Goal: Feedback & Contribution: Submit feedback/report problem

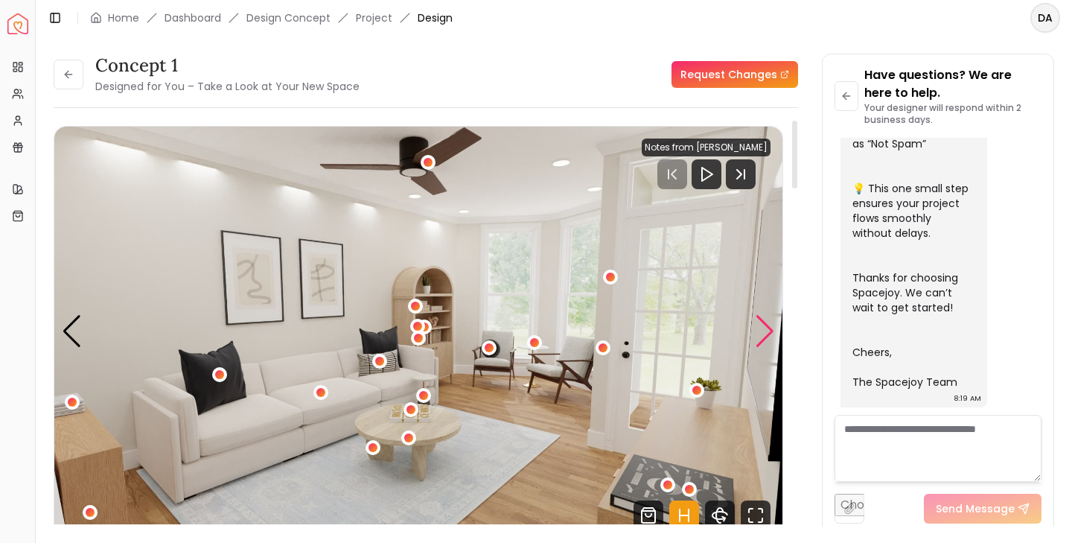
click at [766, 333] on div "Next slide" at bounding box center [765, 331] width 20 height 33
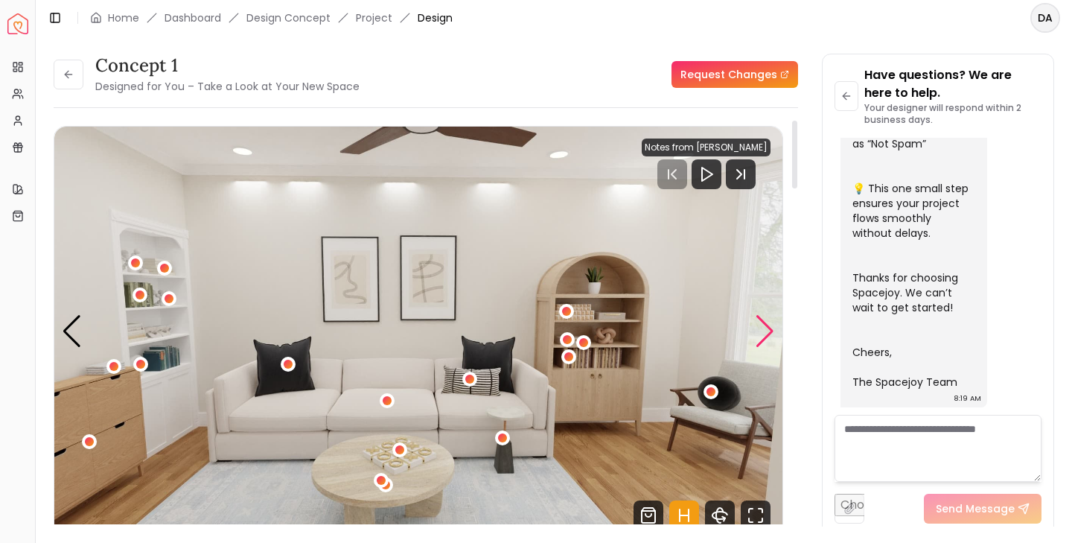
click at [762, 331] on div "Next slide" at bounding box center [765, 331] width 20 height 33
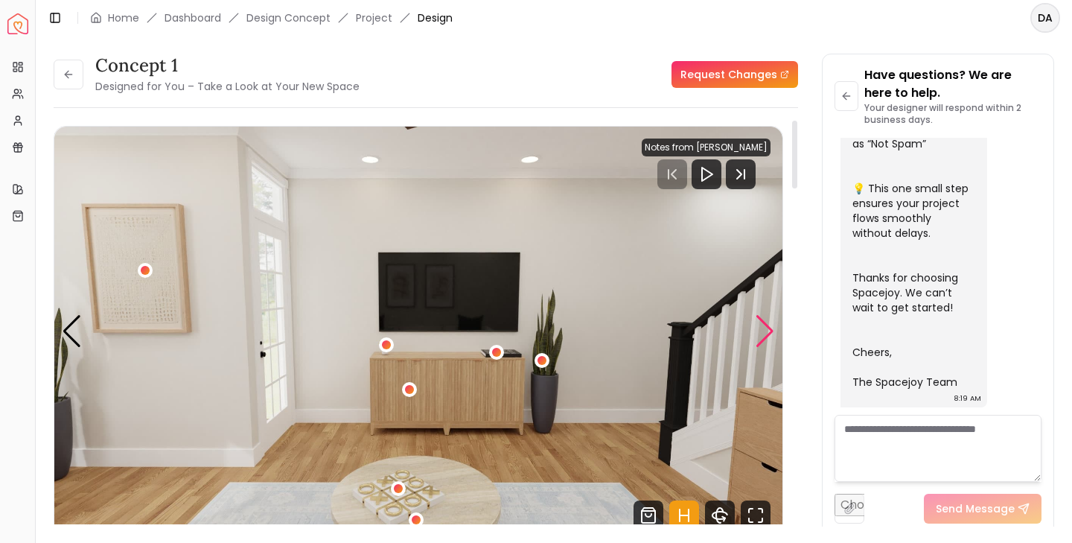
click at [766, 336] on div "Next slide" at bounding box center [765, 331] width 20 height 33
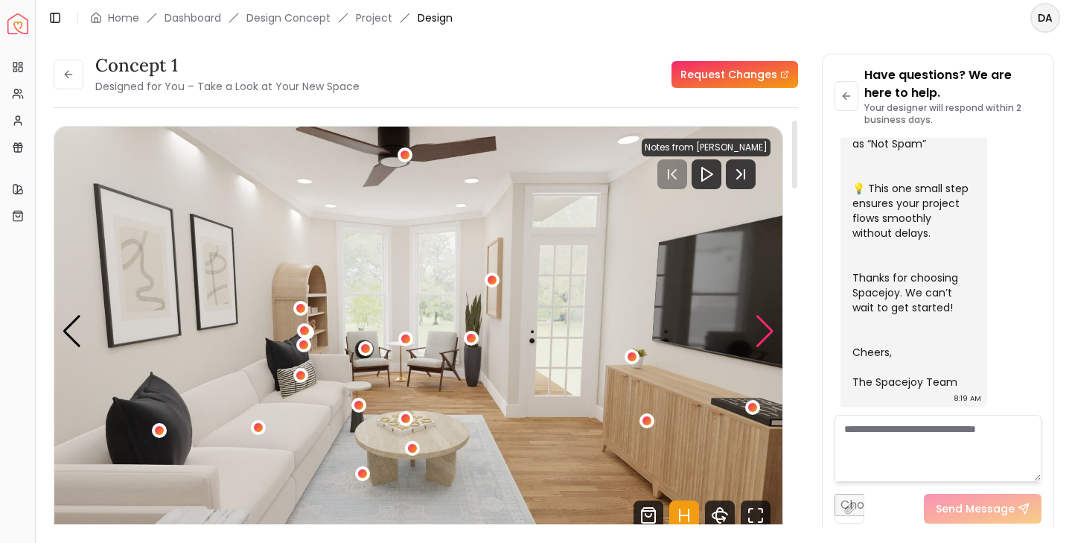
click at [766, 336] on div "Next slide" at bounding box center [765, 331] width 20 height 33
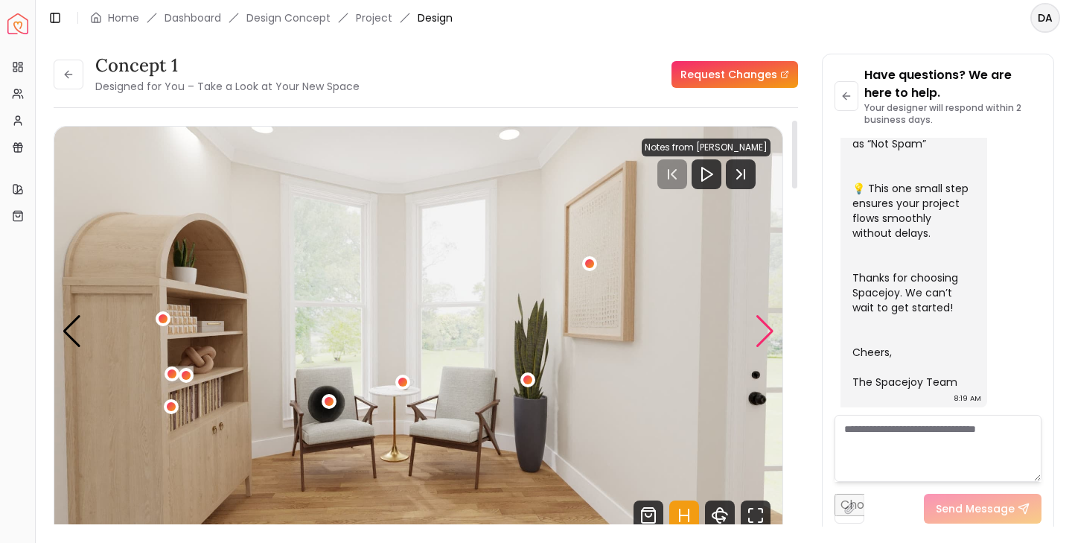
click at [766, 336] on div "Next slide" at bounding box center [765, 331] width 20 height 33
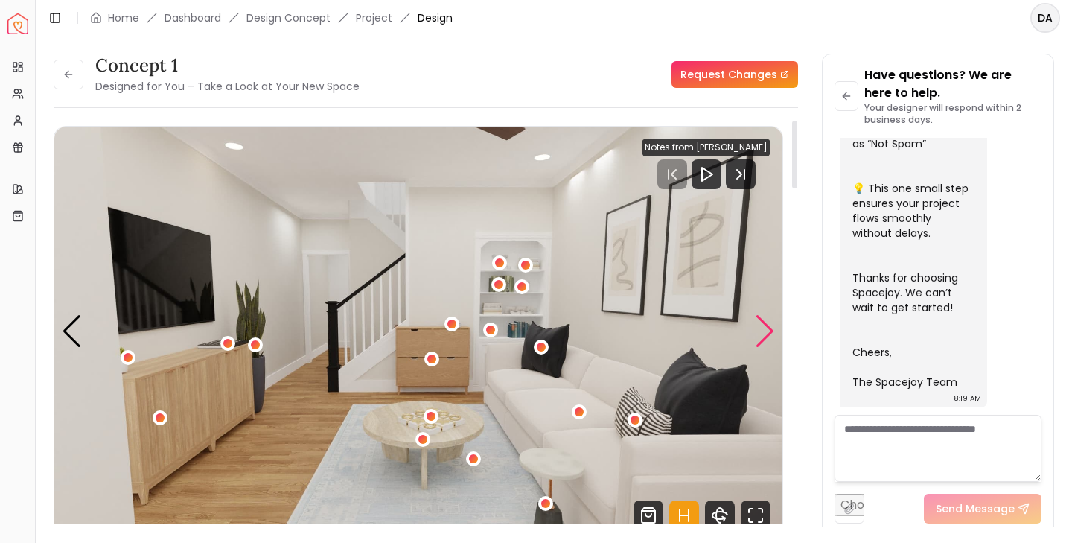
click at [766, 336] on div "Next slide" at bounding box center [765, 331] width 20 height 33
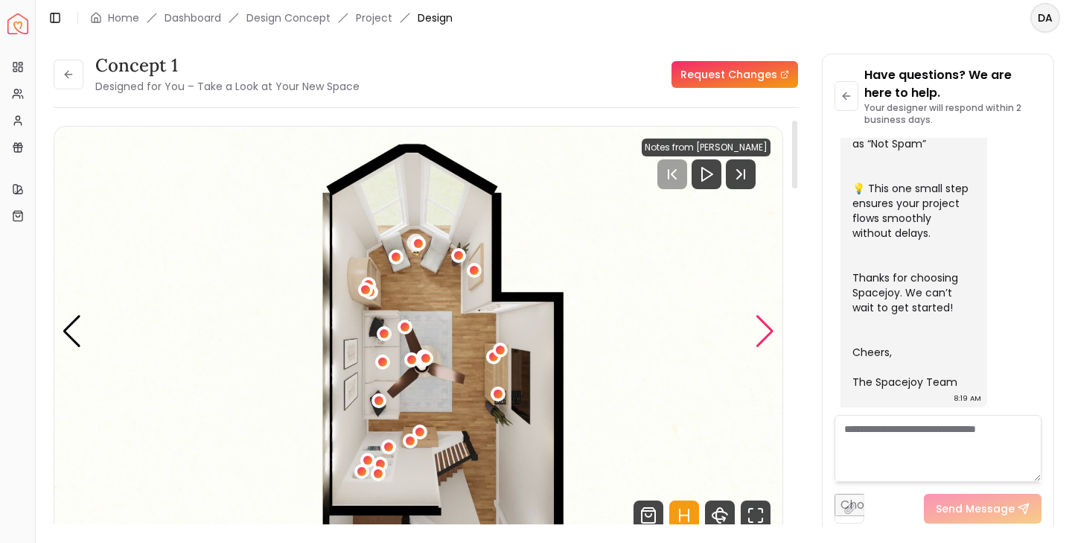
click at [766, 336] on div "Next slide" at bounding box center [765, 331] width 20 height 33
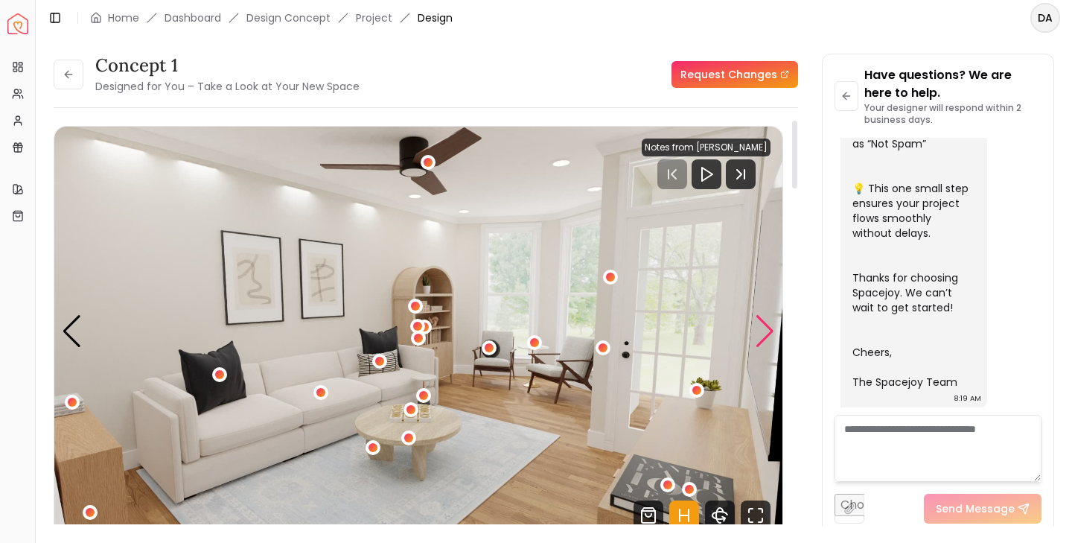
click at [766, 336] on div "Next slide" at bounding box center [765, 331] width 20 height 33
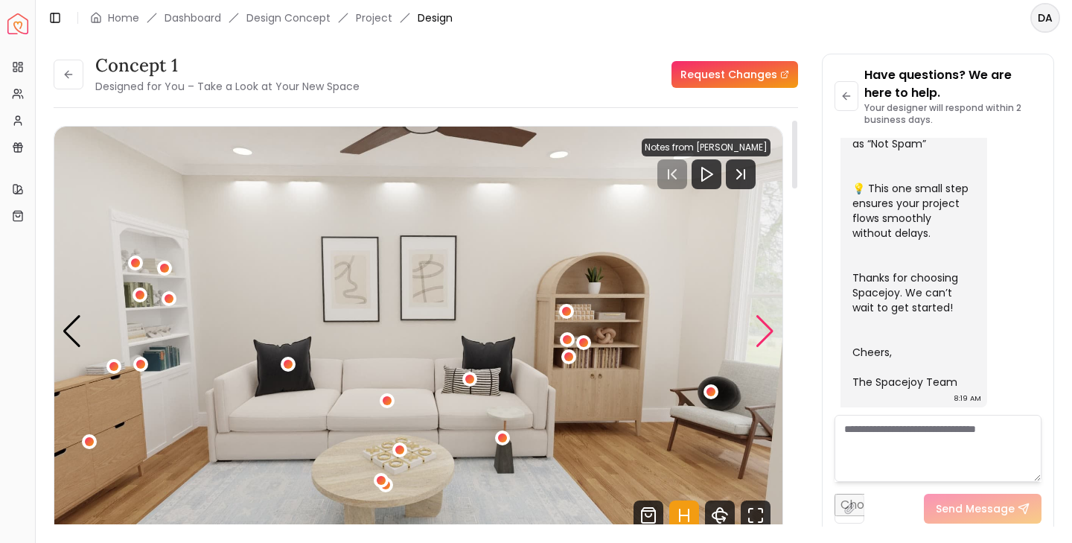
click at [766, 336] on div "Next slide" at bounding box center [765, 331] width 20 height 33
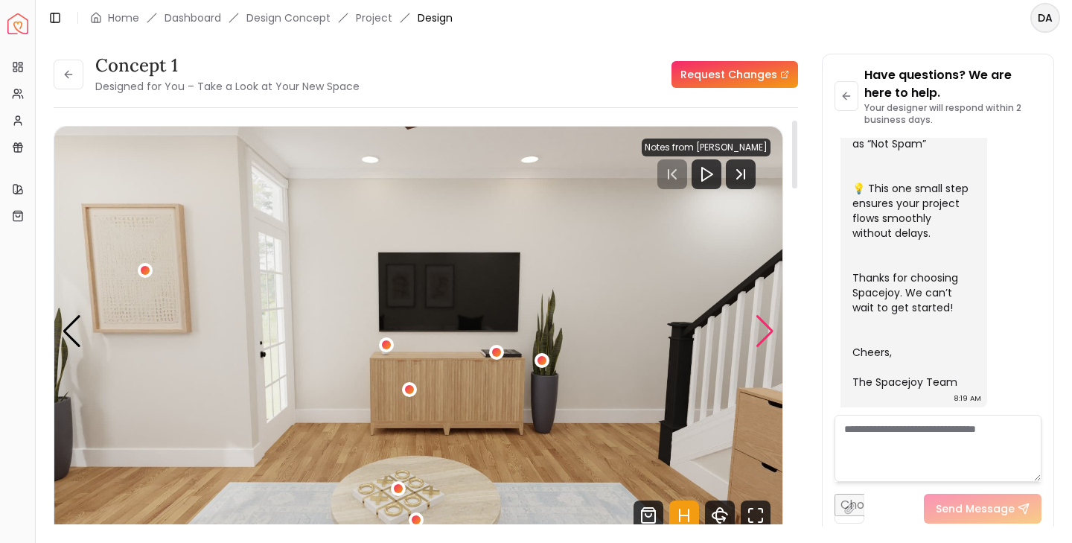
click at [766, 336] on div "Next slide" at bounding box center [765, 331] width 20 height 33
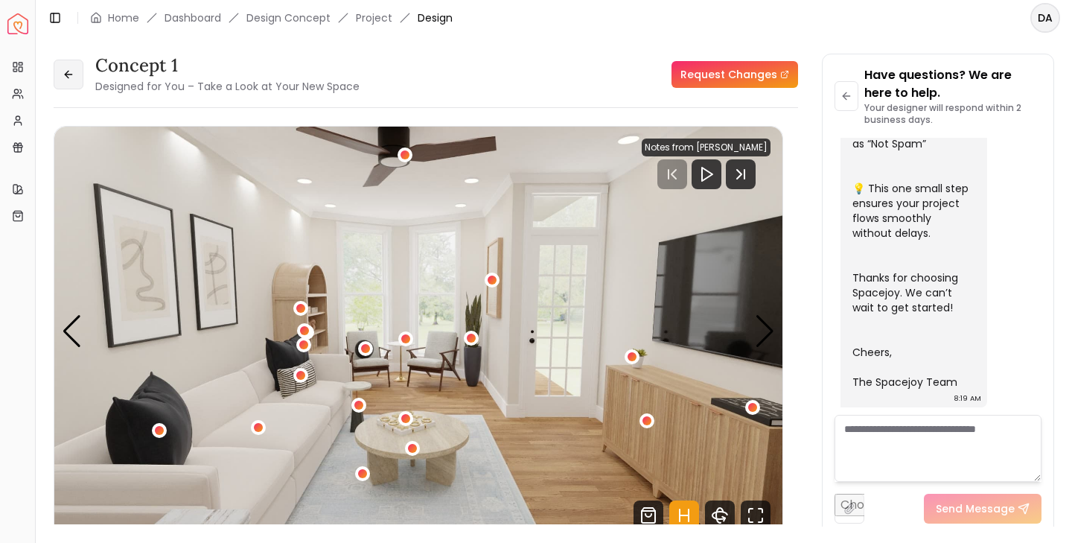
click at [70, 77] on icon at bounding box center [69, 74] width 12 height 12
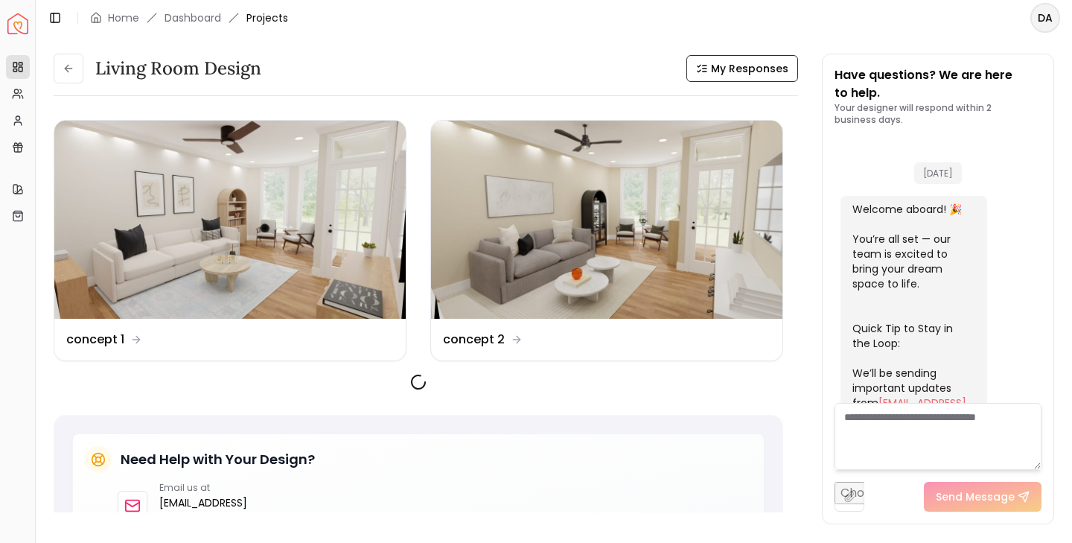
scroll to position [613, 0]
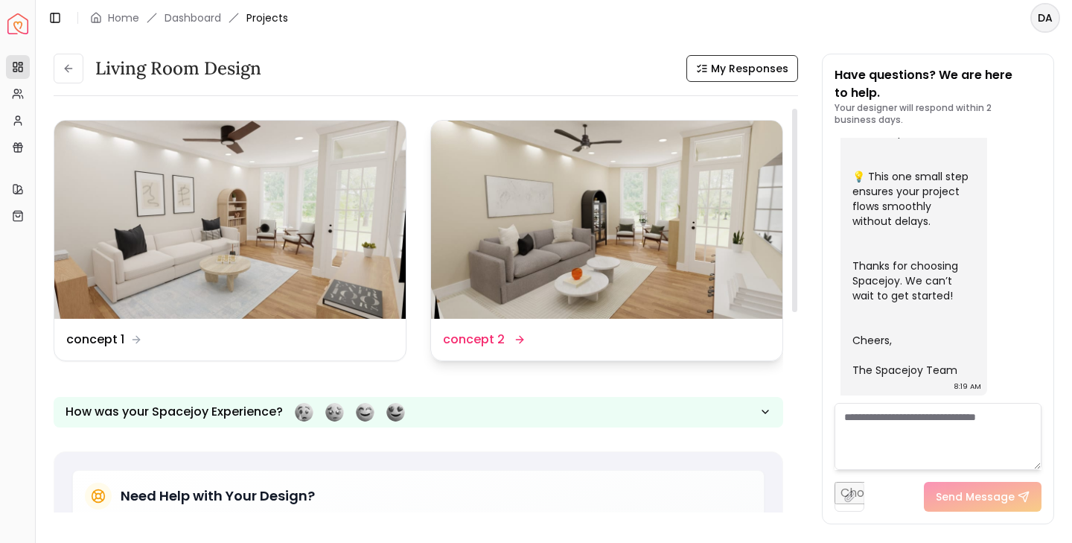
click at [644, 258] on img at bounding box center [606, 220] width 351 height 198
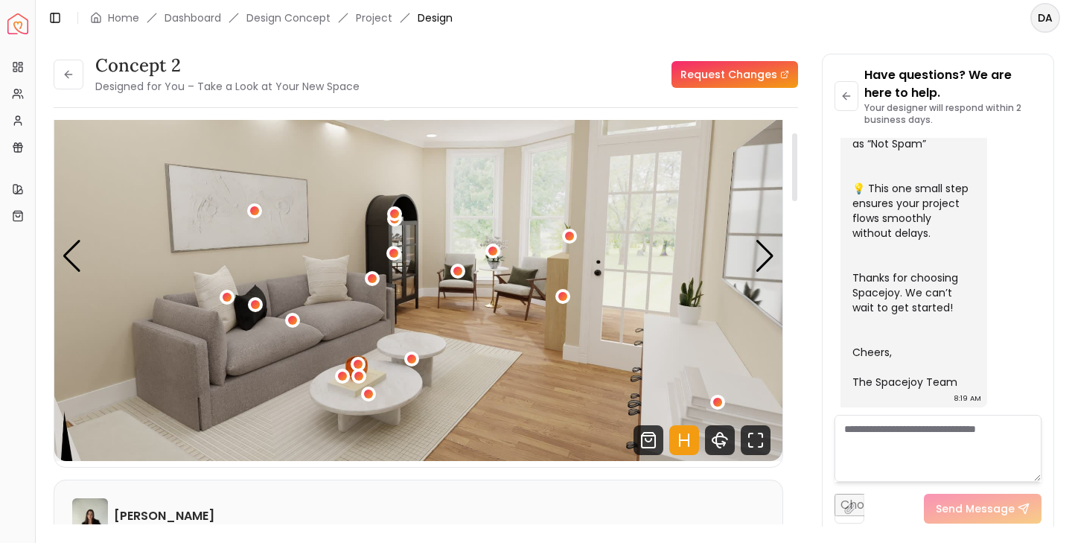
scroll to position [72, 0]
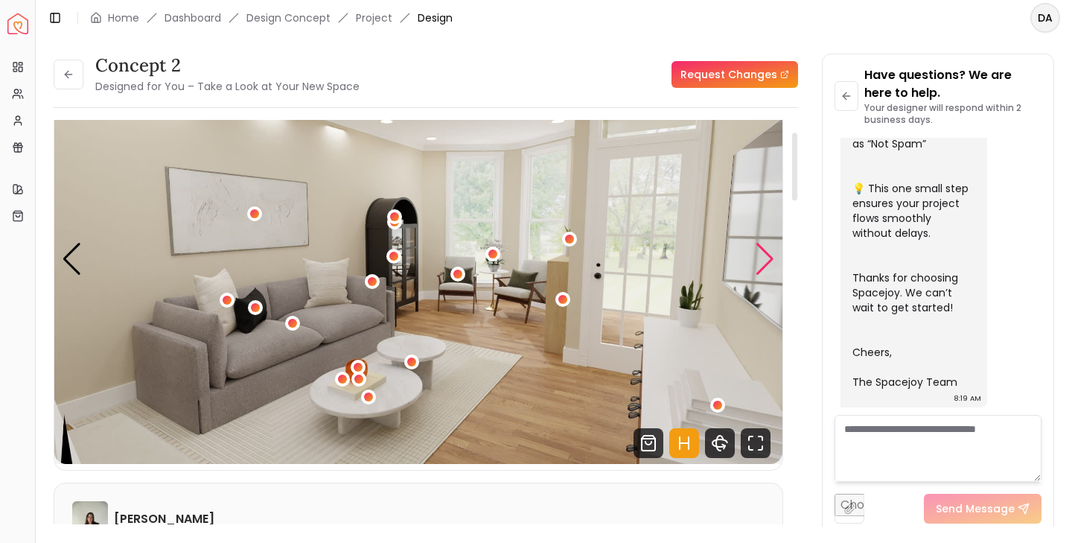
click at [763, 265] on div "Next slide" at bounding box center [765, 259] width 20 height 33
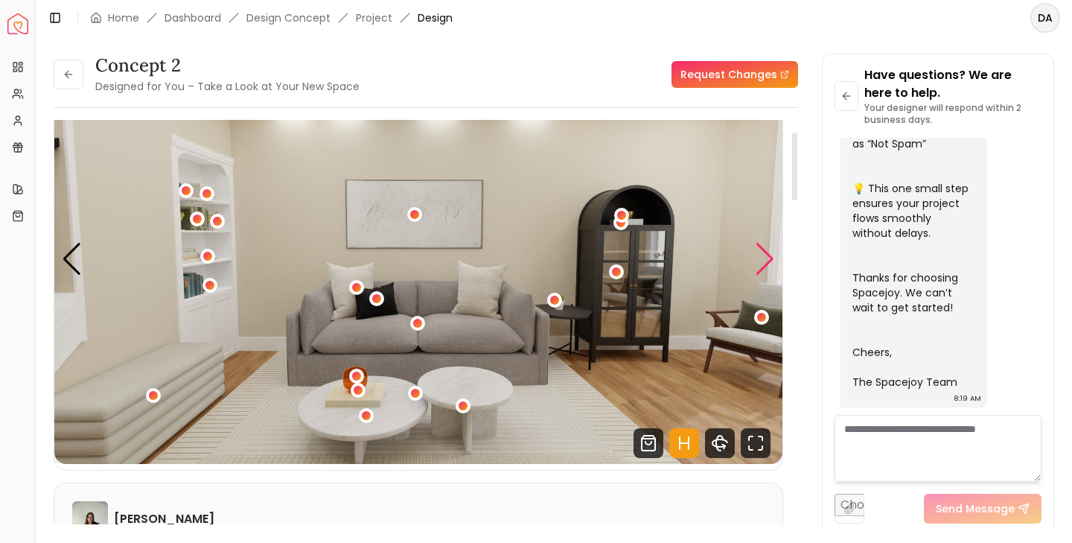
click at [763, 265] on div "Next slide" at bounding box center [765, 259] width 20 height 33
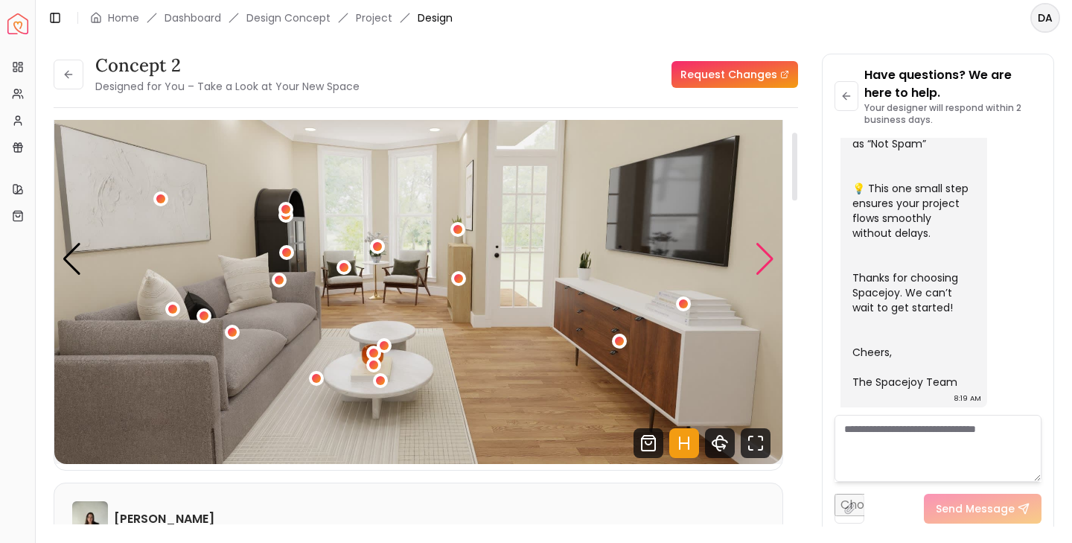
click at [763, 265] on div "Next slide" at bounding box center [765, 259] width 20 height 33
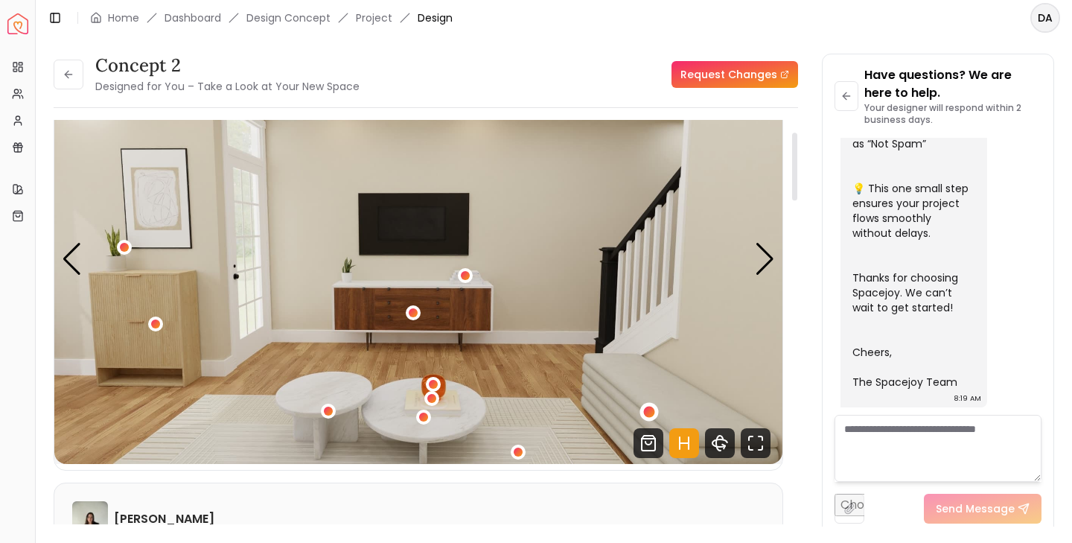
click at [650, 414] on div "4 / 7" at bounding box center [648, 412] width 11 height 11
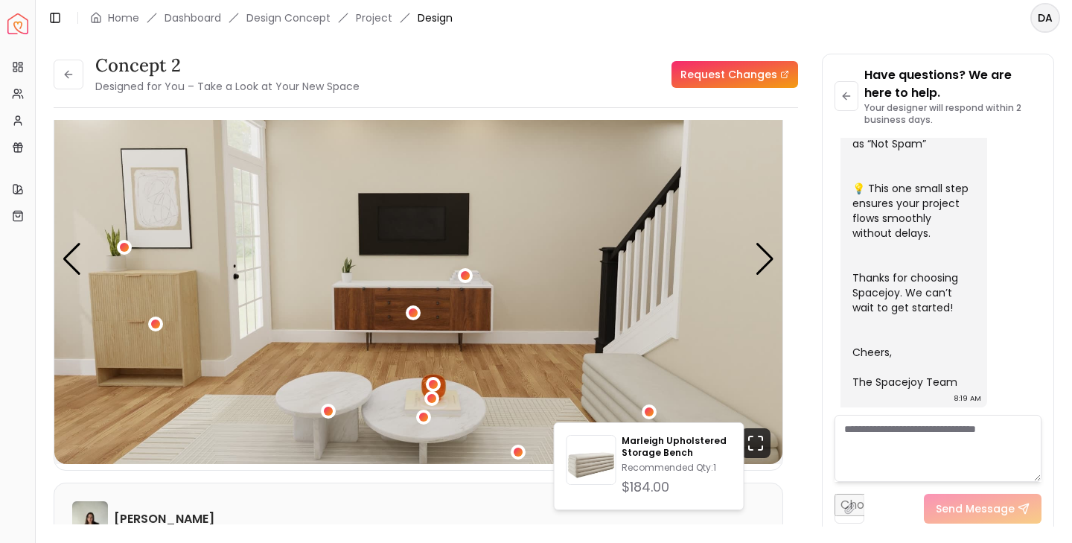
click at [629, 83] on div "concept 2 Designed for You – Take a Look at Your New Space Request Changes" at bounding box center [426, 75] width 745 height 42
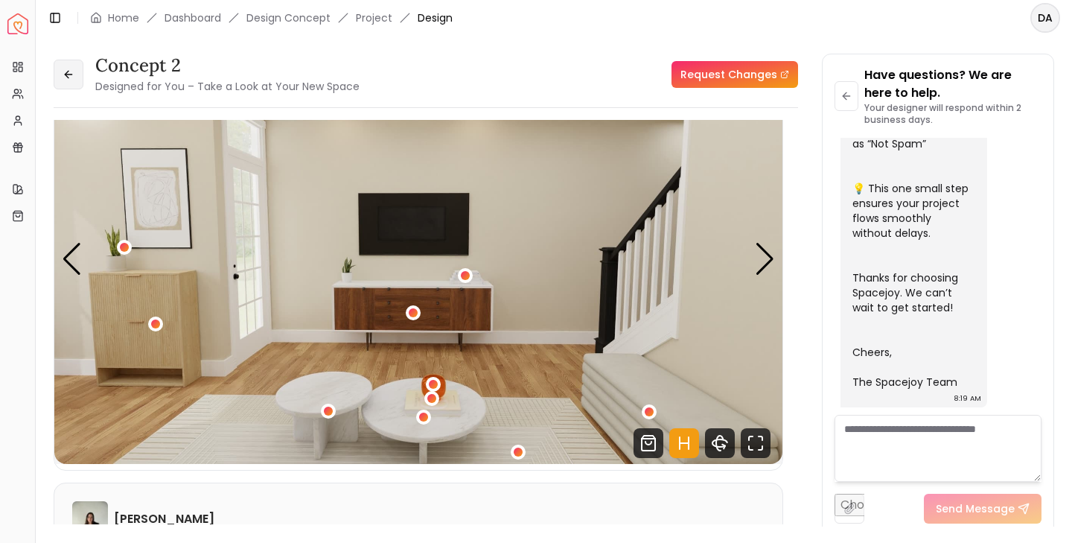
click at [70, 74] on icon at bounding box center [68, 74] width 7 height 0
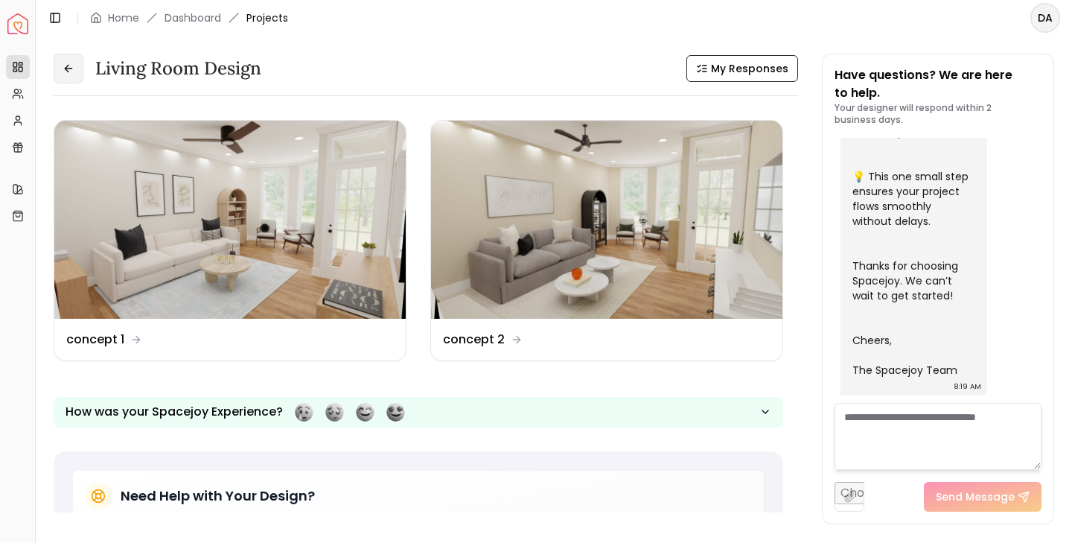
click at [70, 71] on icon at bounding box center [69, 69] width 12 height 12
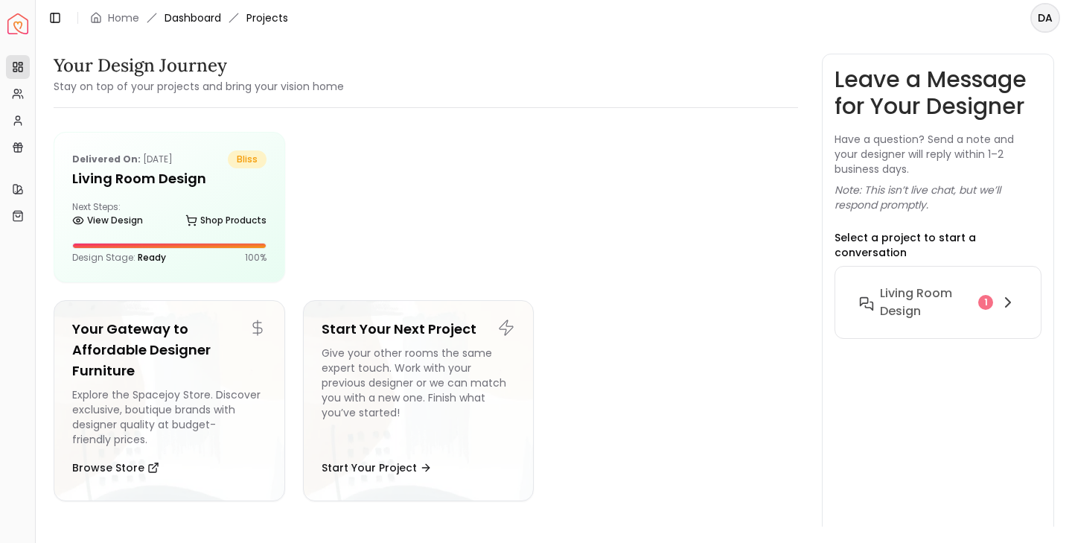
click at [195, 20] on link "Dashboard" at bounding box center [193, 17] width 57 height 15
click at [176, 179] on h5 "Living Room design" at bounding box center [169, 178] width 194 height 21
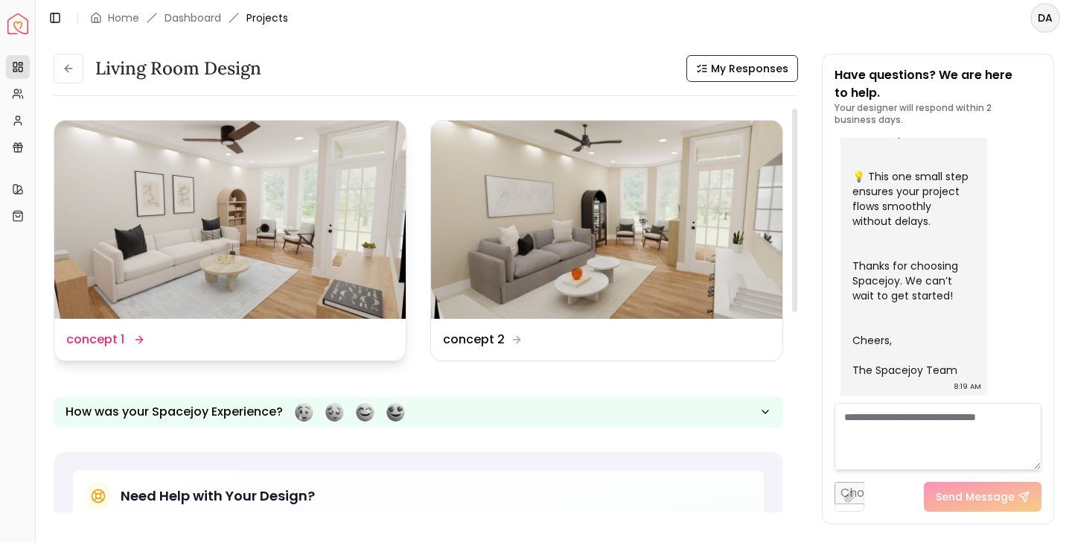
click at [138, 340] on icon at bounding box center [139, 340] width 7 height 0
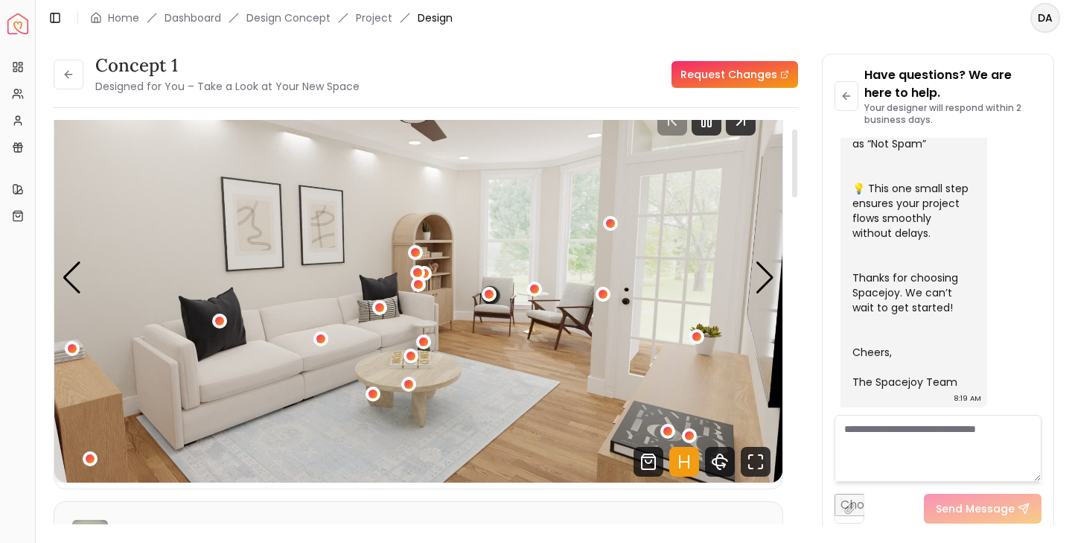
scroll to position [53, 0]
click at [764, 280] on div "Next slide" at bounding box center [765, 278] width 20 height 33
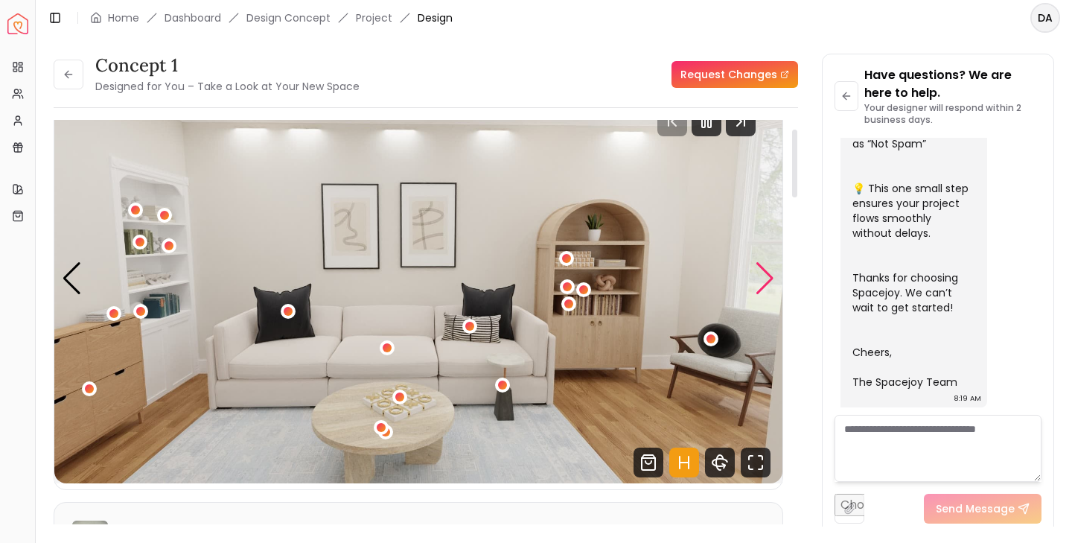
click at [764, 280] on div "Next slide" at bounding box center [765, 278] width 20 height 33
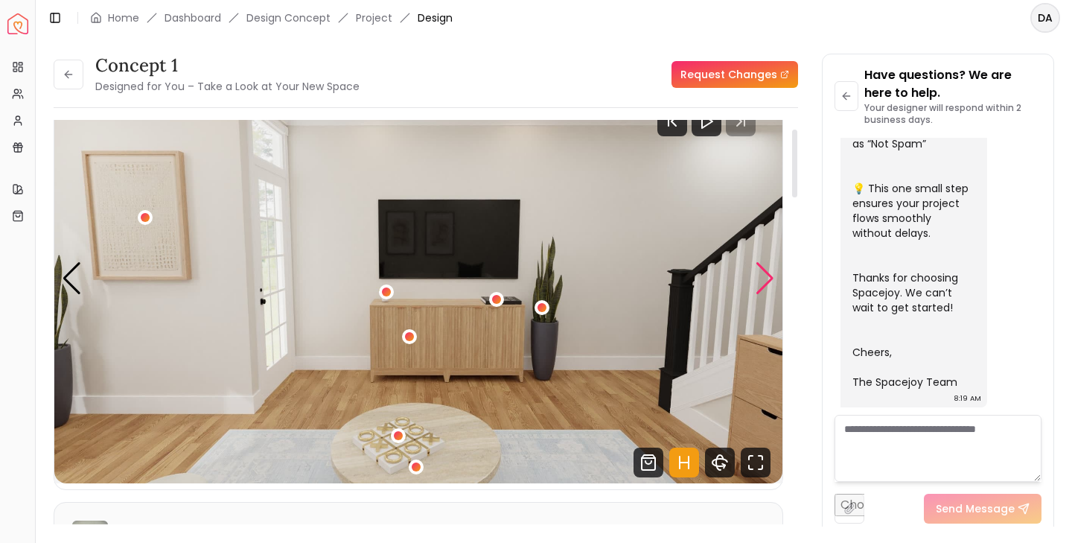
click at [765, 283] on div "Next slide" at bounding box center [765, 278] width 20 height 33
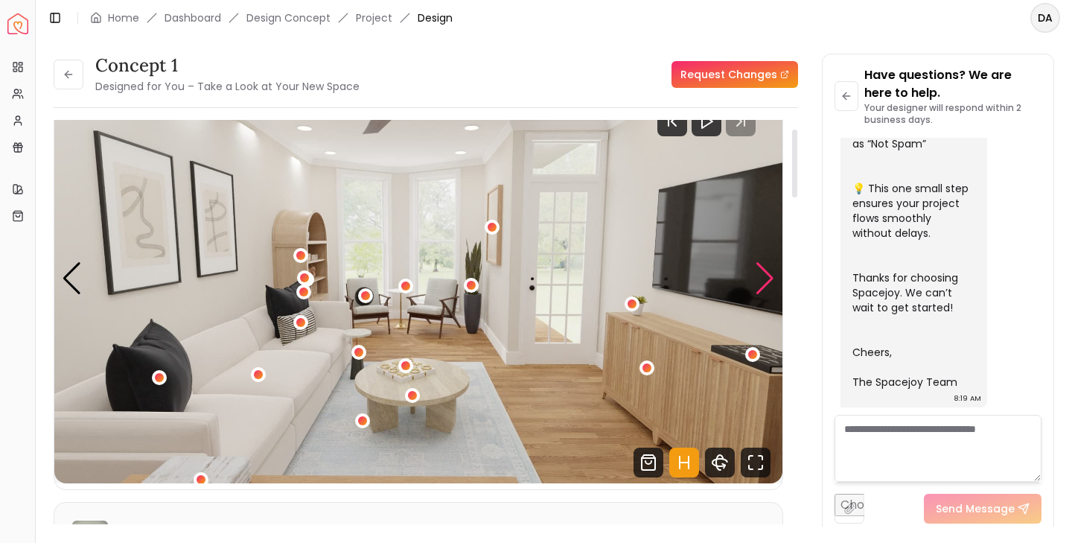
click at [765, 283] on div "Next slide" at bounding box center [765, 278] width 20 height 33
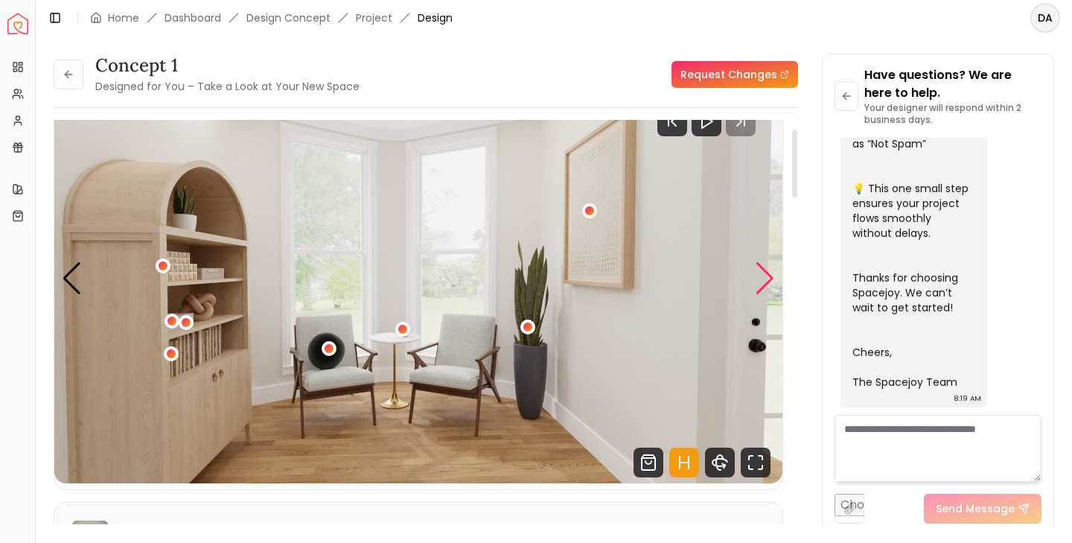
click at [765, 283] on div "Next slide" at bounding box center [765, 278] width 20 height 33
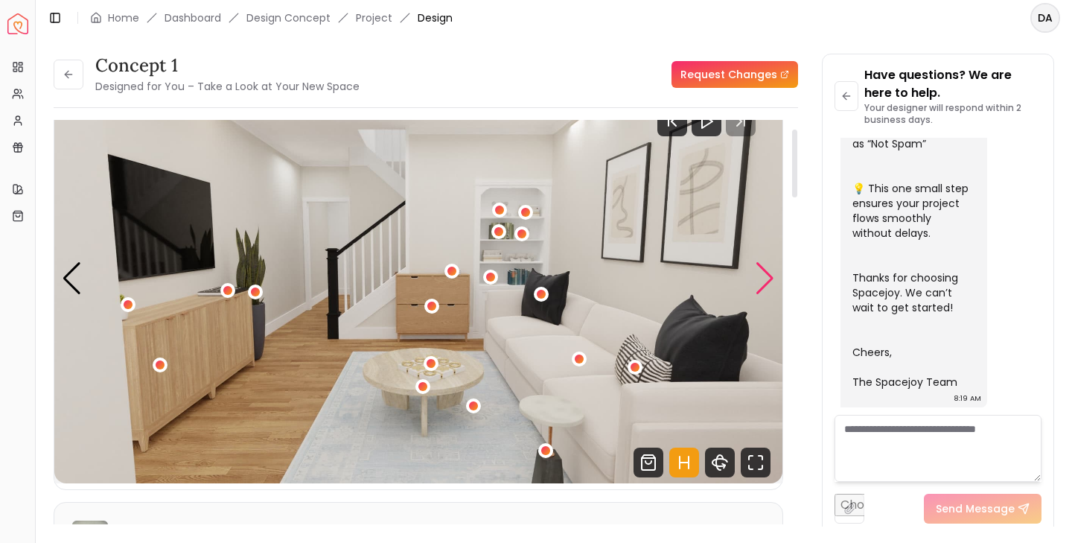
click at [765, 283] on div "Next slide" at bounding box center [765, 278] width 20 height 33
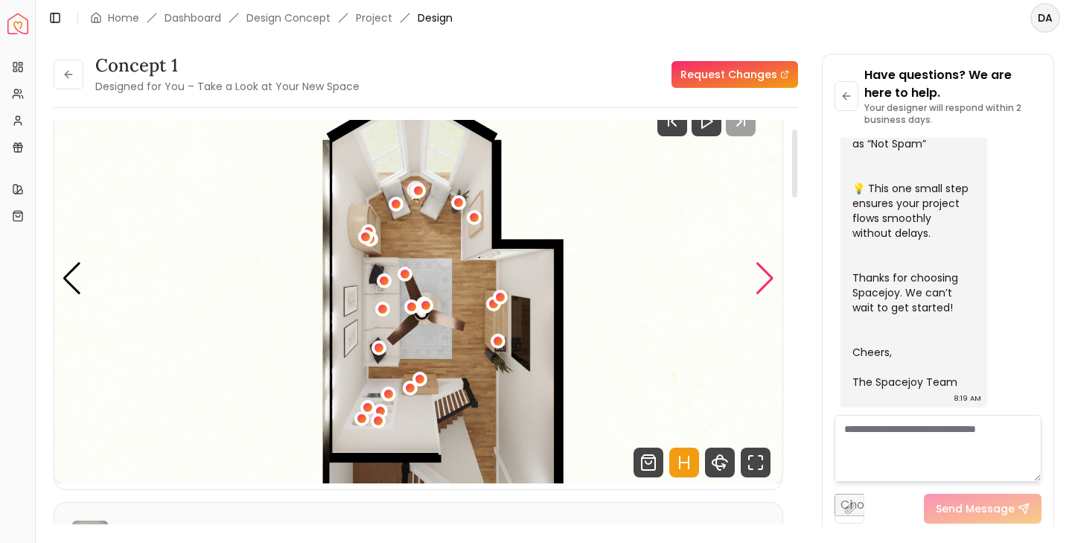
click at [765, 283] on div "Next slide" at bounding box center [765, 278] width 20 height 33
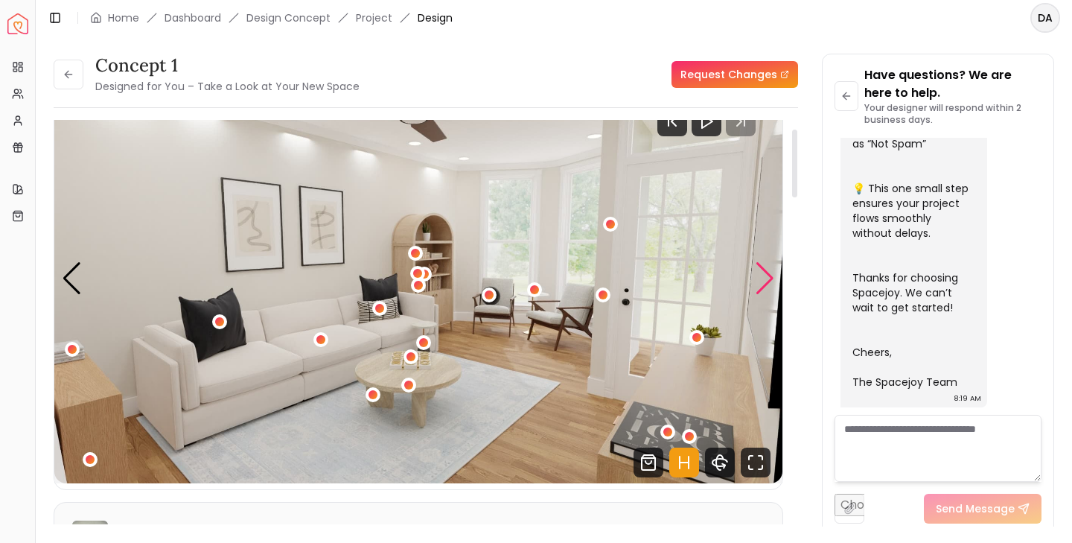
click at [765, 283] on div "Next slide" at bounding box center [765, 278] width 20 height 33
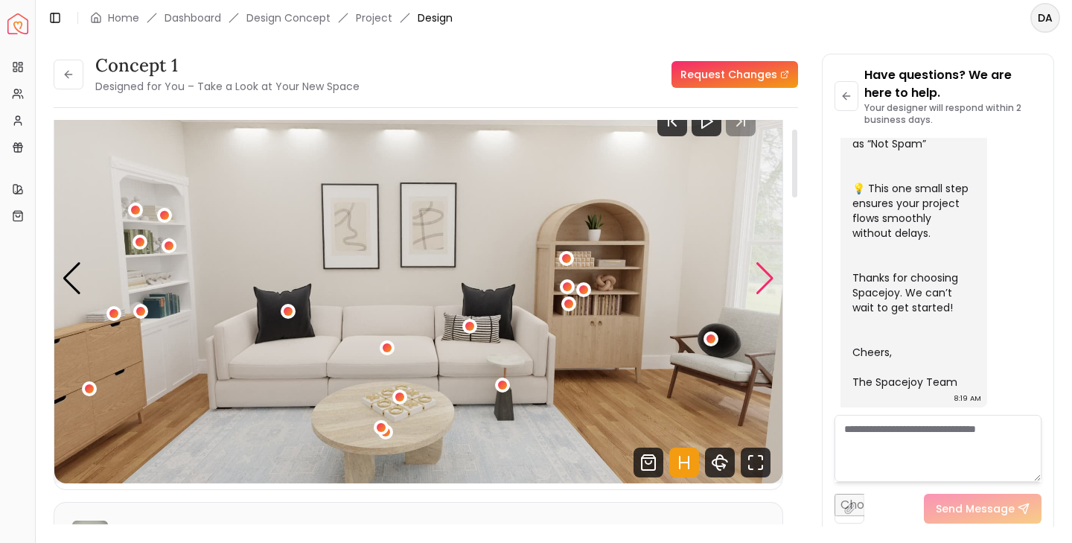
click at [765, 284] on div "Next slide" at bounding box center [765, 278] width 20 height 33
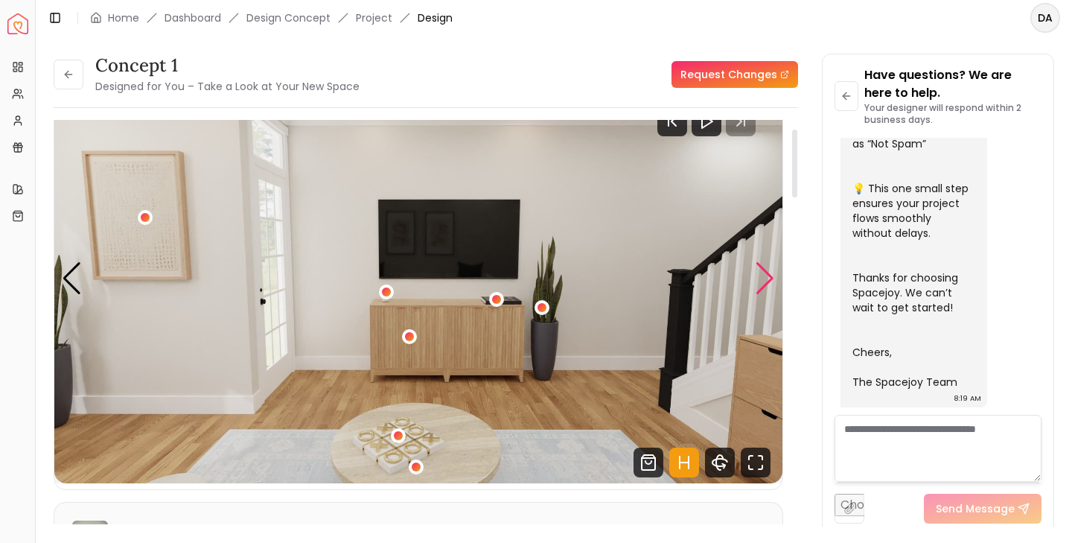
click at [765, 284] on div "Next slide" at bounding box center [765, 278] width 20 height 33
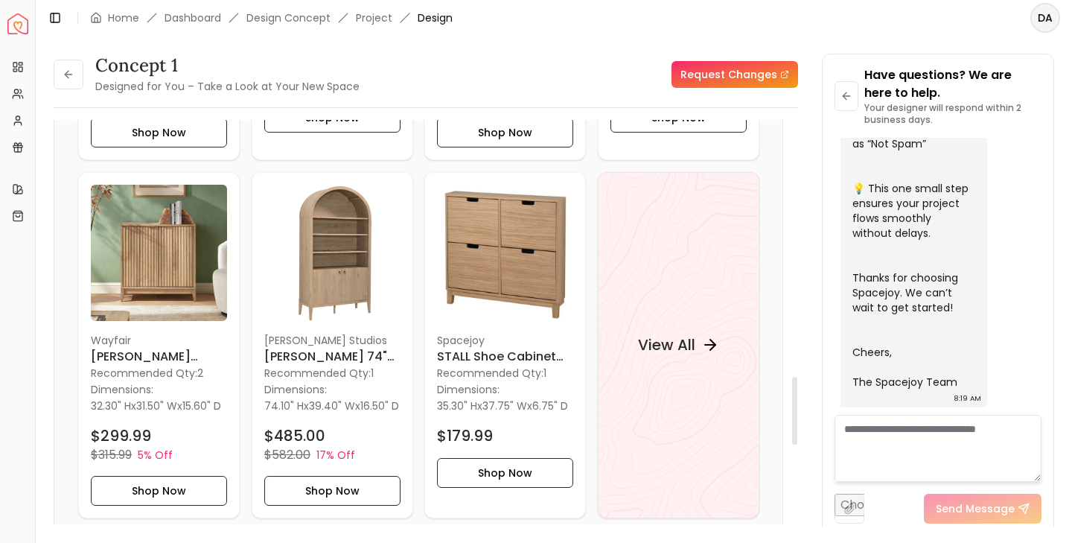
scroll to position [1518, 0]
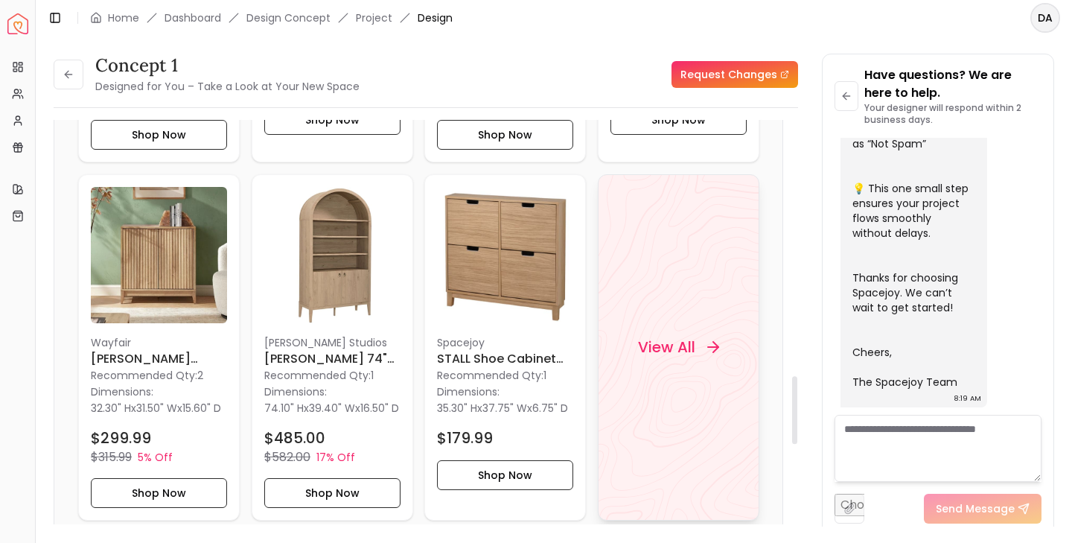
click at [663, 356] on h4 "View All" at bounding box center [665, 347] width 57 height 21
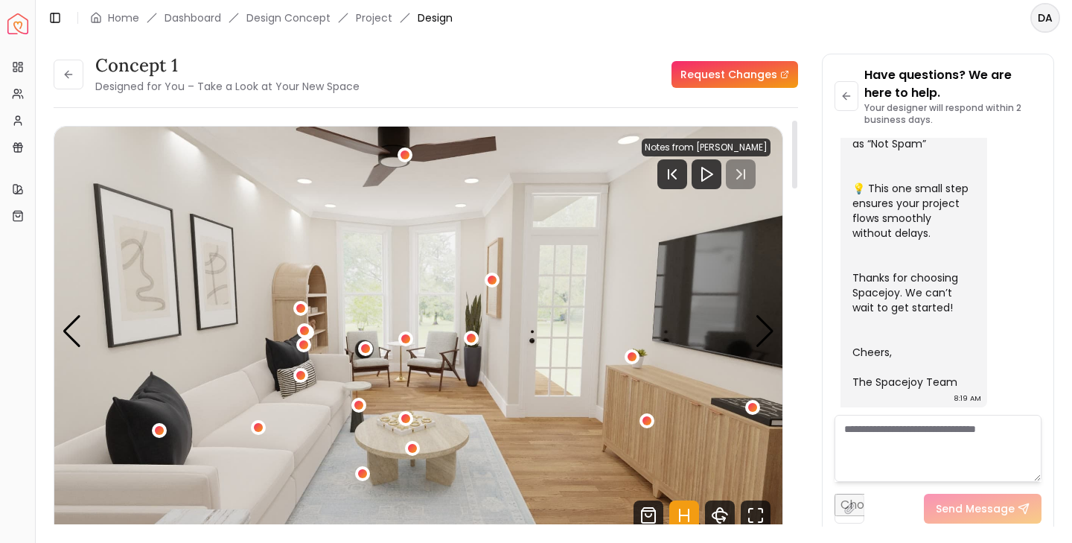
scroll to position [0, 0]
click at [70, 74] on icon at bounding box center [68, 74] width 7 height 0
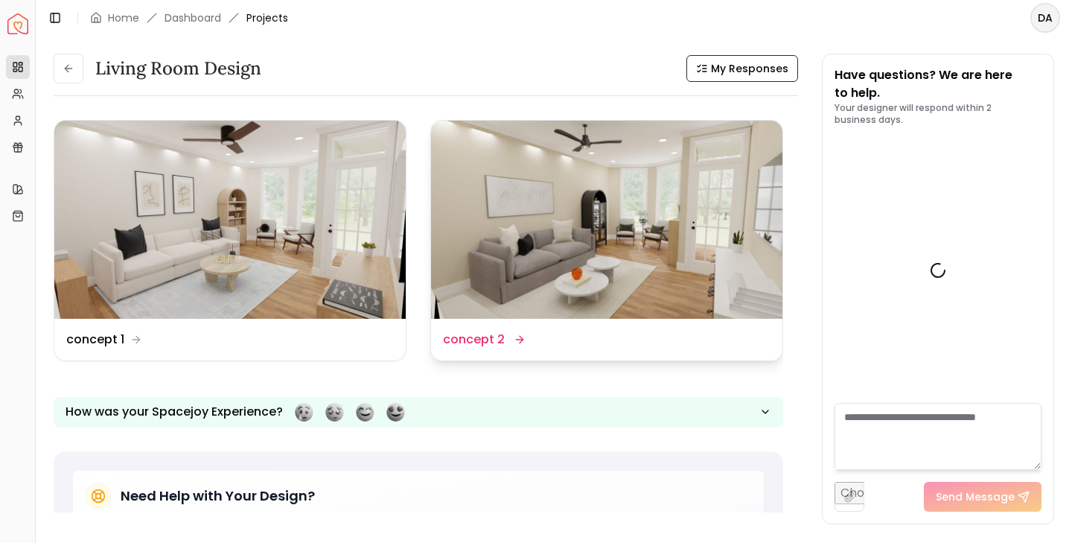
scroll to position [613, 0]
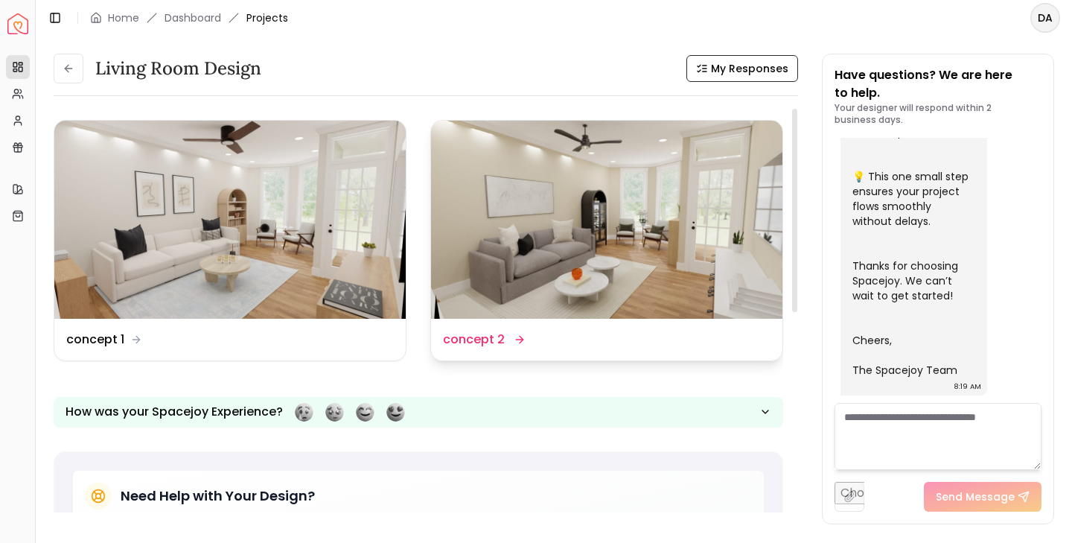
click at [658, 249] on img at bounding box center [606, 220] width 351 height 198
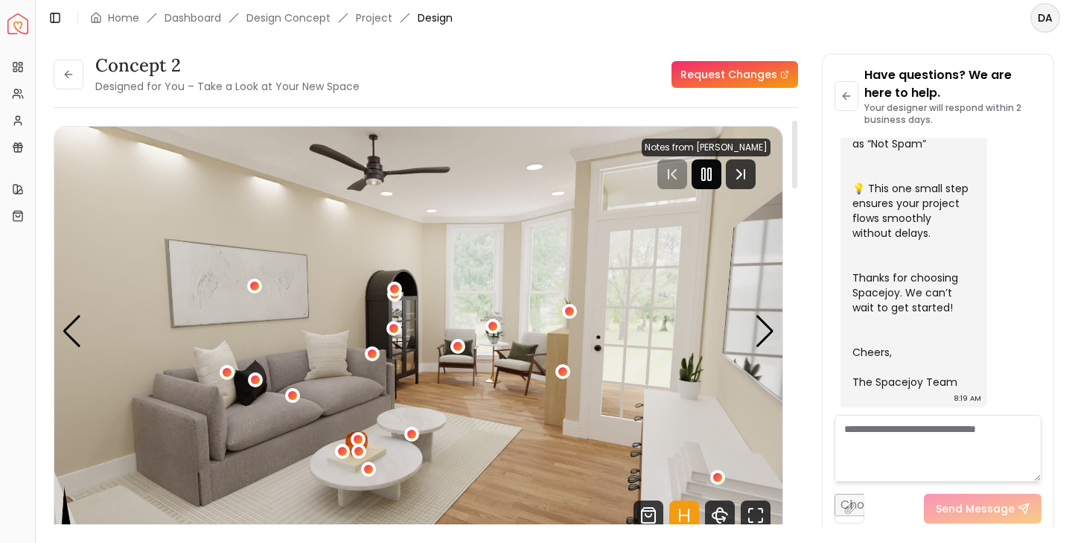
click at [711, 171] on icon "Pause" at bounding box center [707, 174] width 18 height 18
click at [736, 173] on icon "Next Track" at bounding box center [741, 174] width 30 height 30
click at [709, 177] on rect "Pause" at bounding box center [709, 174] width 3 height 12
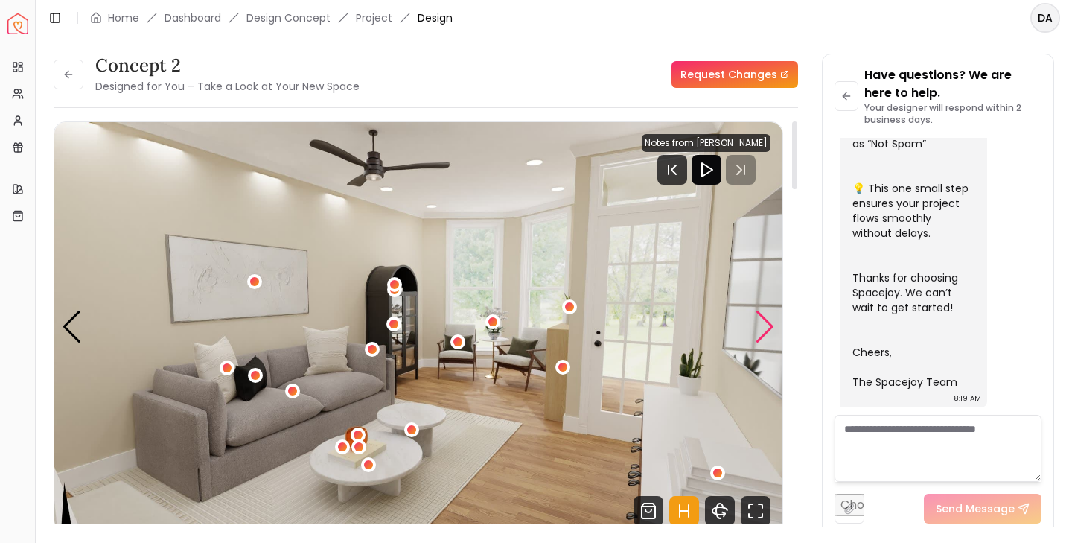
click at [758, 329] on div "Next slide" at bounding box center [765, 326] width 20 height 33
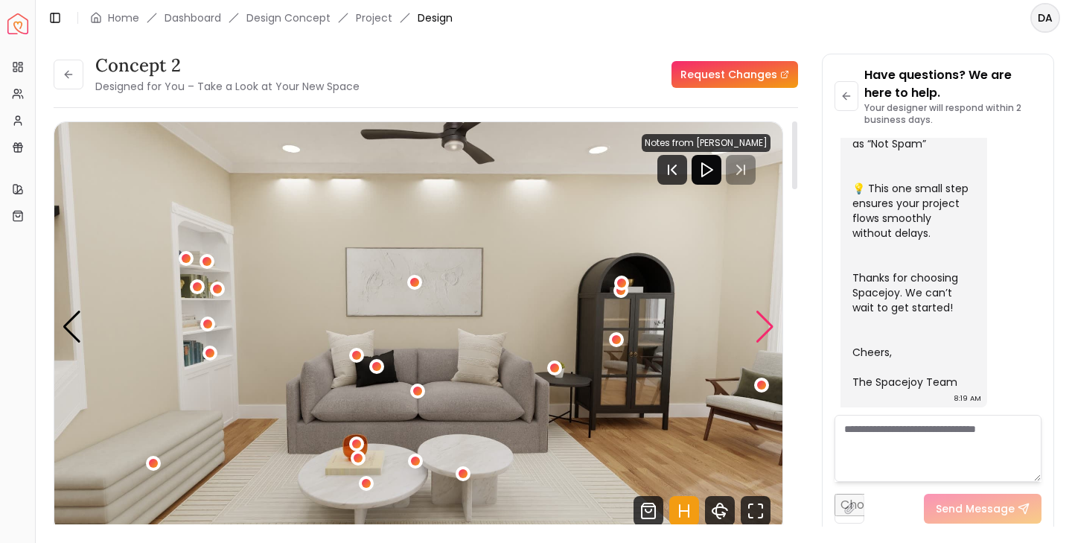
click at [759, 328] on div "Next slide" at bounding box center [765, 326] width 20 height 33
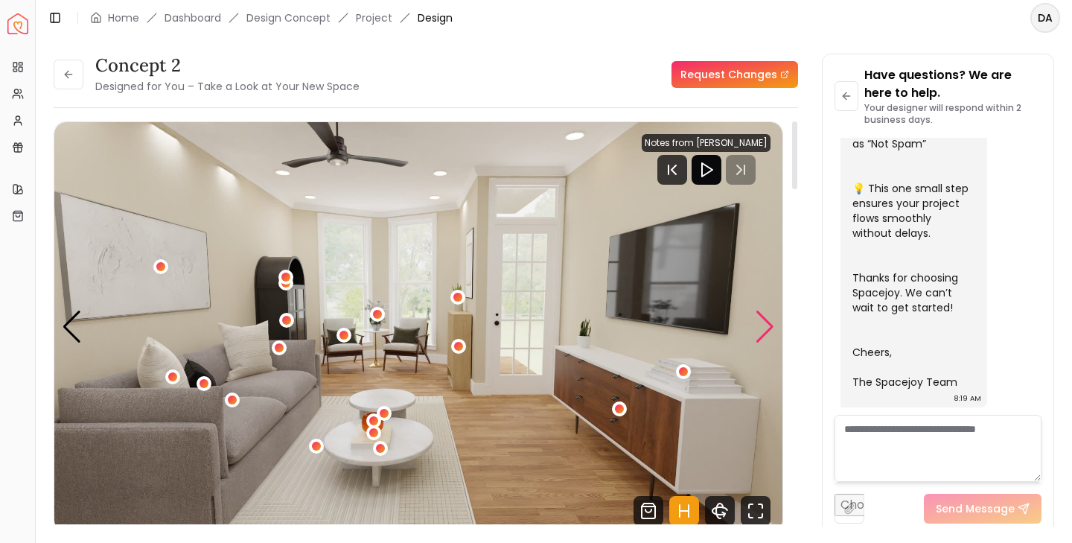
click at [765, 321] on div "Next slide" at bounding box center [765, 326] width 20 height 33
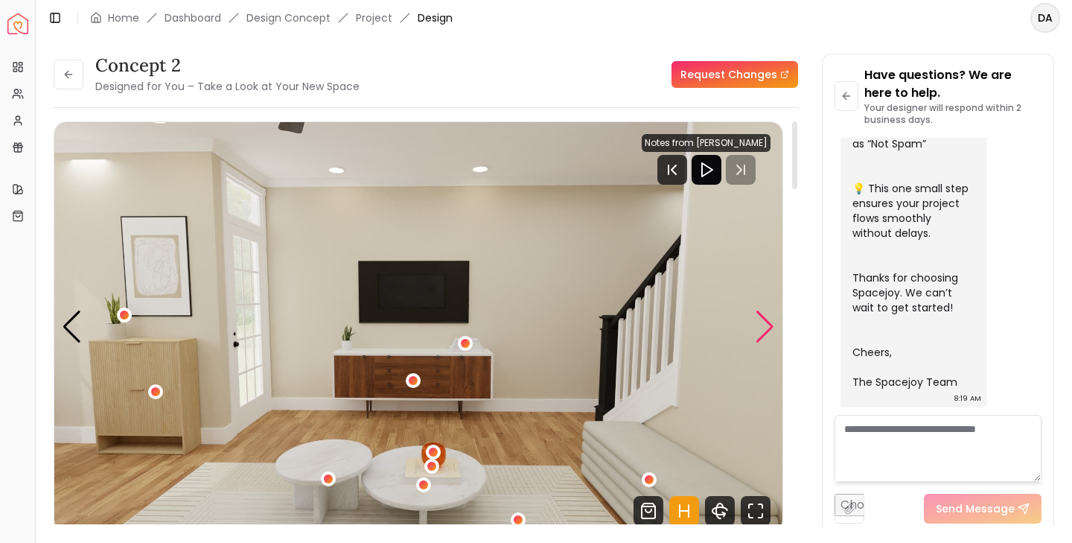
click at [765, 322] on div "Next slide" at bounding box center [765, 326] width 20 height 33
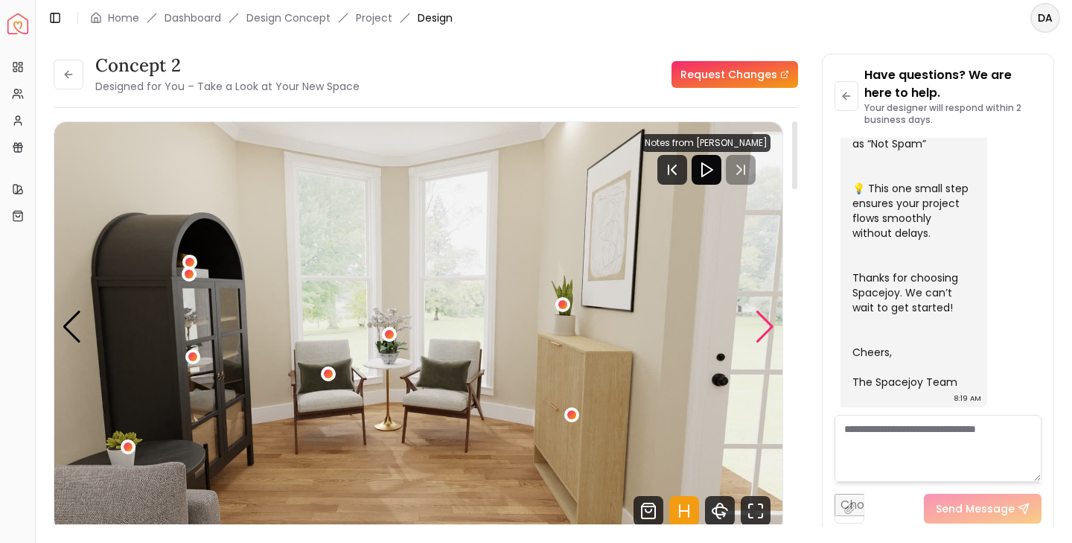
click at [765, 322] on div "Next slide" at bounding box center [765, 326] width 20 height 33
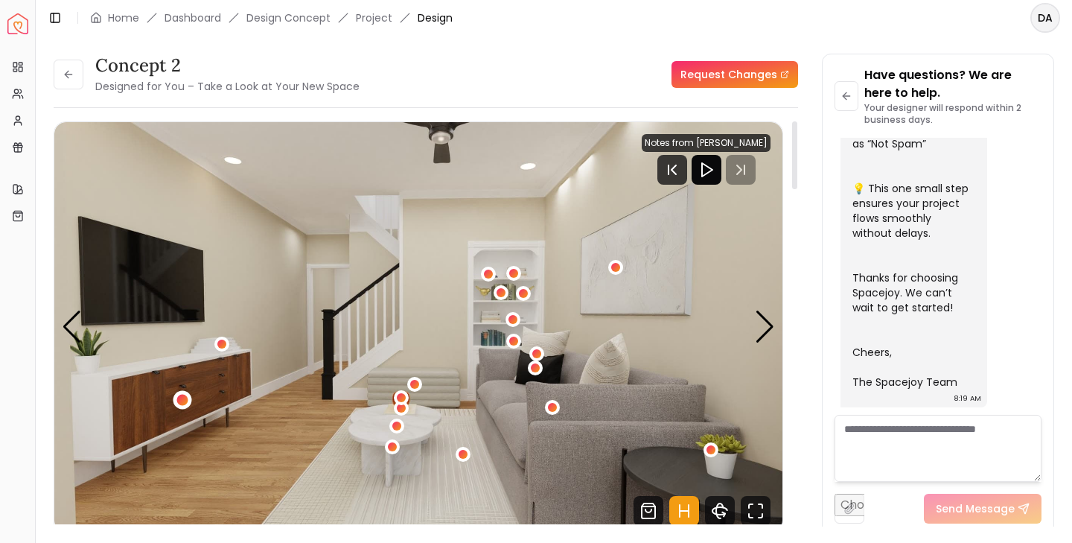
click at [180, 398] on div "6 / 7" at bounding box center [182, 400] width 11 height 11
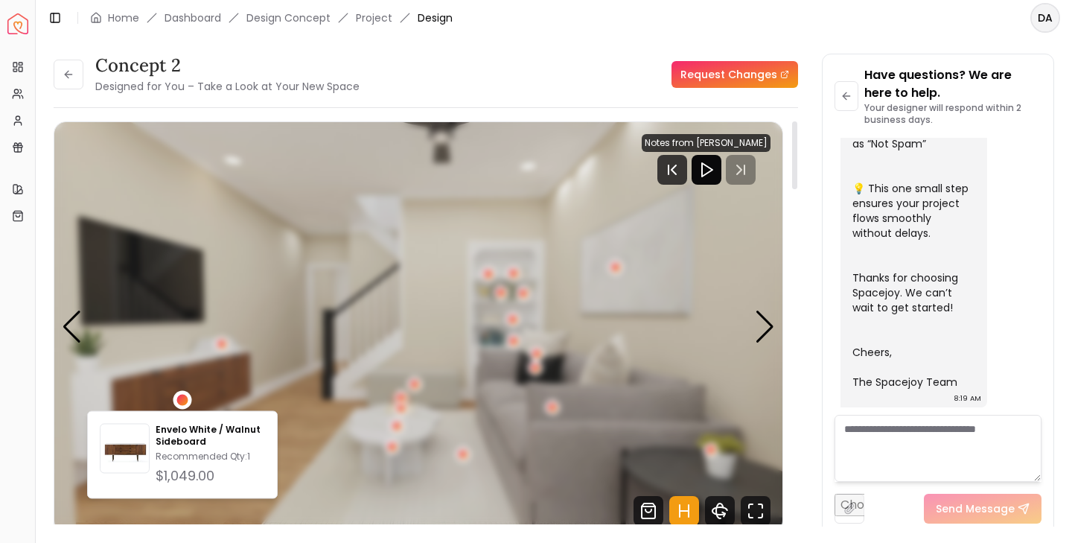
click at [180, 398] on div "6 / 7" at bounding box center [182, 400] width 11 height 11
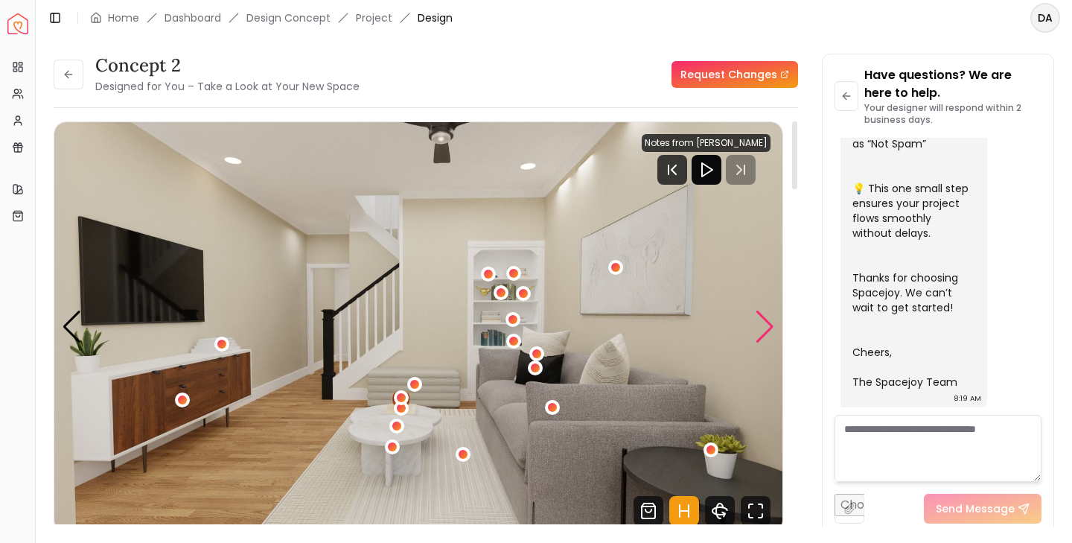
click at [758, 328] on div "Next slide" at bounding box center [765, 326] width 20 height 33
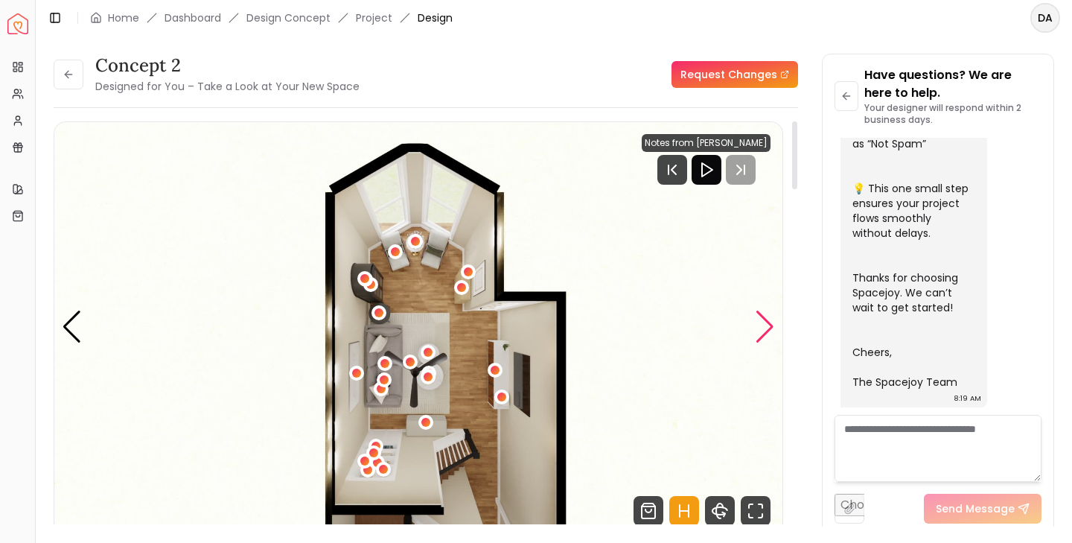
click at [758, 328] on div "Next slide" at bounding box center [765, 326] width 20 height 33
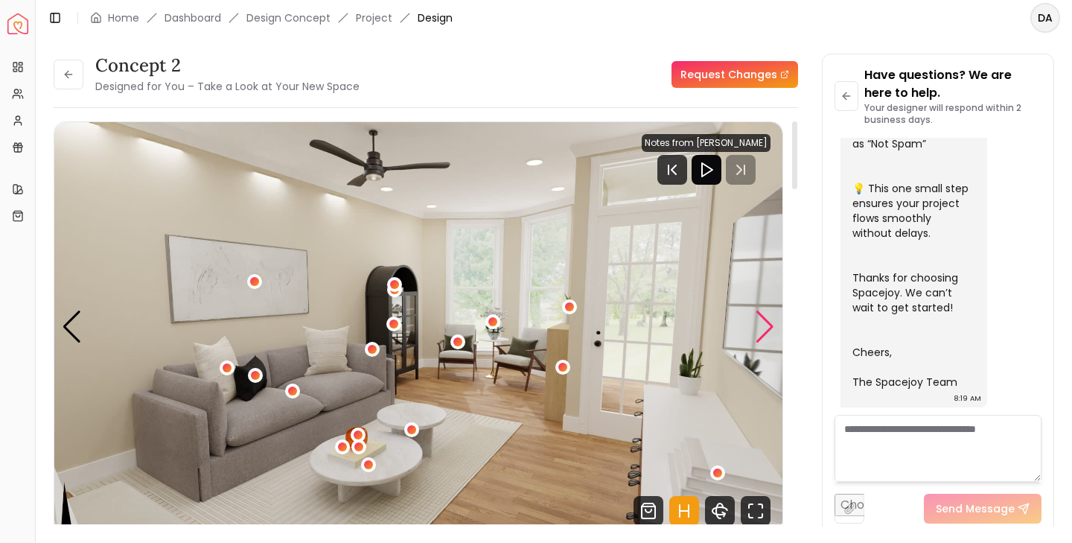
click at [758, 328] on div "Next slide" at bounding box center [765, 326] width 20 height 33
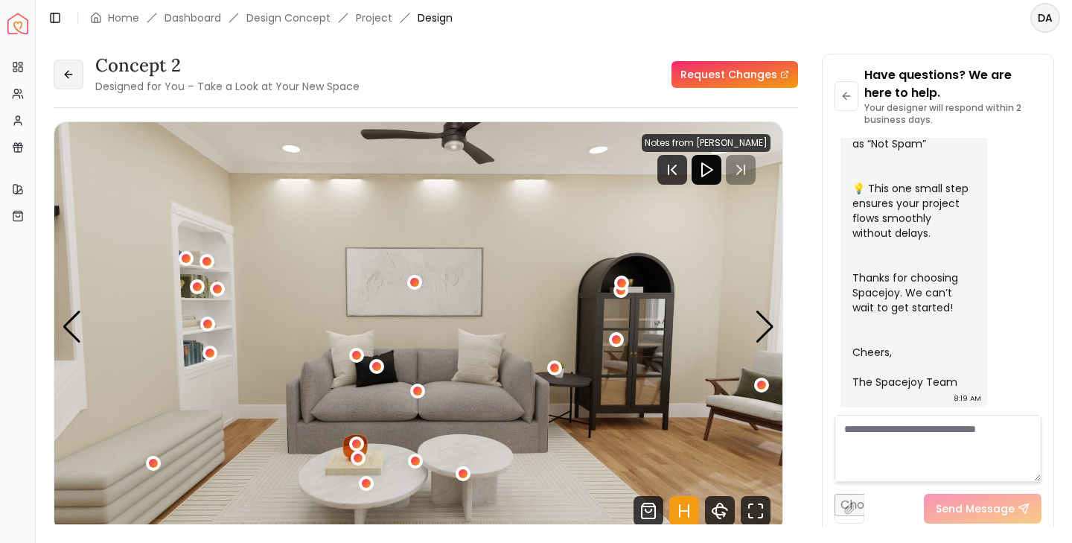
click at [75, 78] on button at bounding box center [69, 75] width 30 height 30
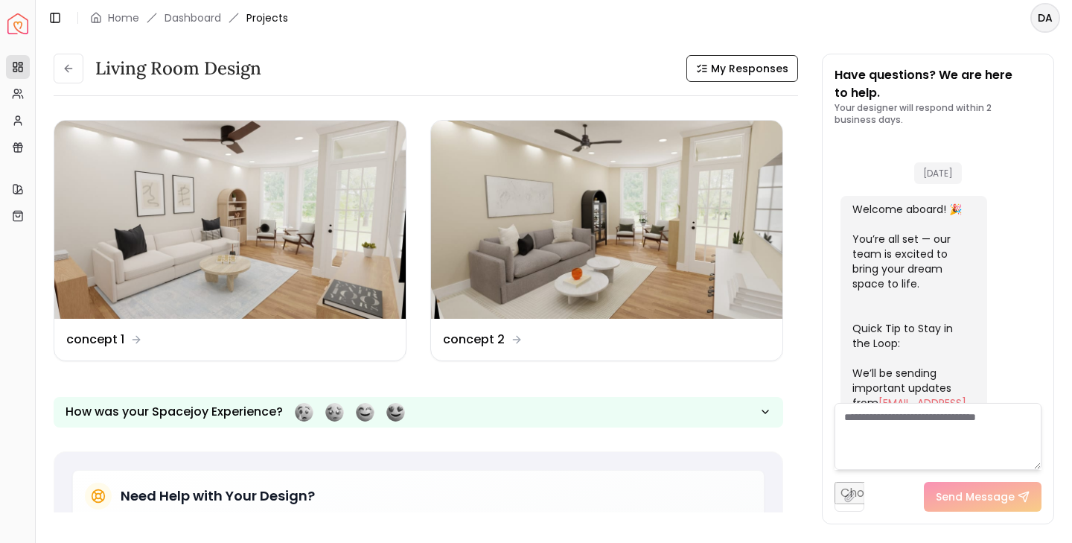
scroll to position [613, 0]
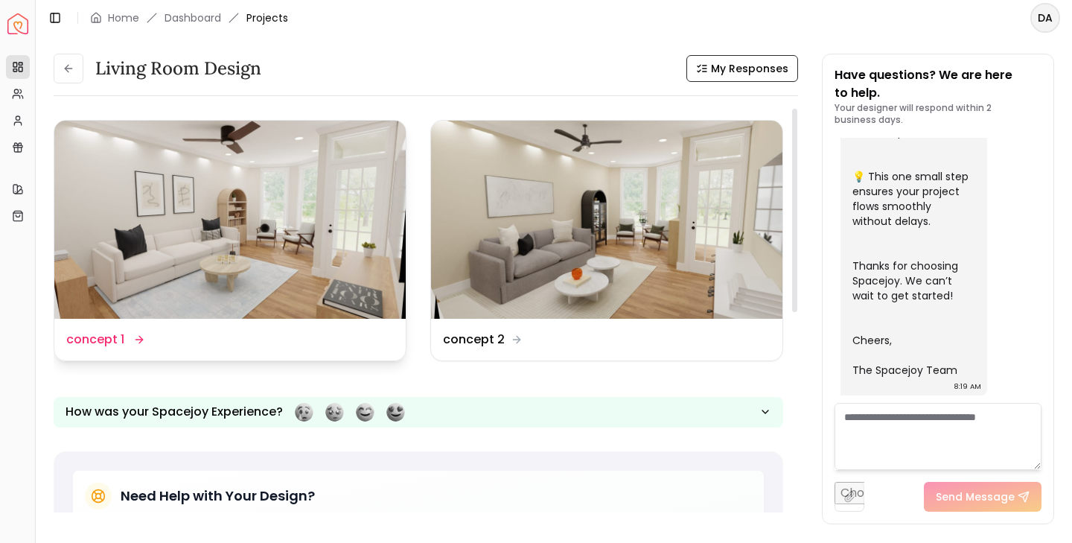
click at [306, 241] on img at bounding box center [229, 220] width 351 height 198
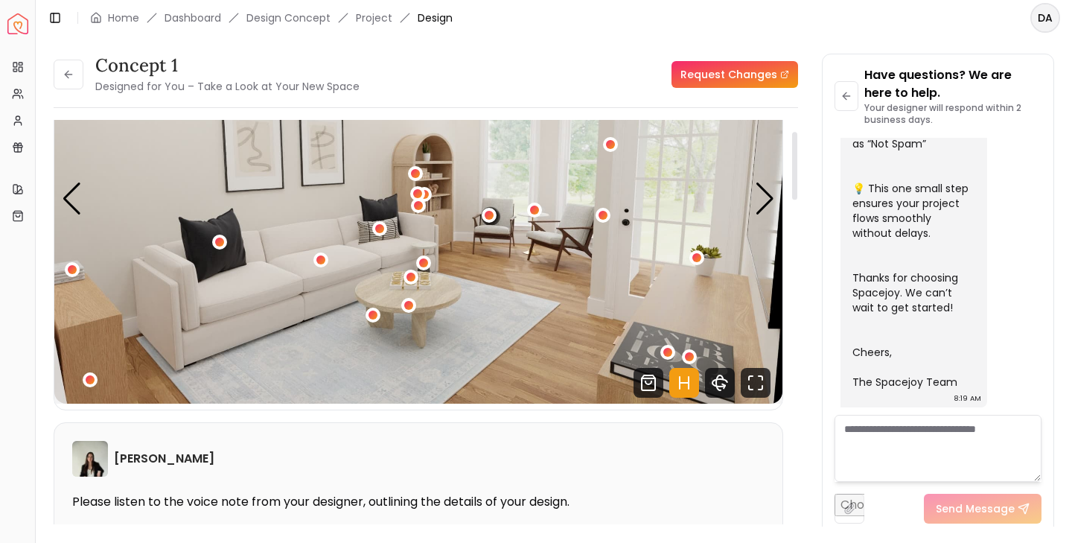
scroll to position [24, 0]
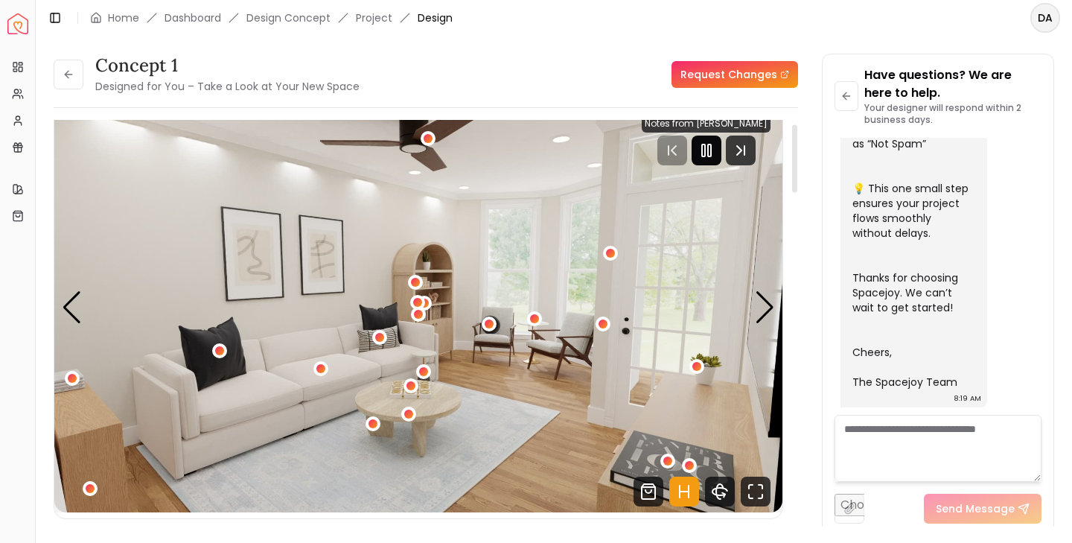
click at [698, 153] on icon "Pause" at bounding box center [707, 150] width 18 height 18
click at [768, 305] on div "Next slide" at bounding box center [765, 307] width 20 height 33
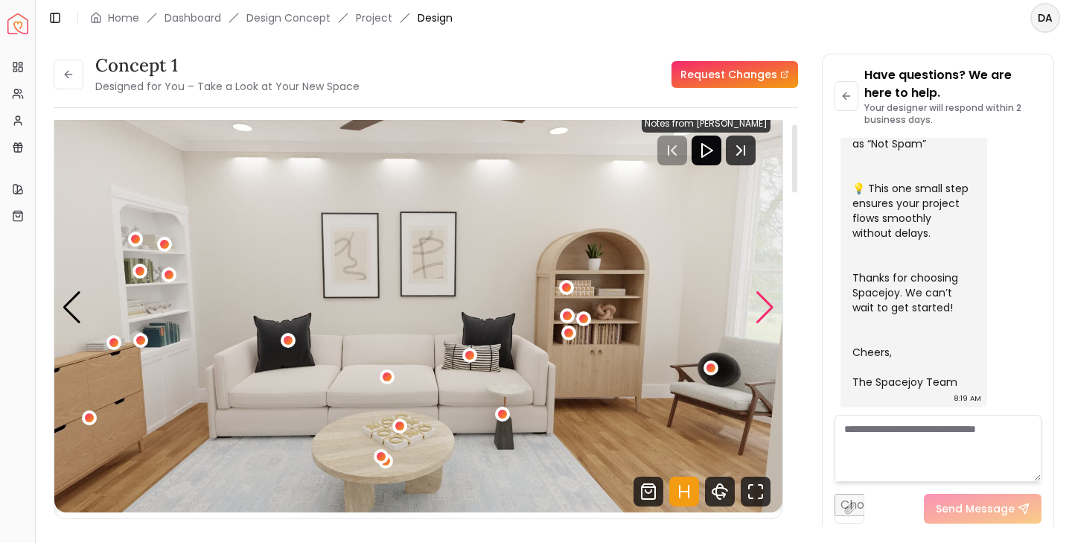
click at [768, 305] on div "Next slide" at bounding box center [765, 307] width 20 height 33
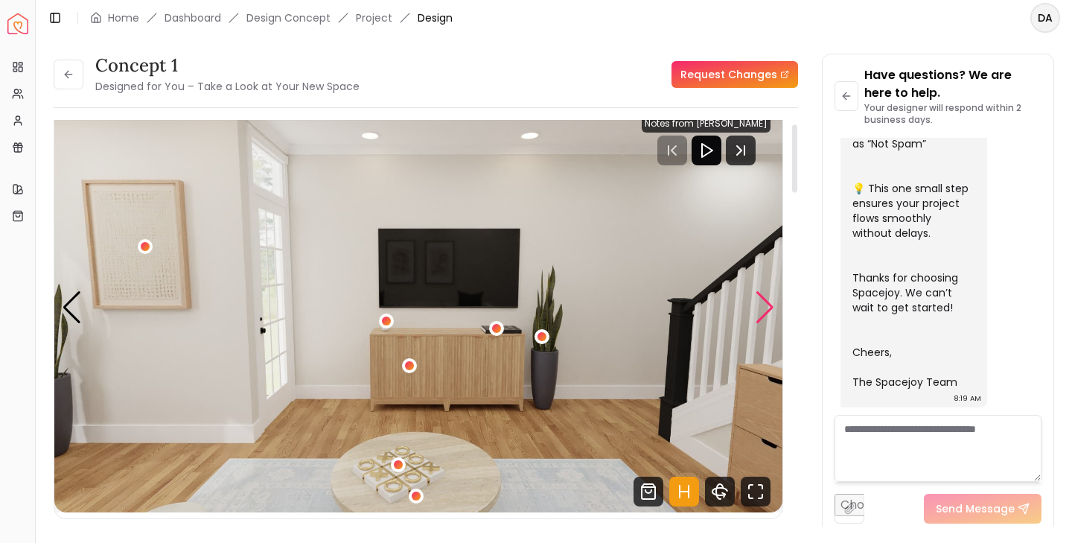
click at [768, 305] on div "Next slide" at bounding box center [765, 307] width 20 height 33
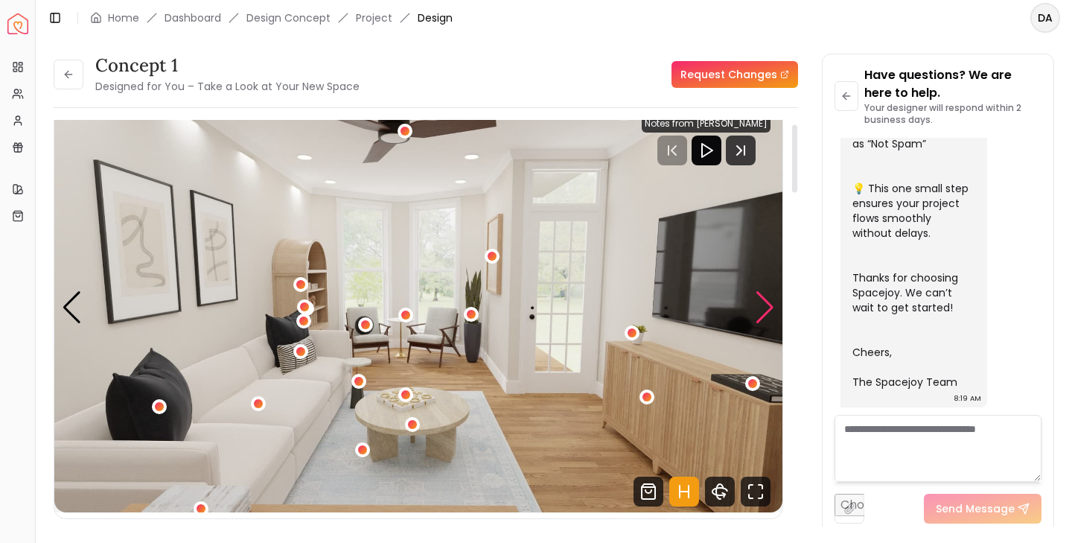
click at [768, 305] on div "Next slide" at bounding box center [765, 307] width 20 height 33
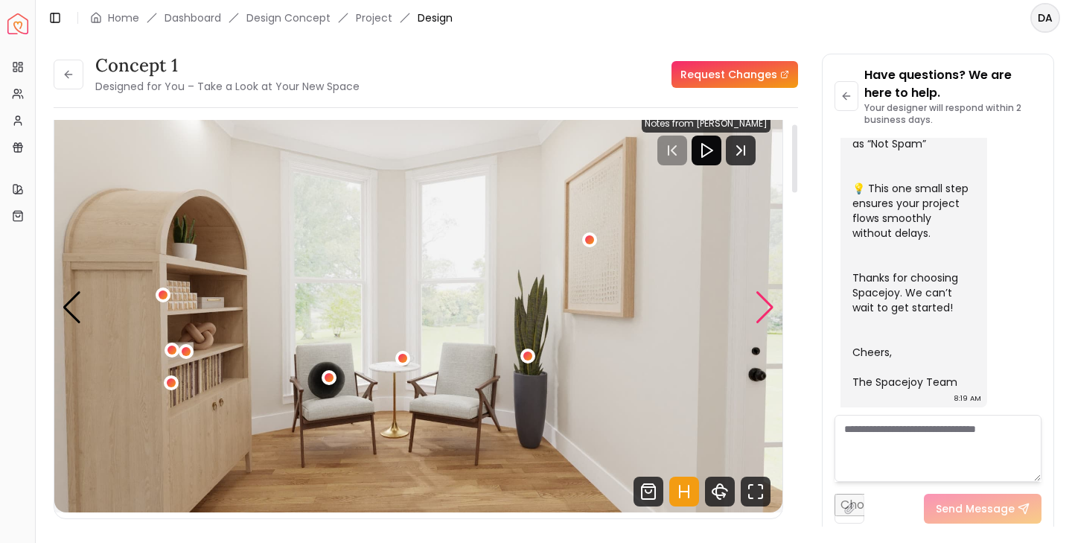
click at [768, 305] on div "Next slide" at bounding box center [765, 307] width 20 height 33
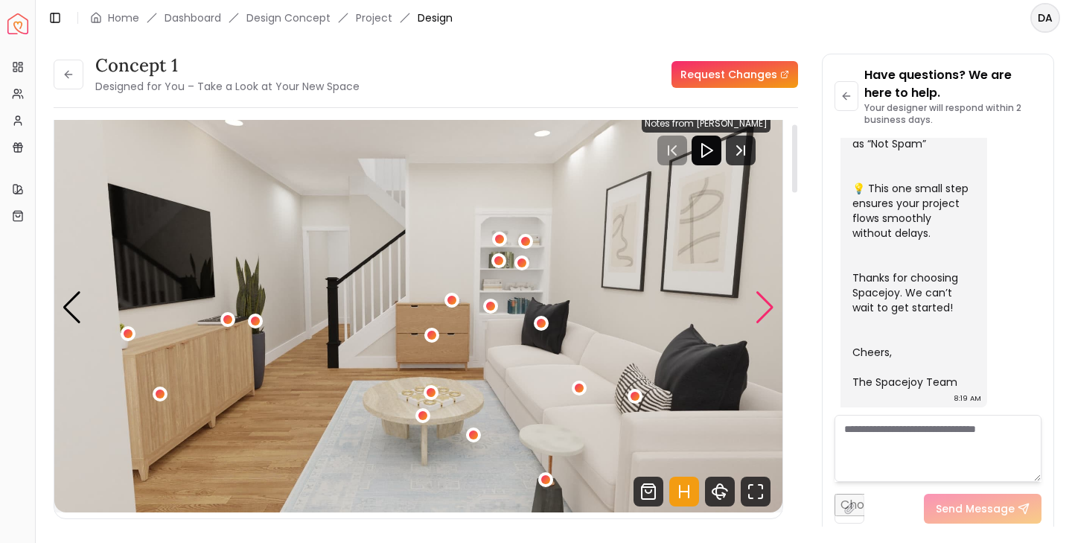
click at [768, 305] on div "Next slide" at bounding box center [765, 307] width 20 height 33
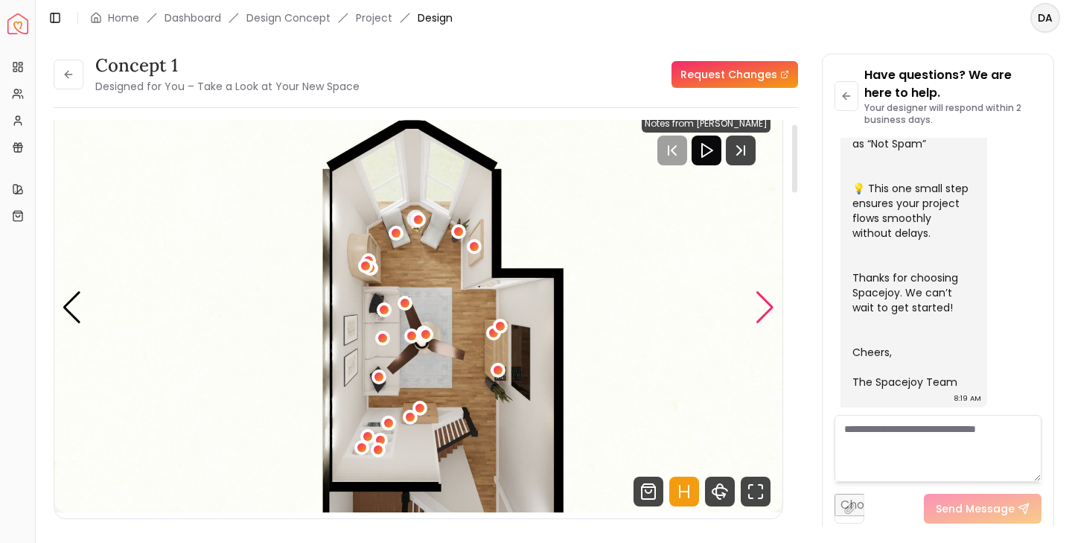
click at [768, 305] on div "Next slide" at bounding box center [765, 307] width 20 height 33
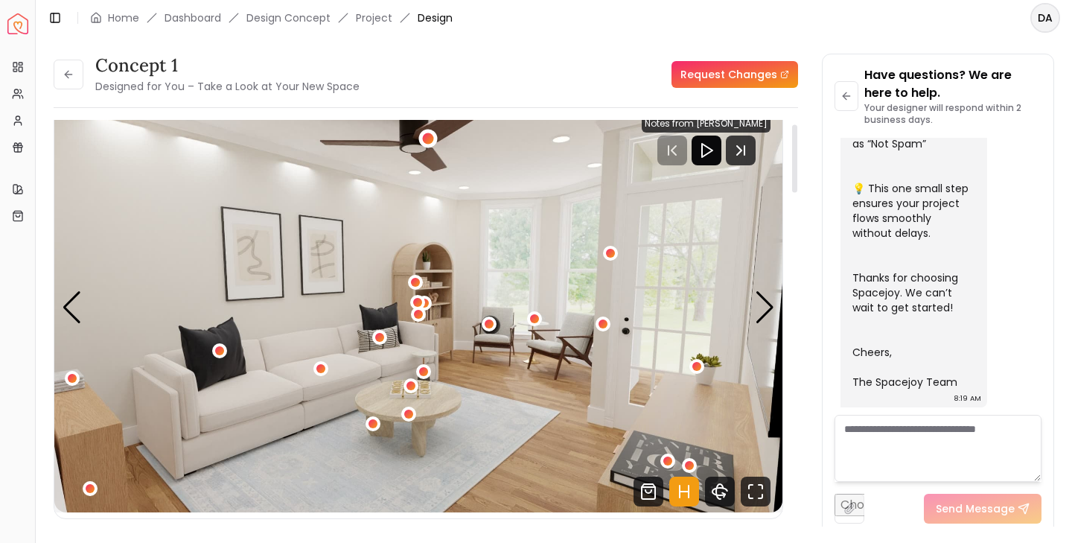
click at [427, 137] on div "1 / 7" at bounding box center [427, 138] width 11 height 11
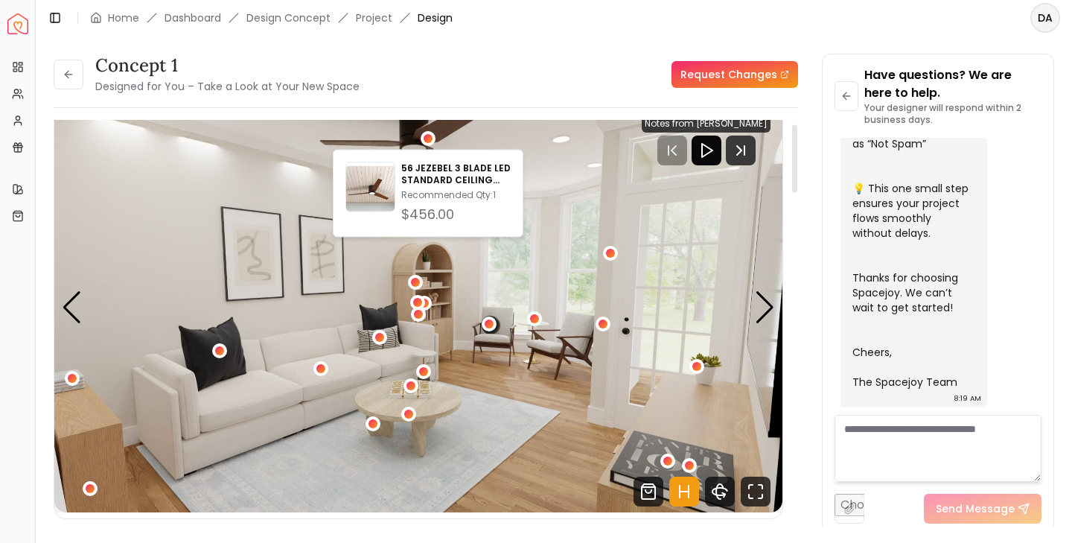
click at [488, 57] on div "concept 1 Designed for You – Take a Look at Your New Space Request Changes" at bounding box center [426, 75] width 745 height 42
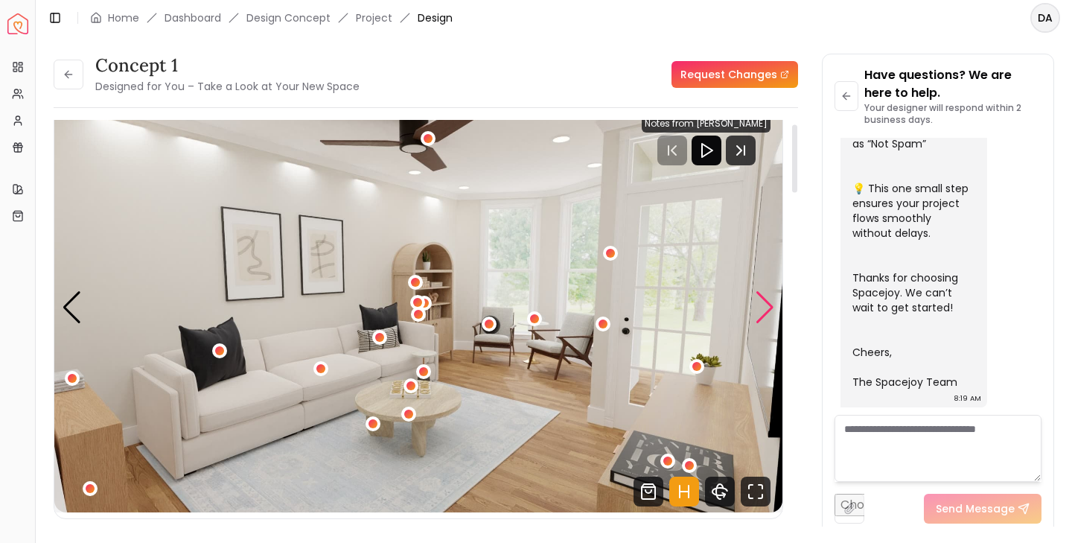
click at [764, 310] on div "Next slide" at bounding box center [765, 307] width 20 height 33
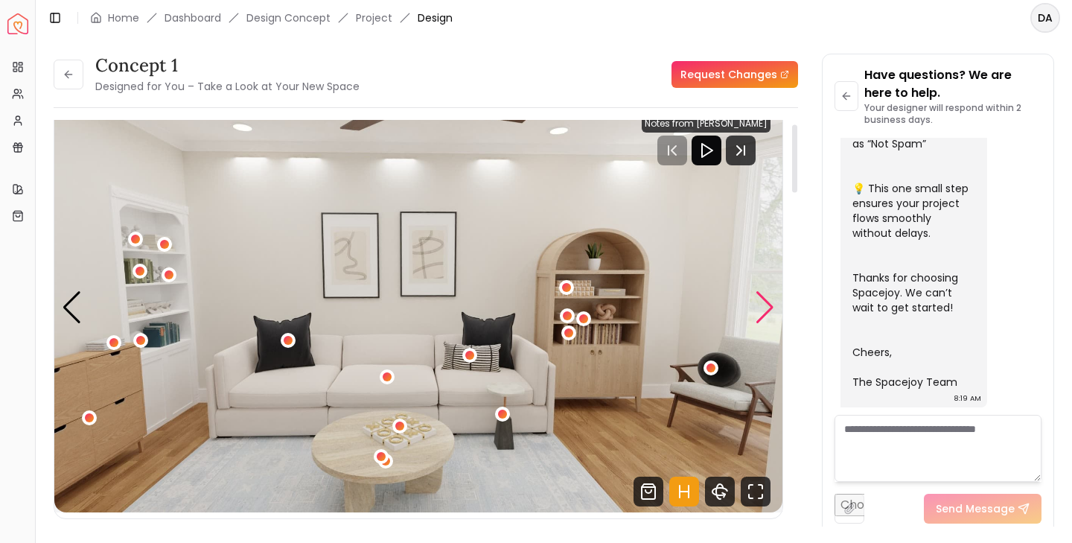
click at [764, 310] on div "Next slide" at bounding box center [765, 307] width 20 height 33
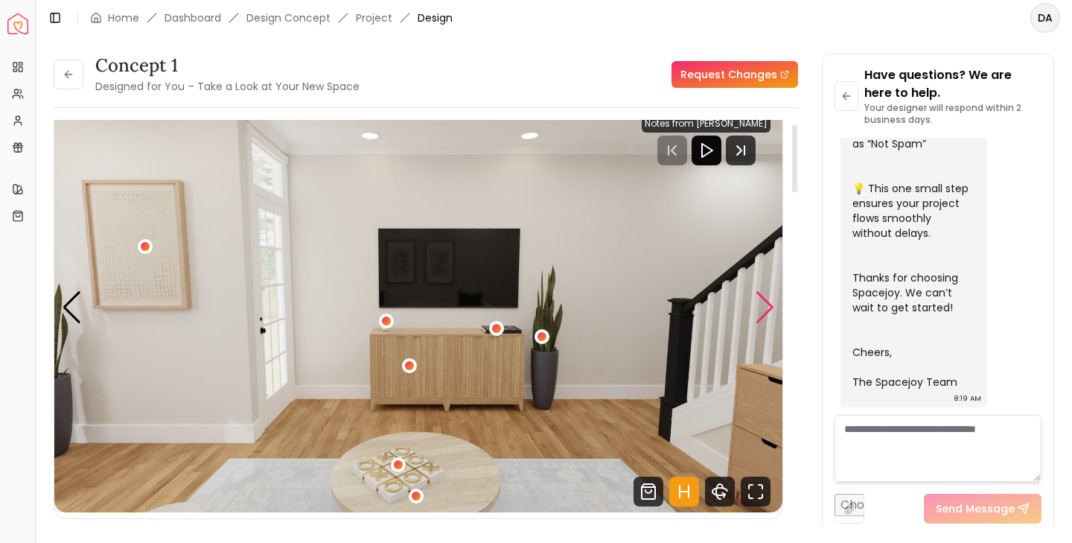
click at [765, 309] on div "Next slide" at bounding box center [765, 307] width 20 height 33
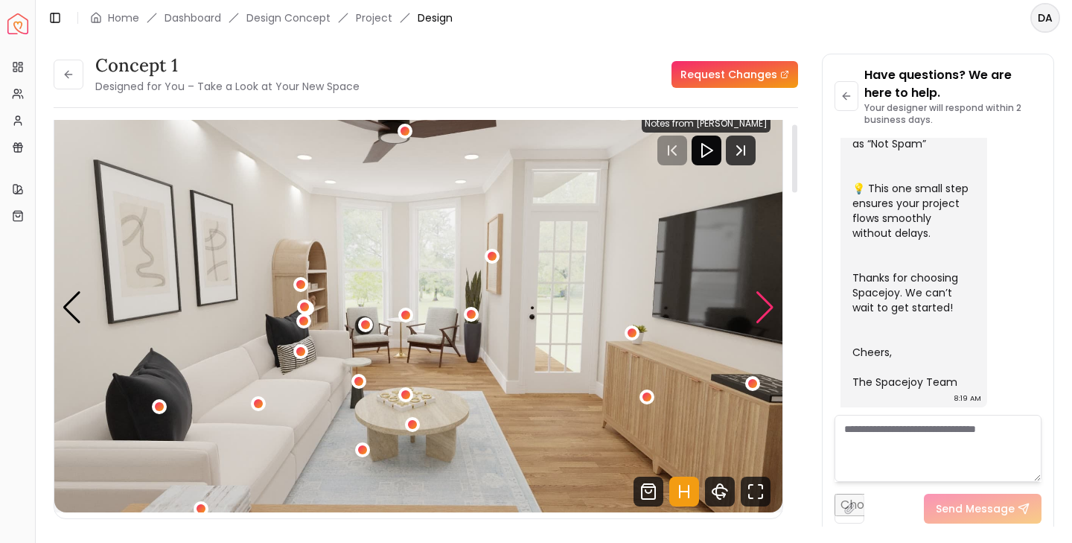
click at [765, 309] on div "Next slide" at bounding box center [765, 307] width 20 height 33
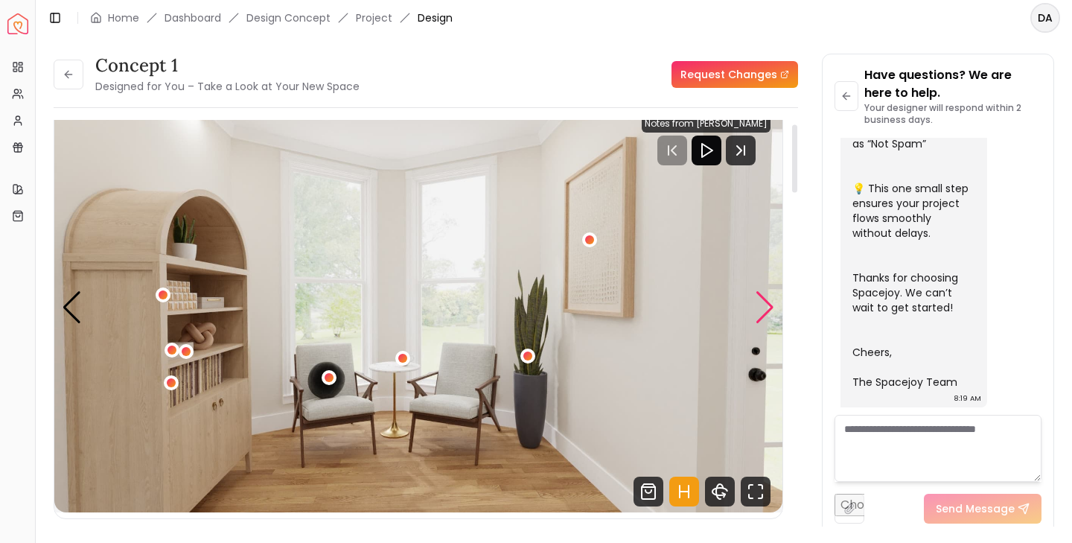
click at [765, 309] on div "Next slide" at bounding box center [765, 307] width 20 height 33
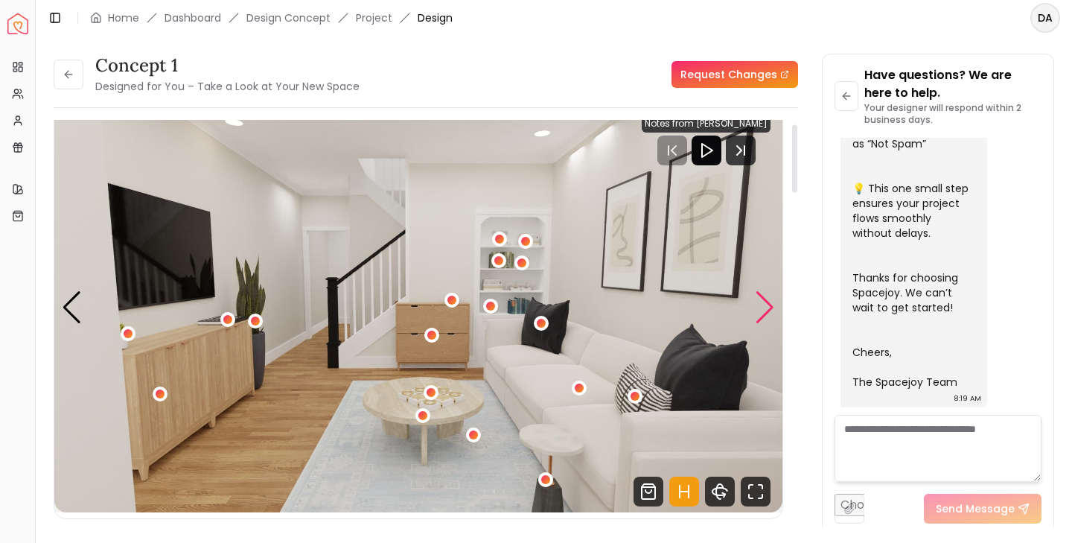
click at [765, 308] on div "Next slide" at bounding box center [765, 307] width 20 height 33
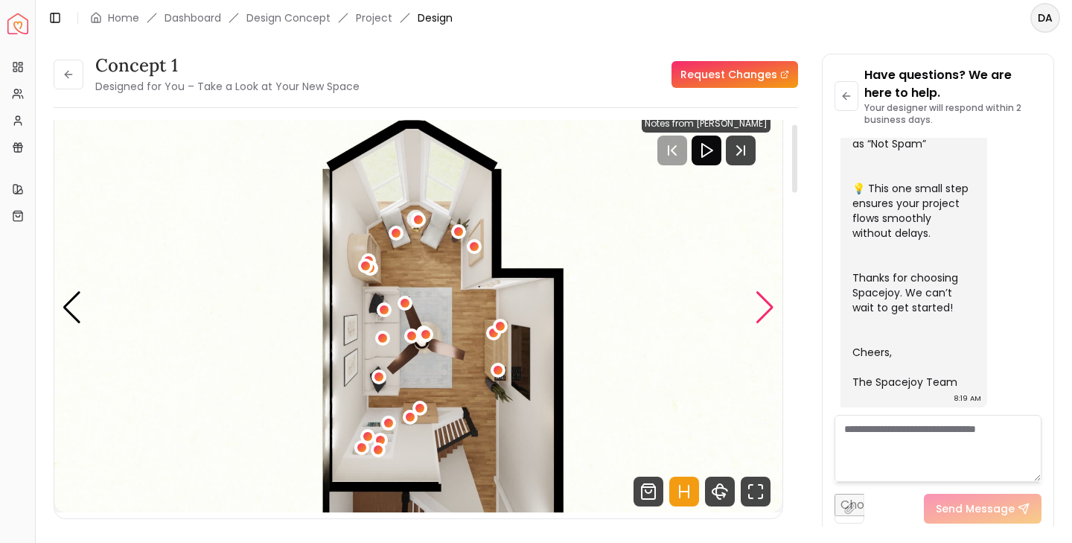
click at [764, 307] on div "Next slide" at bounding box center [765, 307] width 20 height 33
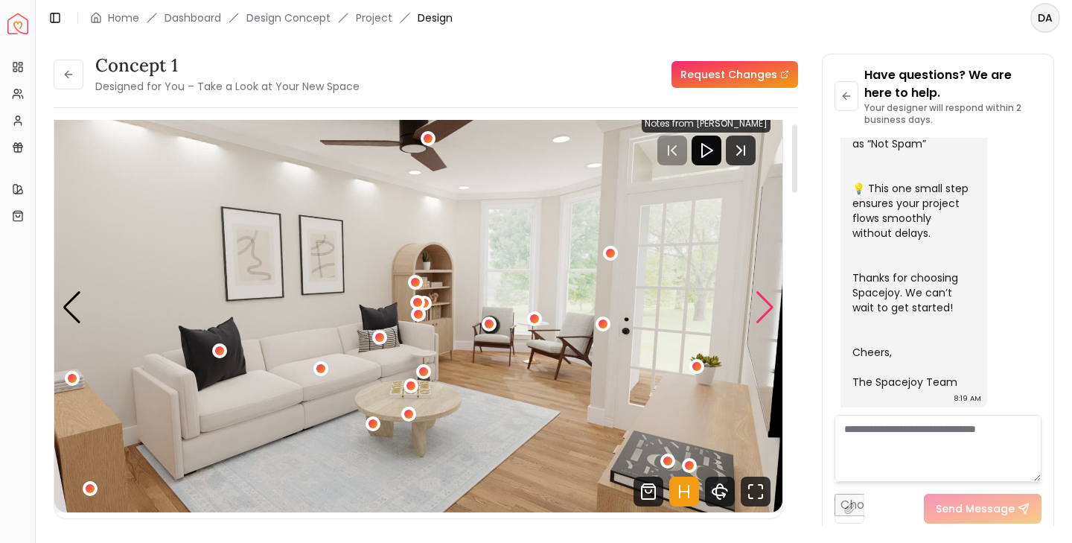
click at [764, 307] on div "Next slide" at bounding box center [765, 307] width 20 height 33
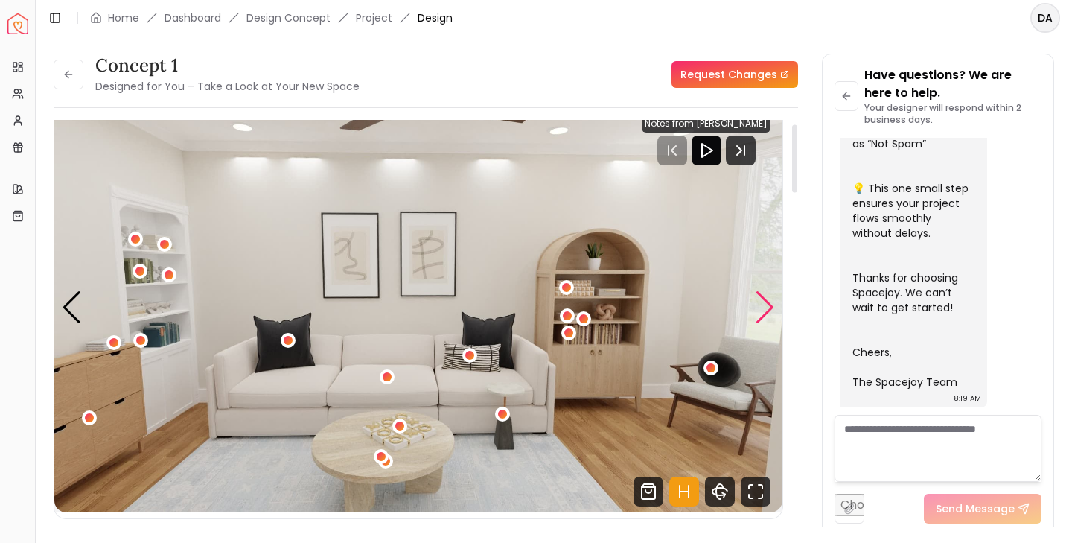
click at [764, 307] on div "Next slide" at bounding box center [765, 307] width 20 height 33
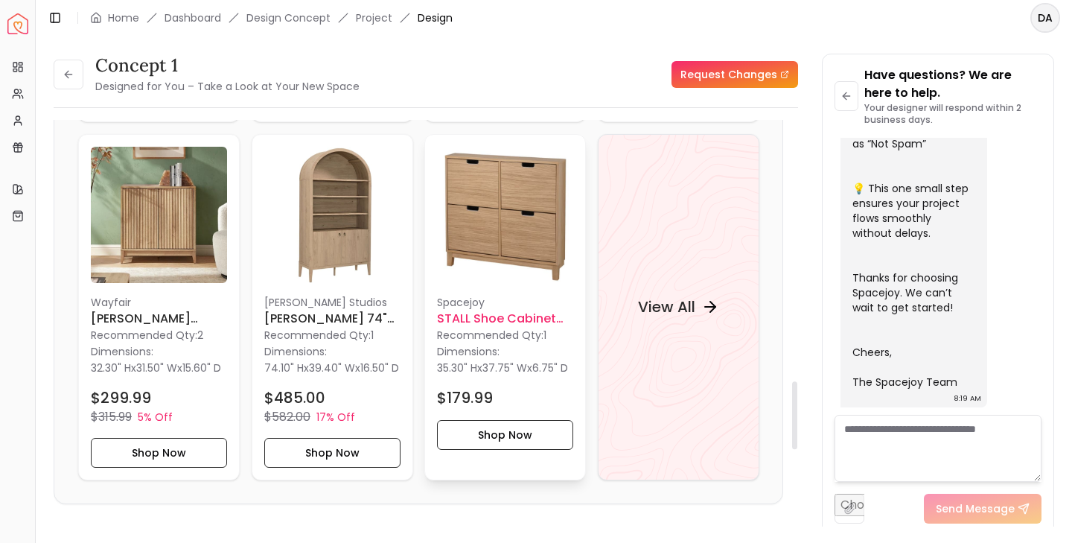
scroll to position [1523, 0]
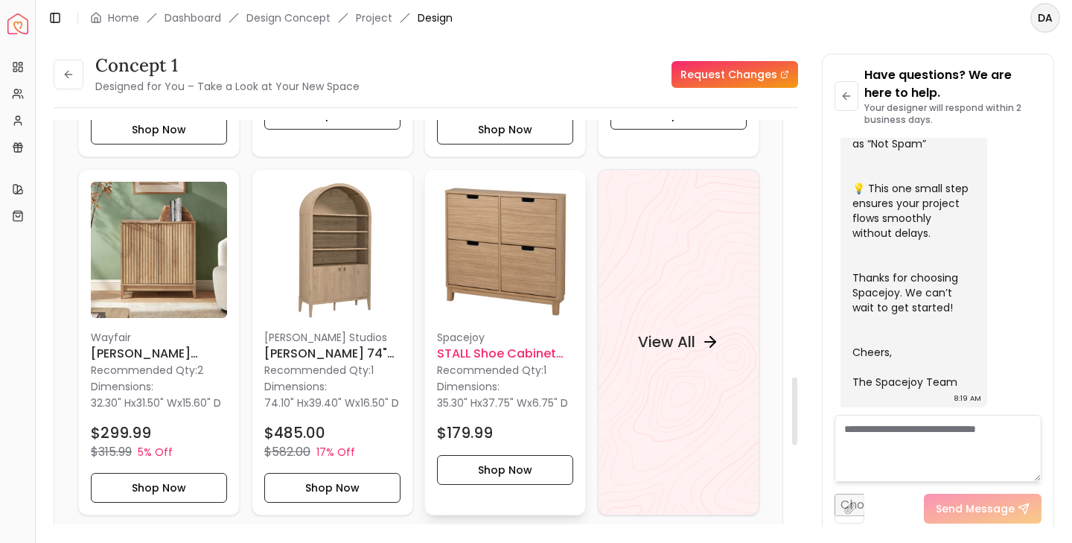
click at [515, 252] on img at bounding box center [505, 250] width 136 height 136
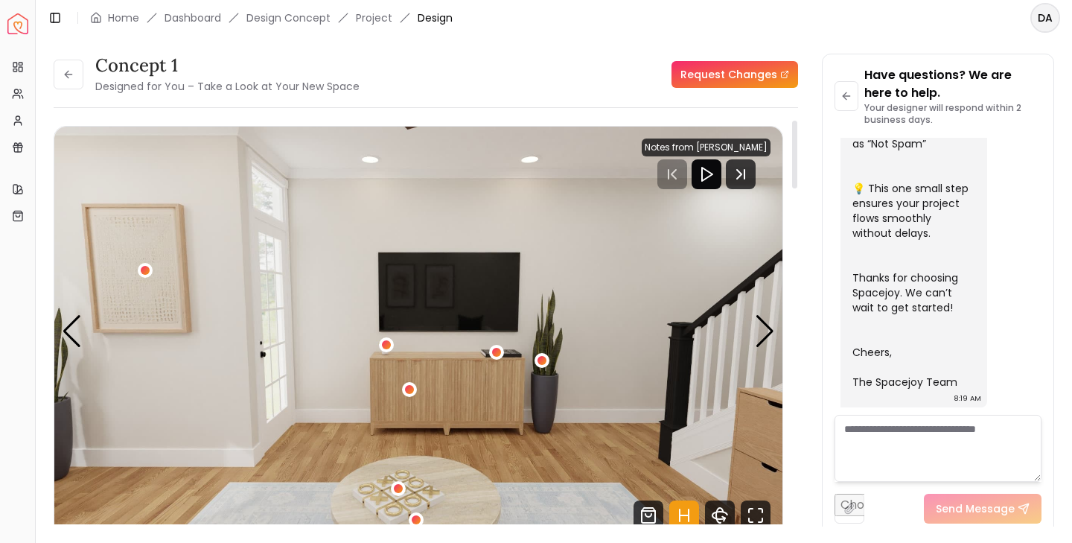
scroll to position [0, 0]
click at [69, 74] on icon at bounding box center [68, 74] width 7 height 0
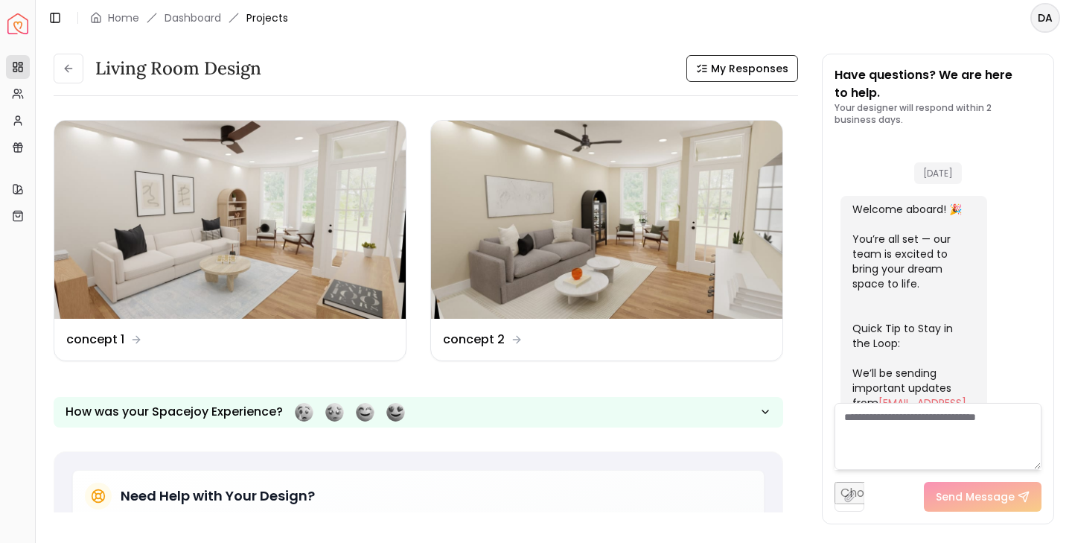
scroll to position [613, 0]
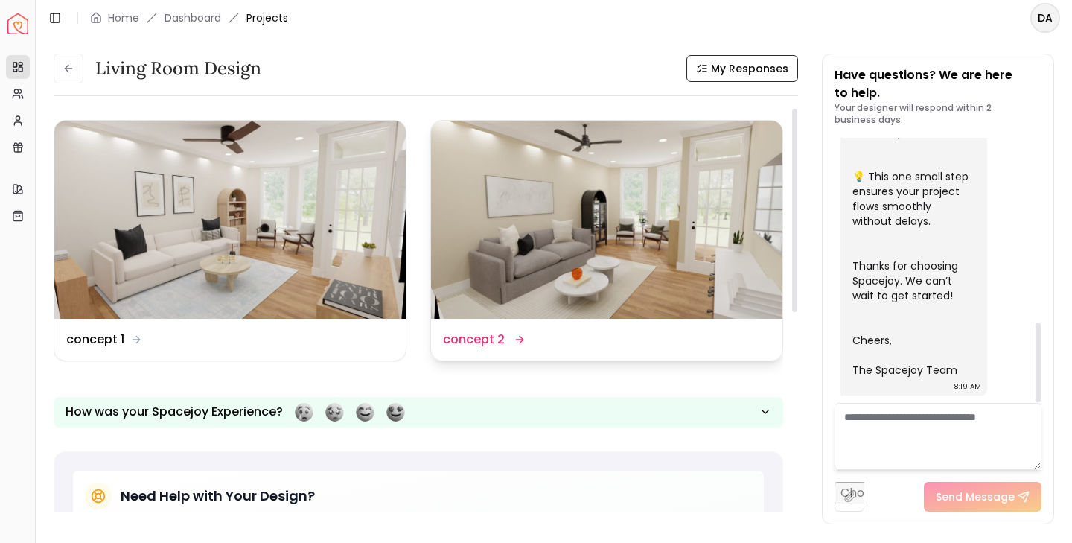
click at [634, 246] on img at bounding box center [606, 220] width 351 height 198
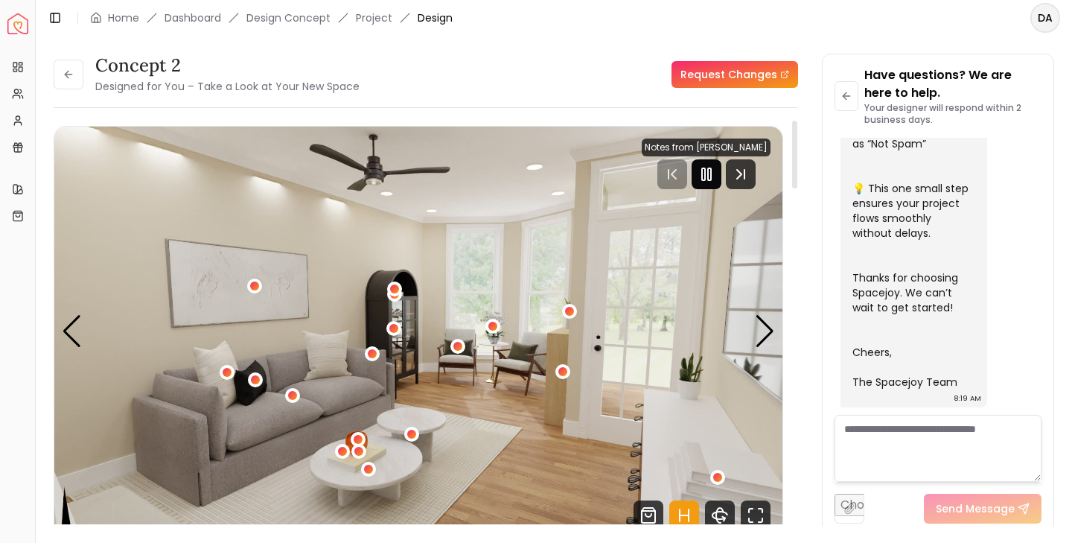
click at [708, 179] on rect "Pause" at bounding box center [709, 174] width 3 height 12
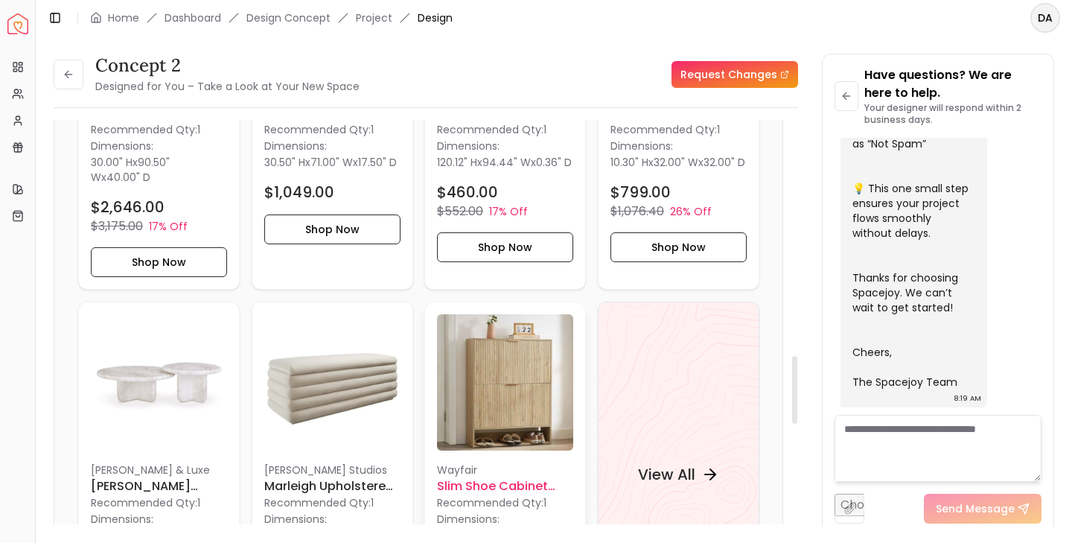
scroll to position [1398, 0]
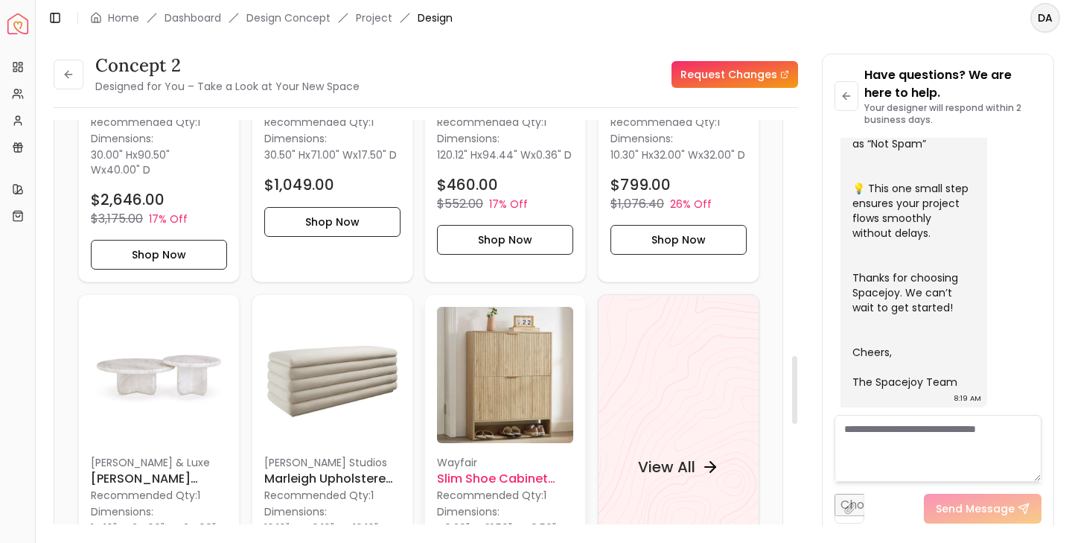
click at [523, 392] on img at bounding box center [505, 375] width 136 height 136
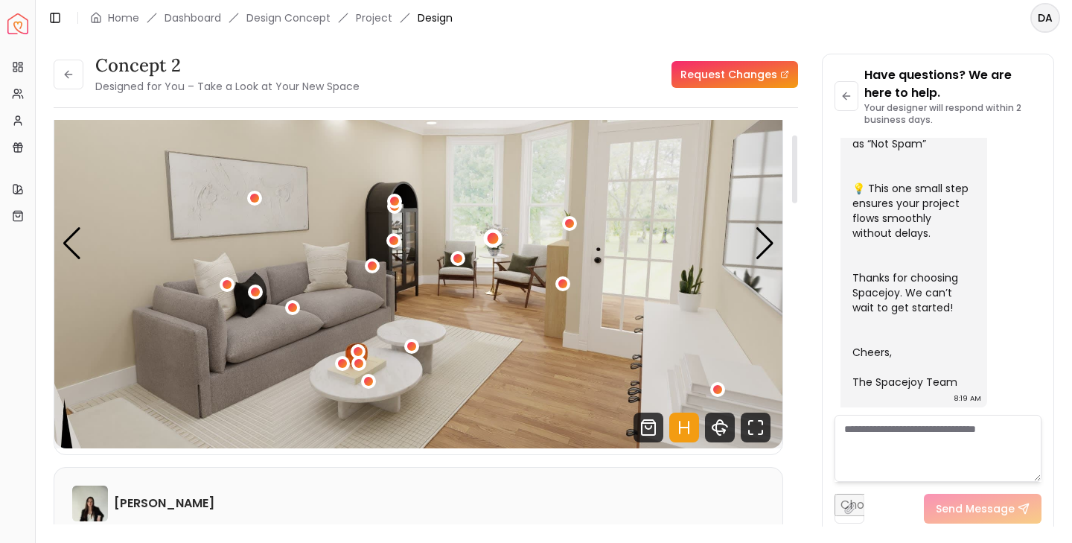
scroll to position [43, 0]
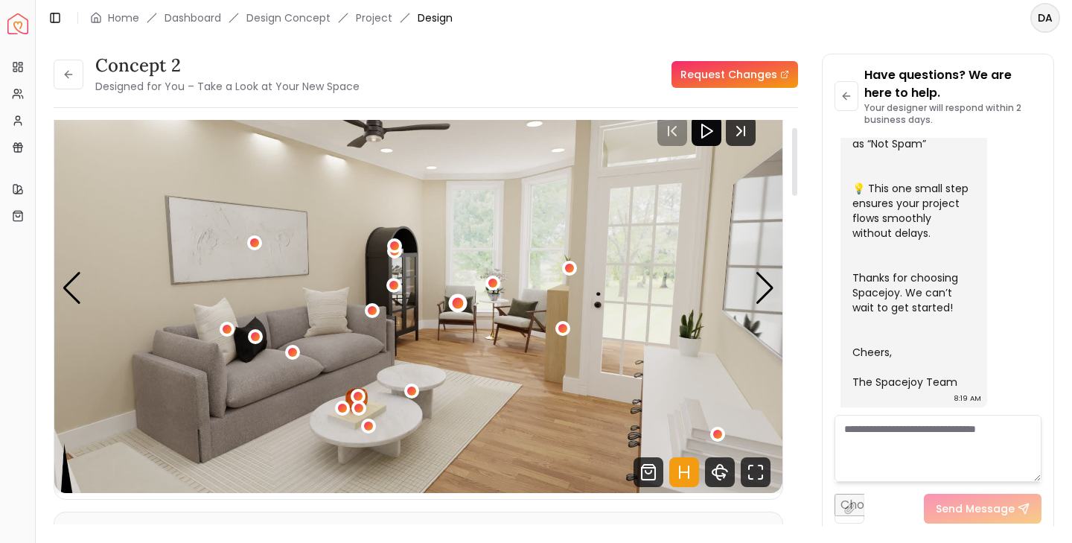
click at [457, 302] on div "1 / 7" at bounding box center [457, 302] width 11 height 11
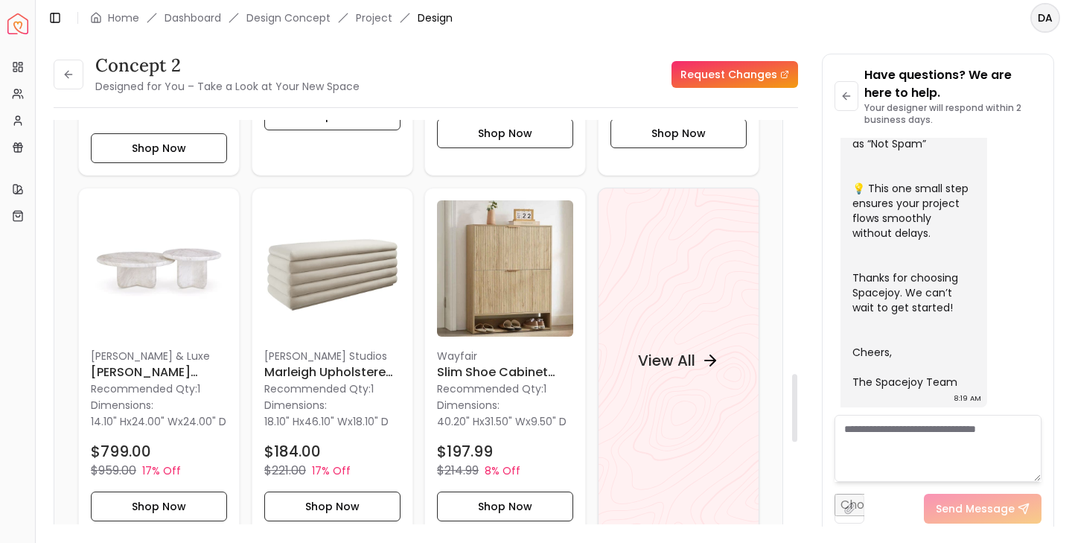
scroll to position [1511, 0]
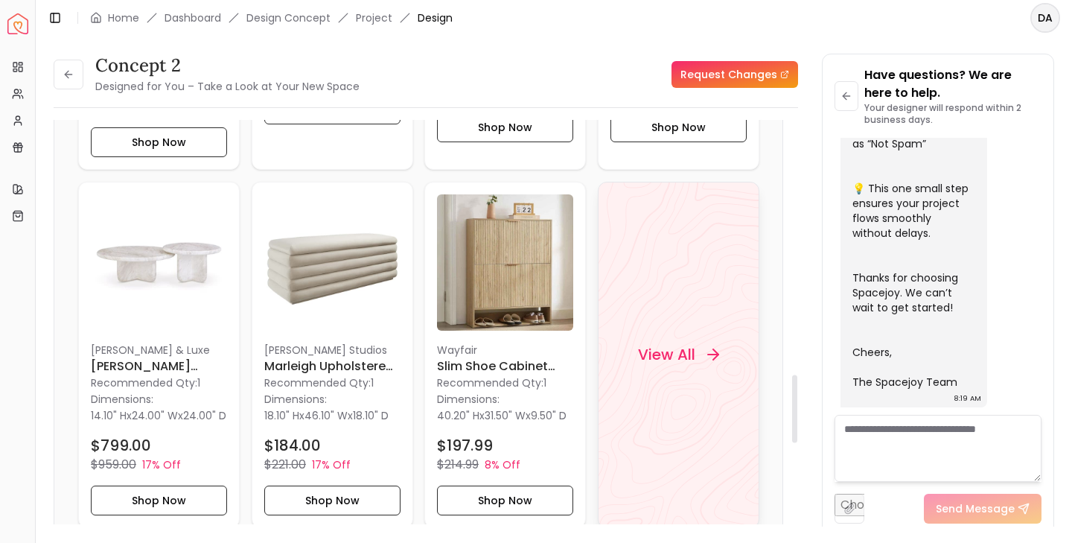
click at [666, 365] on h4 "View All" at bounding box center [665, 354] width 57 height 21
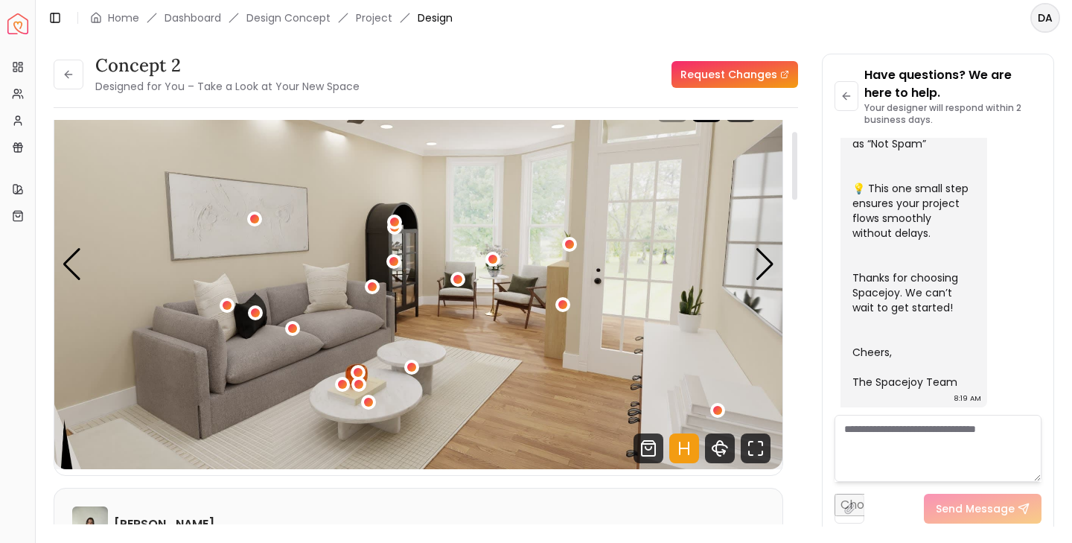
scroll to position [66, 0]
click at [723, 74] on link "Request Changes" at bounding box center [735, 74] width 127 height 27
click at [116, 18] on link "Home" at bounding box center [123, 17] width 31 height 15
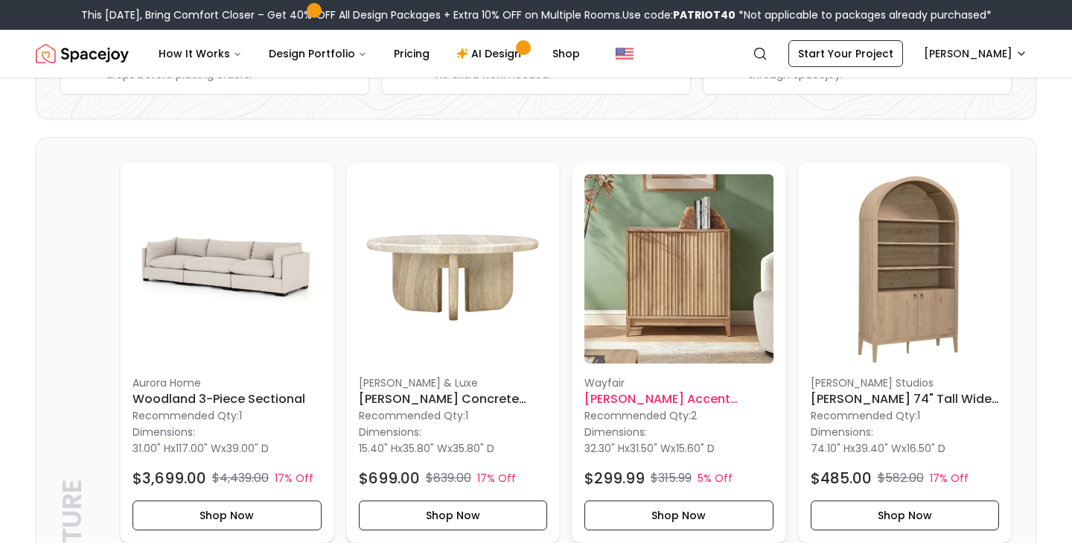
scroll to position [291, 0]
click at [223, 273] on img at bounding box center [227, 267] width 189 height 189
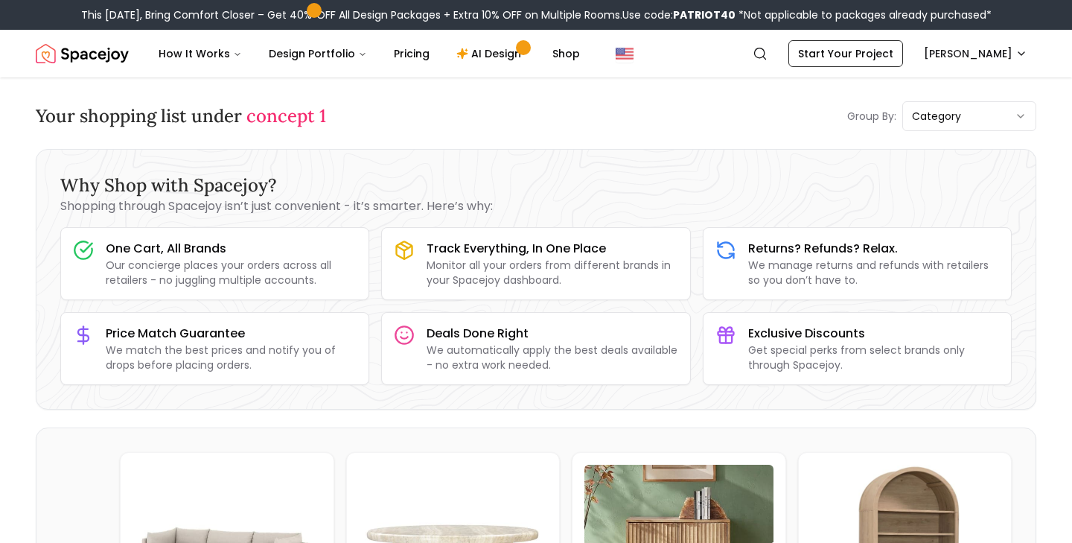
scroll to position [0, 0]
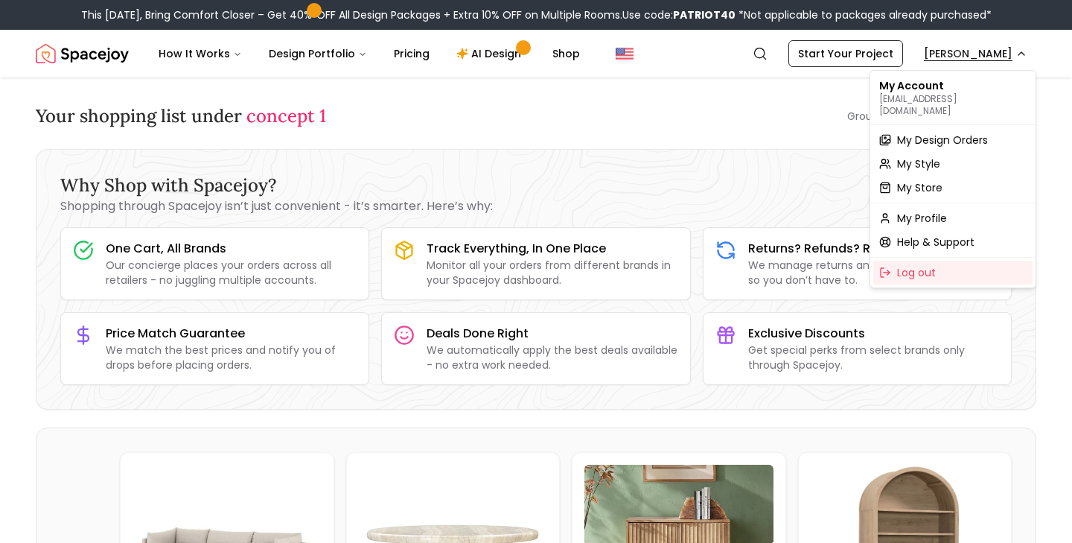
click at [942, 133] on span "My Design Orders" at bounding box center [942, 140] width 91 height 15
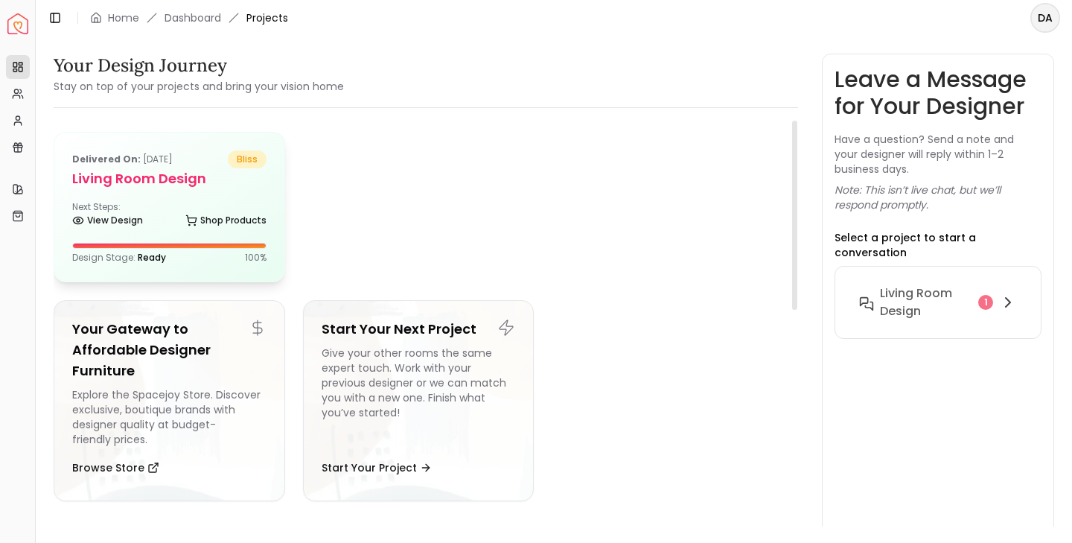
click at [184, 177] on h5 "Living Room design" at bounding box center [169, 178] width 194 height 21
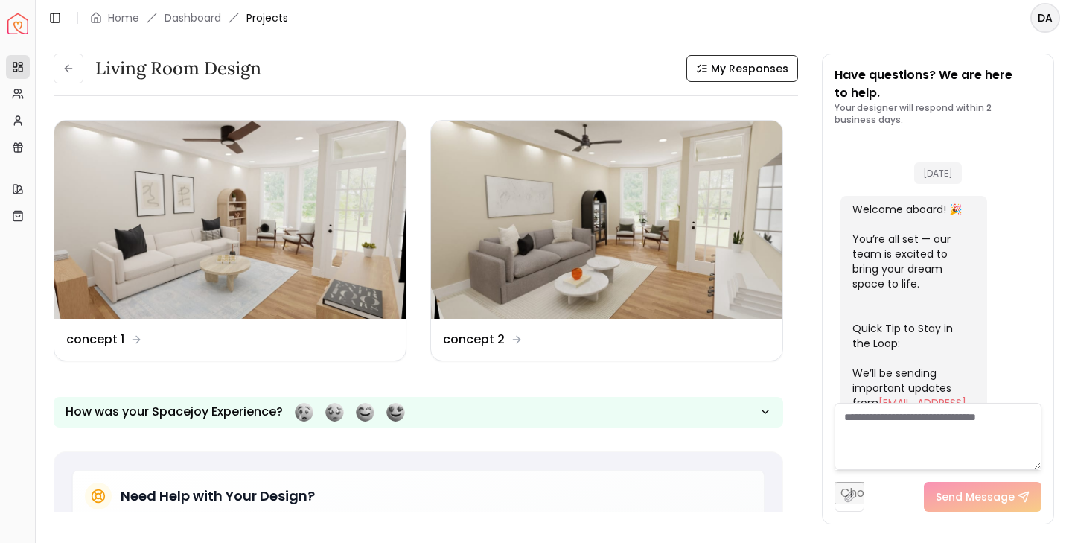
scroll to position [613, 0]
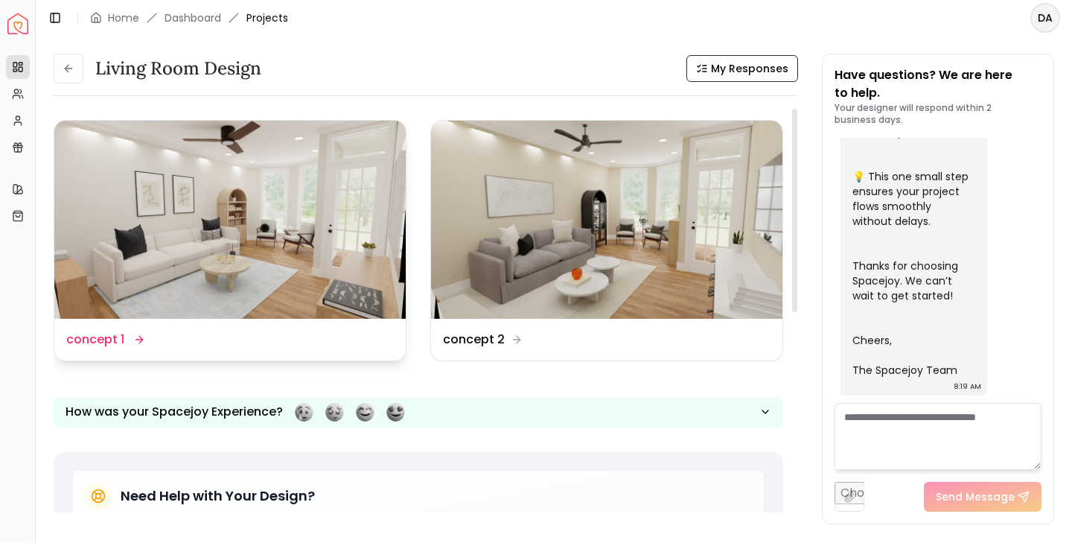
click at [266, 247] on img at bounding box center [229, 220] width 351 height 198
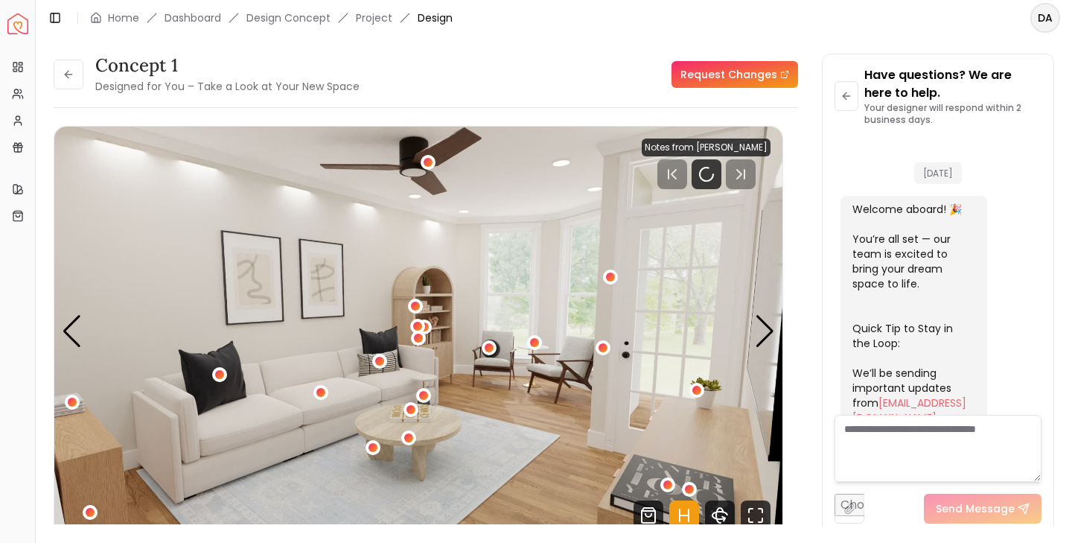
scroll to position [602, 0]
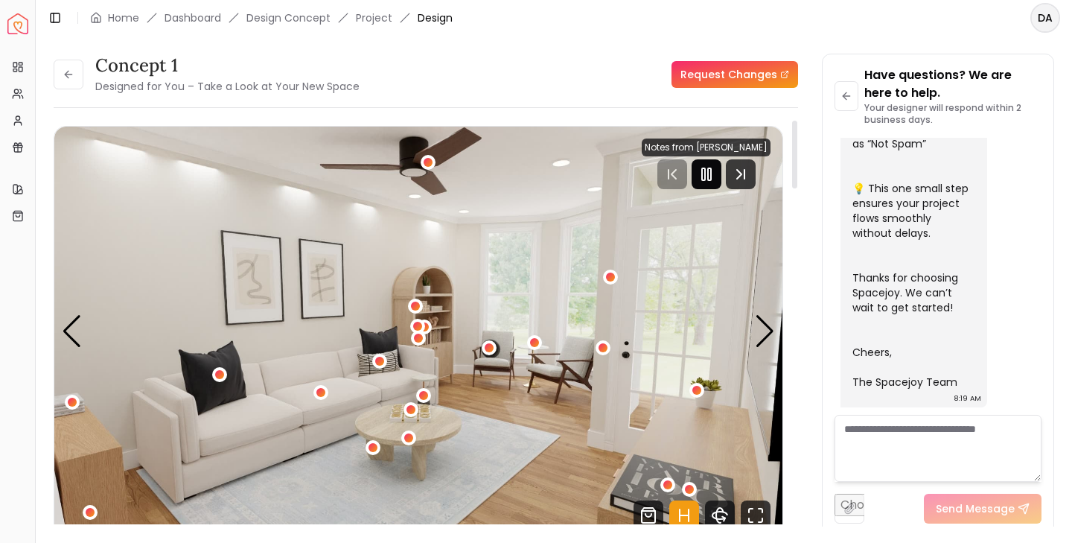
click at [704, 179] on rect "Pause" at bounding box center [703, 174] width 3 height 12
click at [765, 331] on div "Next slide" at bounding box center [765, 331] width 20 height 33
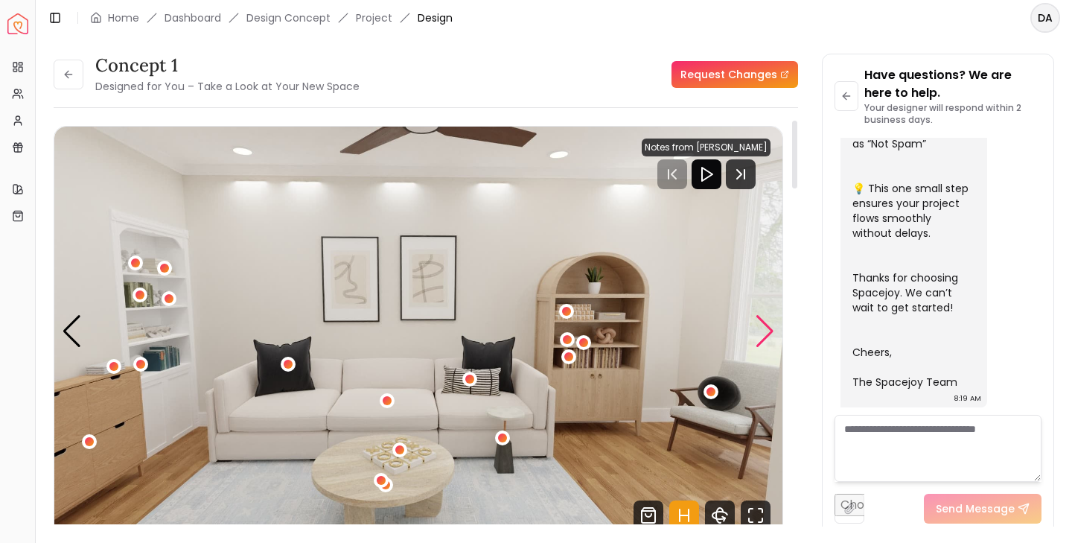
click at [765, 331] on div "Next slide" at bounding box center [765, 331] width 20 height 33
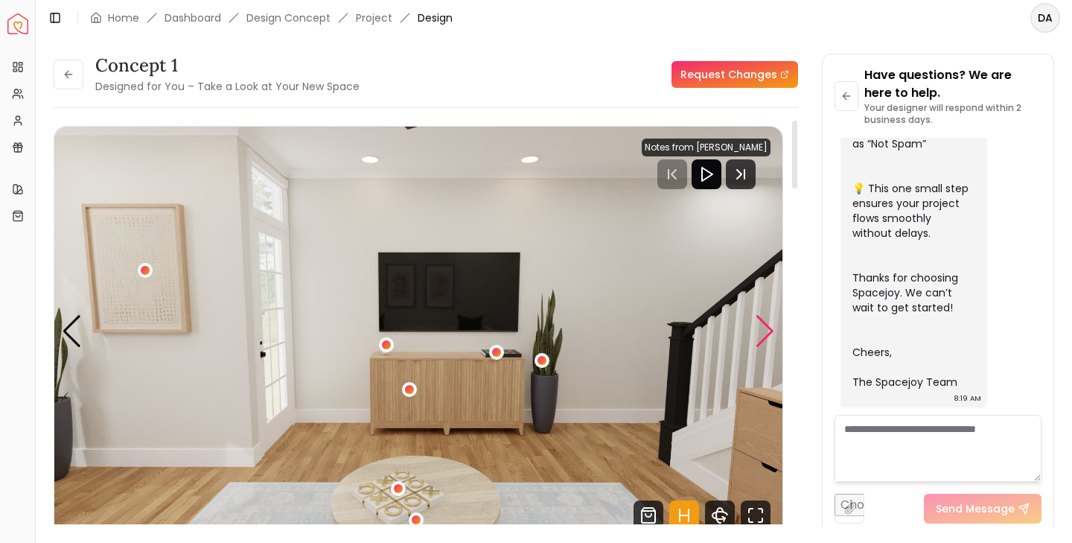
click at [765, 331] on div "Next slide" at bounding box center [765, 331] width 20 height 33
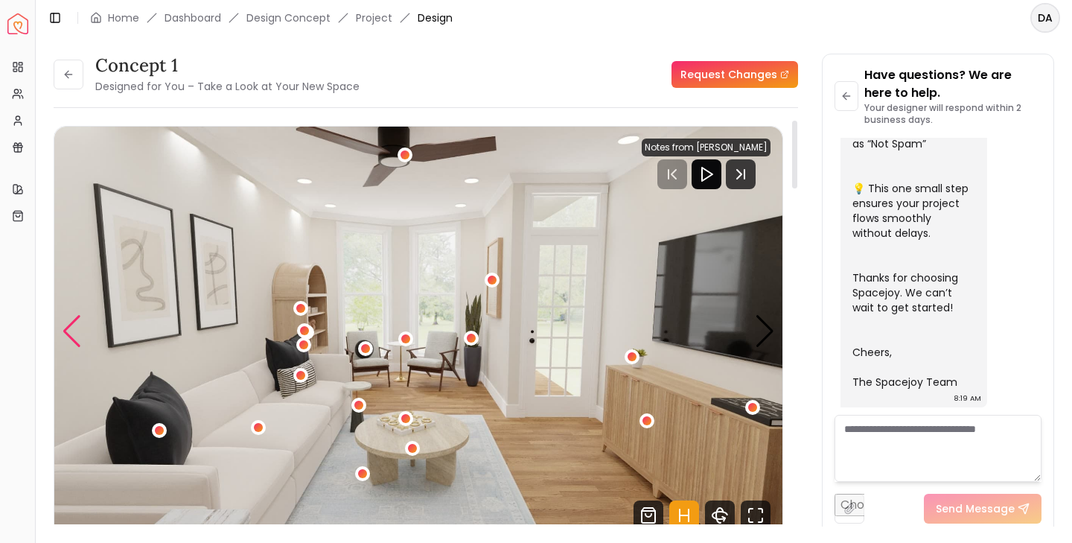
click at [65, 332] on div "Previous slide" at bounding box center [72, 331] width 20 height 33
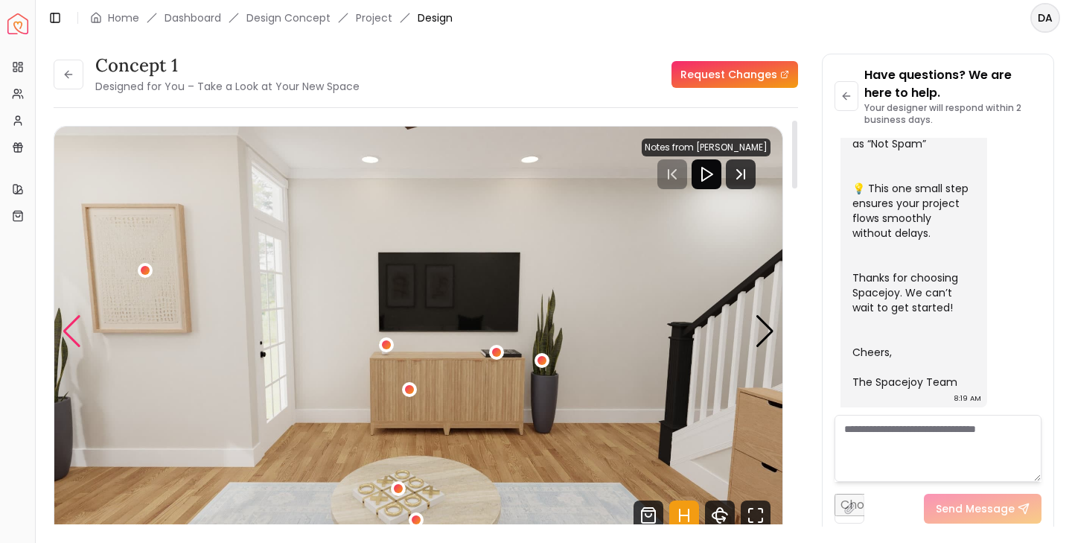
click at [65, 332] on div "Previous slide" at bounding box center [72, 331] width 20 height 33
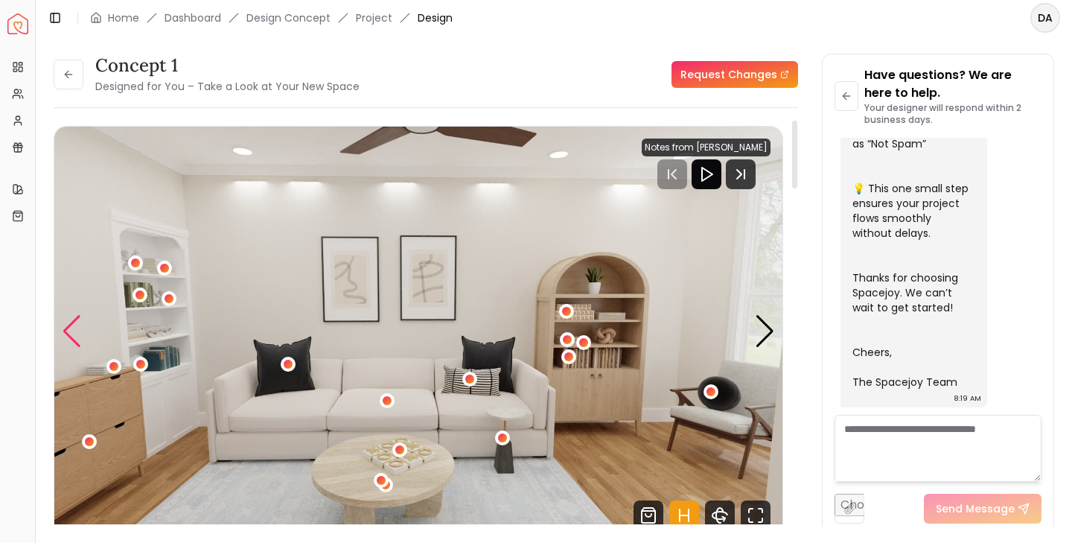
click at [65, 332] on div "Previous slide" at bounding box center [72, 331] width 20 height 33
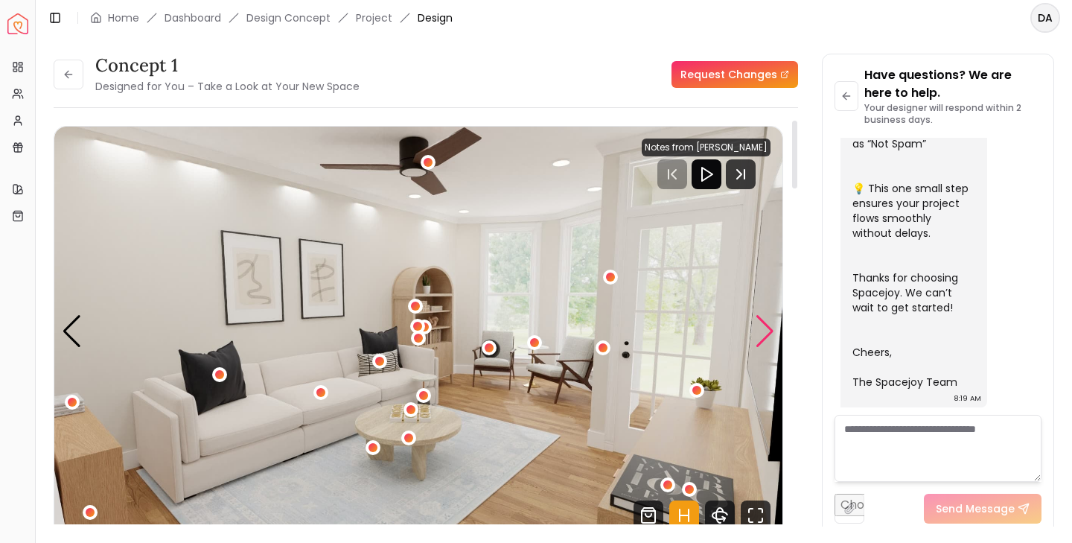
click at [765, 334] on div "Next slide" at bounding box center [765, 331] width 20 height 33
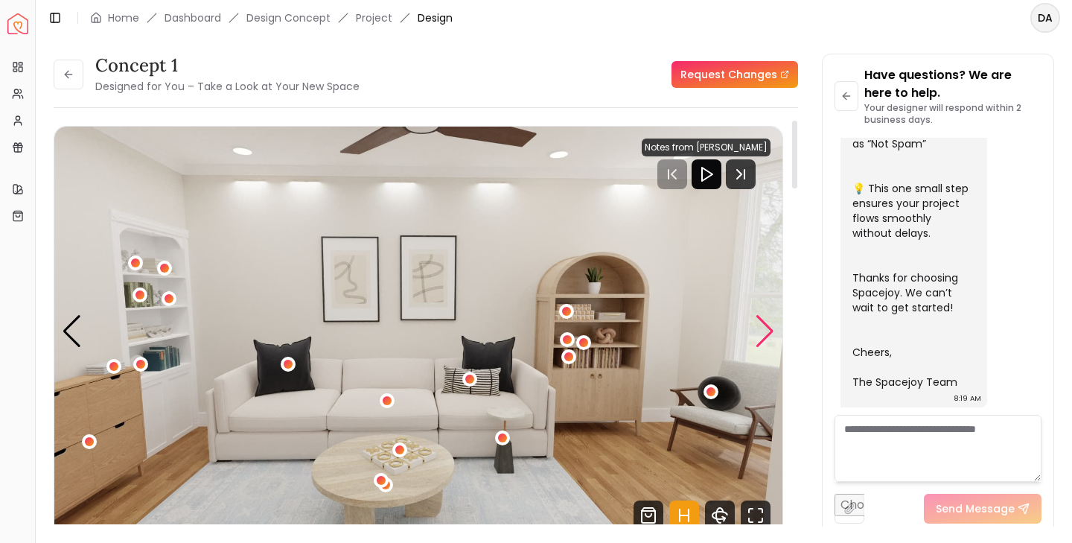
click at [765, 334] on div "Next slide" at bounding box center [765, 331] width 20 height 33
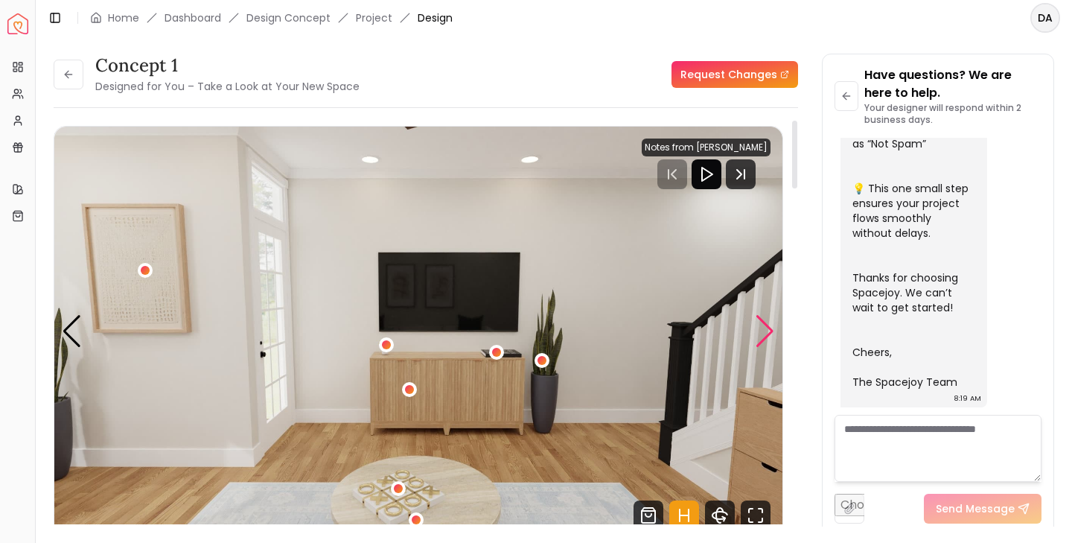
click at [765, 334] on div "Next slide" at bounding box center [765, 331] width 20 height 33
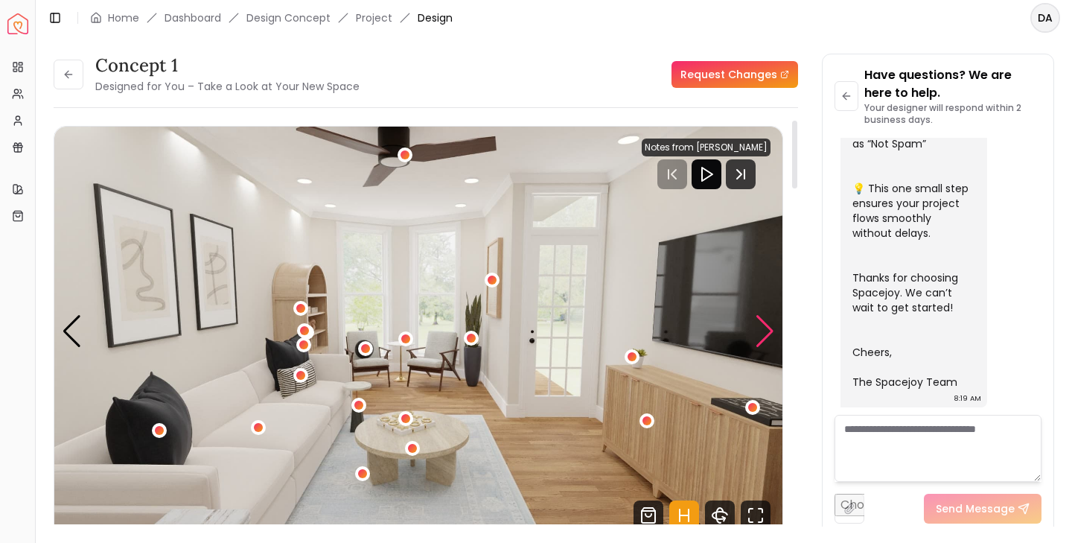
click at [765, 334] on div "Next slide" at bounding box center [765, 331] width 20 height 33
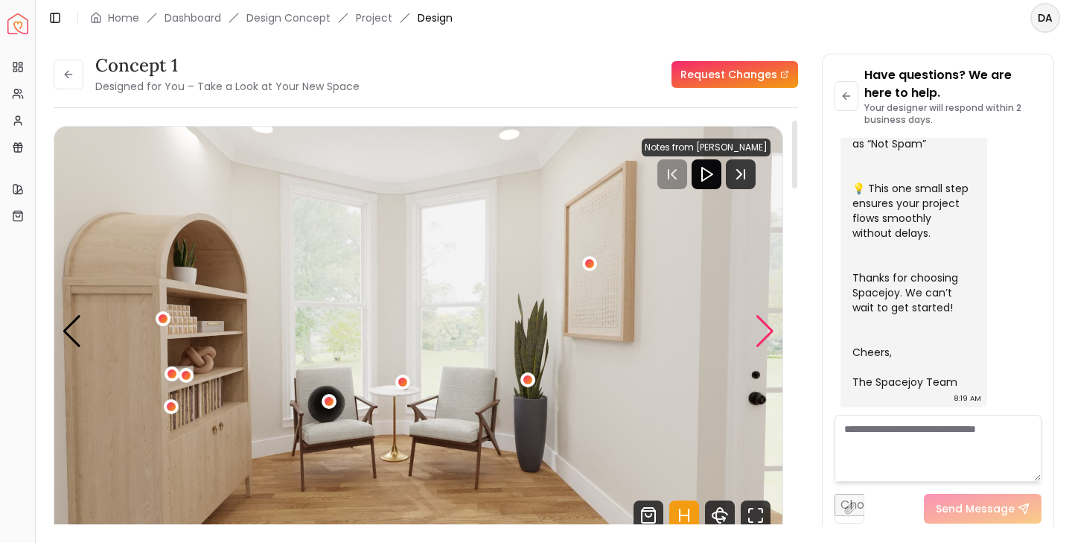
click at [765, 334] on div "Next slide" at bounding box center [765, 331] width 20 height 33
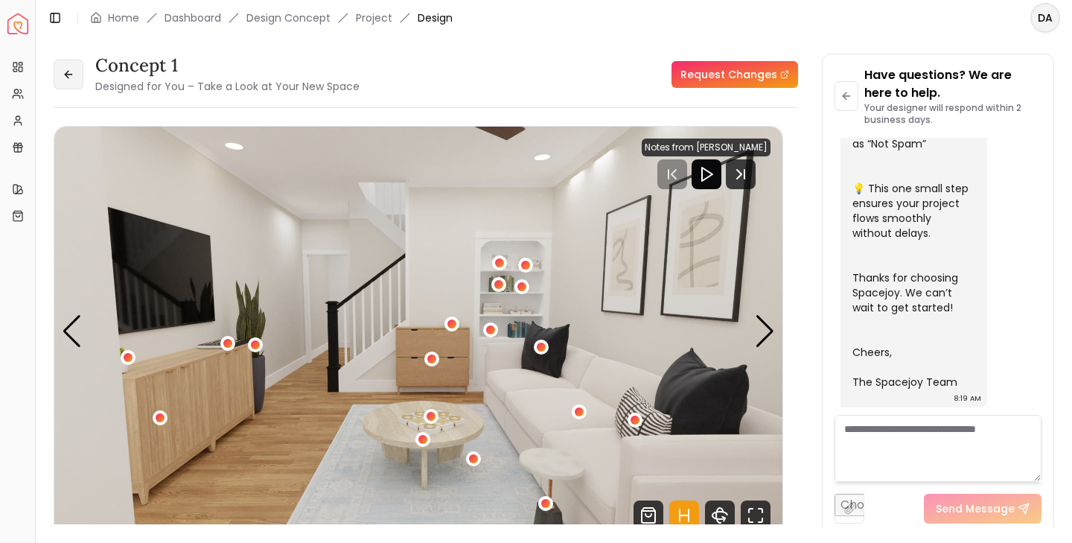
click at [72, 77] on icon at bounding box center [69, 74] width 12 height 12
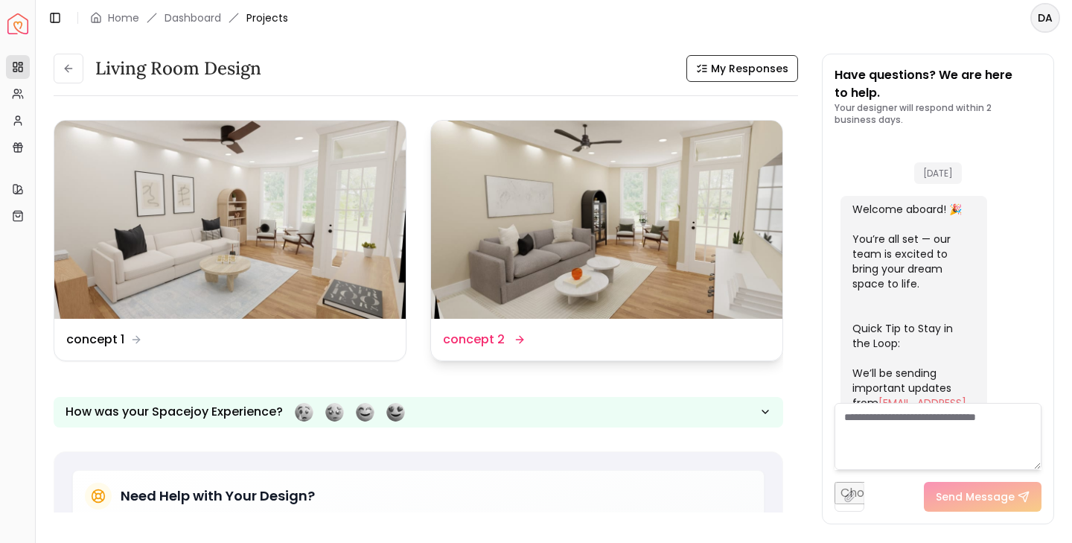
scroll to position [613, 0]
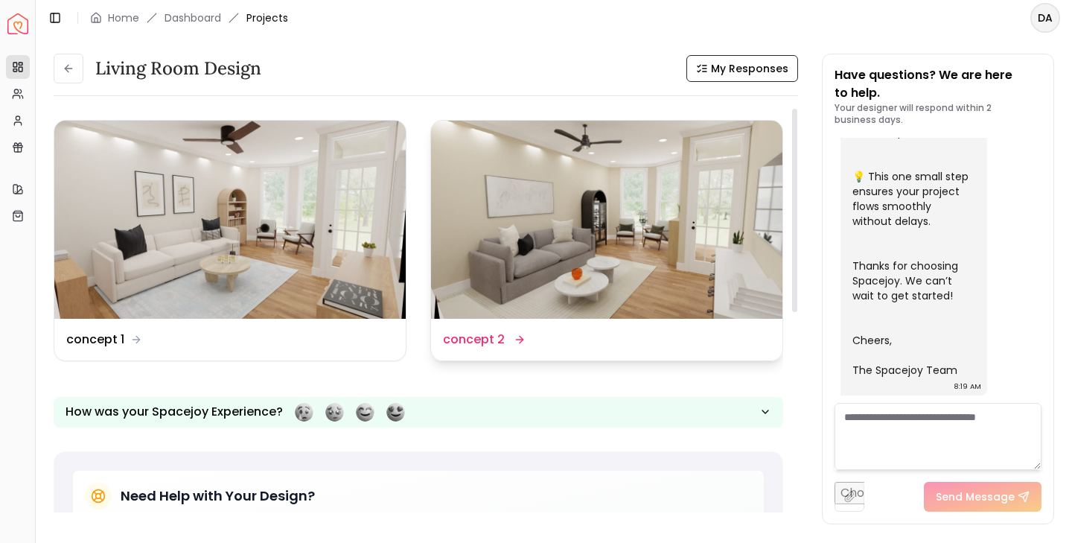
click at [663, 257] on img at bounding box center [606, 220] width 351 height 198
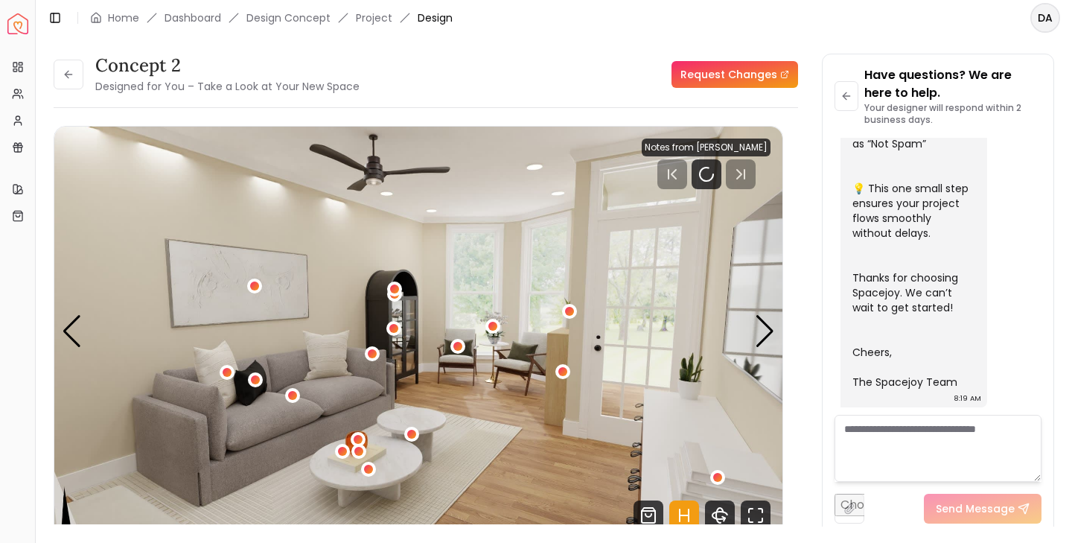
scroll to position [602, 0]
click at [708, 173] on icon "Pause" at bounding box center [707, 174] width 18 height 18
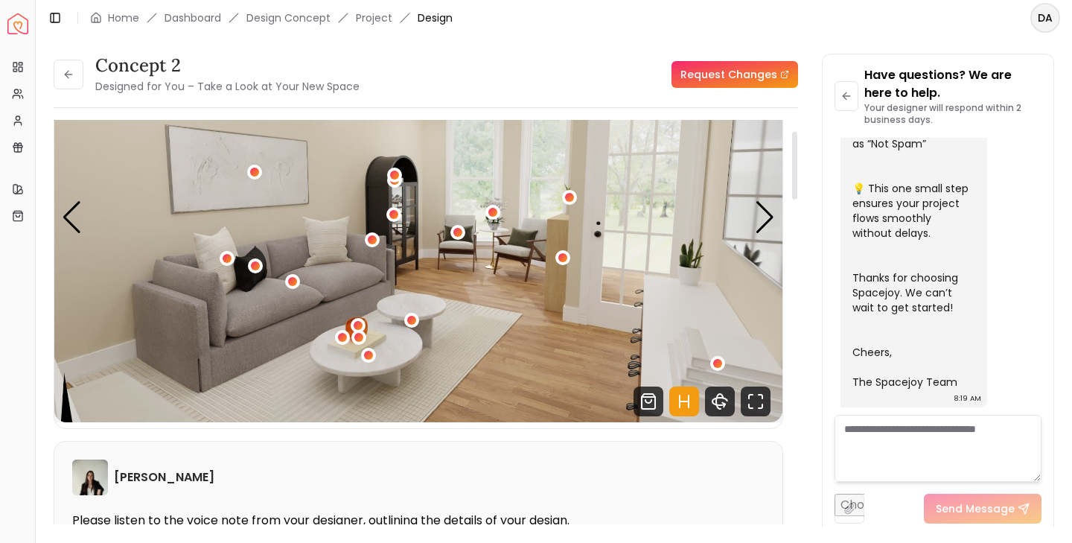
scroll to position [66, 0]
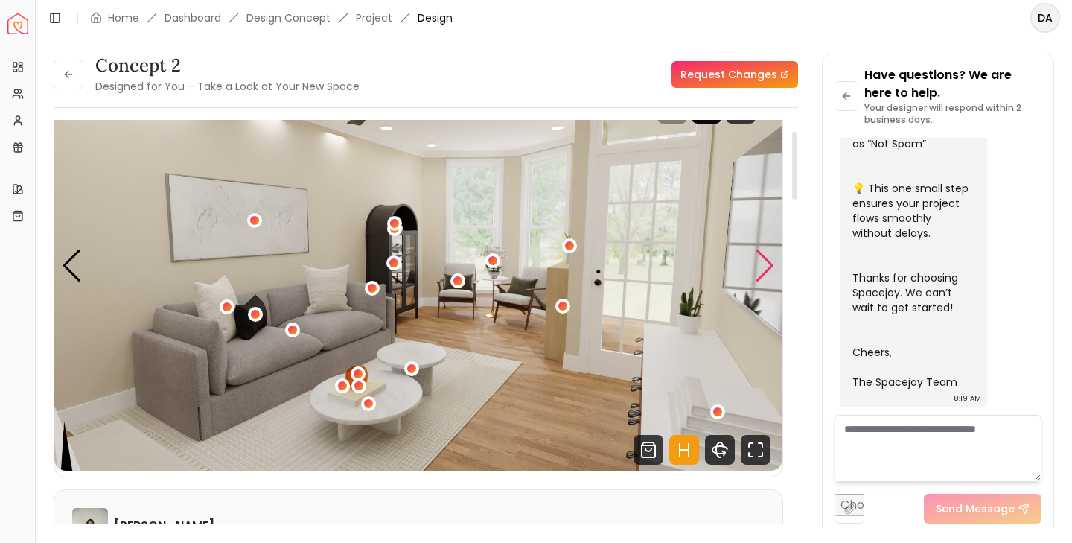
click at [759, 266] on div "Next slide" at bounding box center [765, 265] width 20 height 33
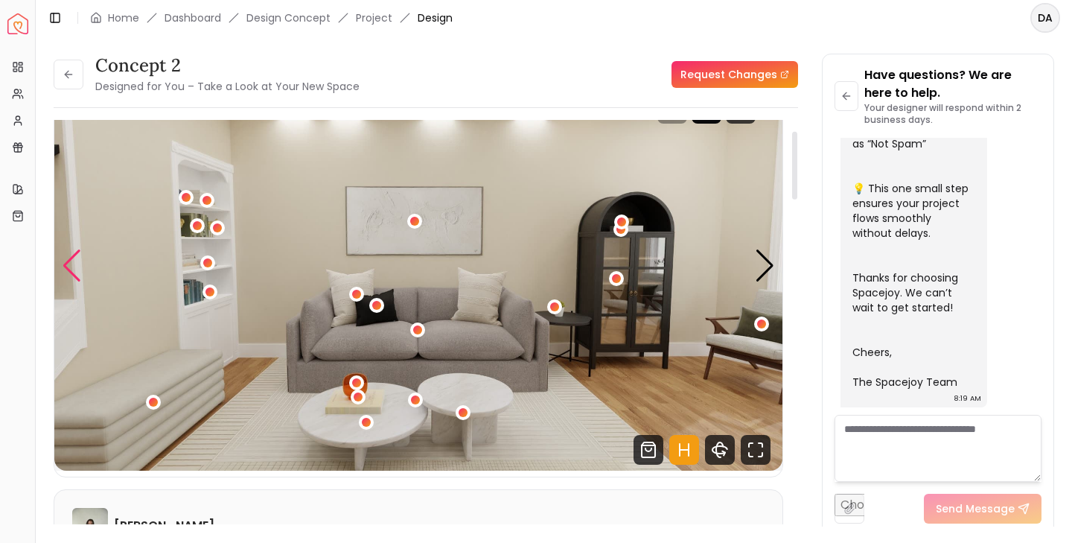
click at [74, 270] on div "Previous slide" at bounding box center [72, 265] width 20 height 33
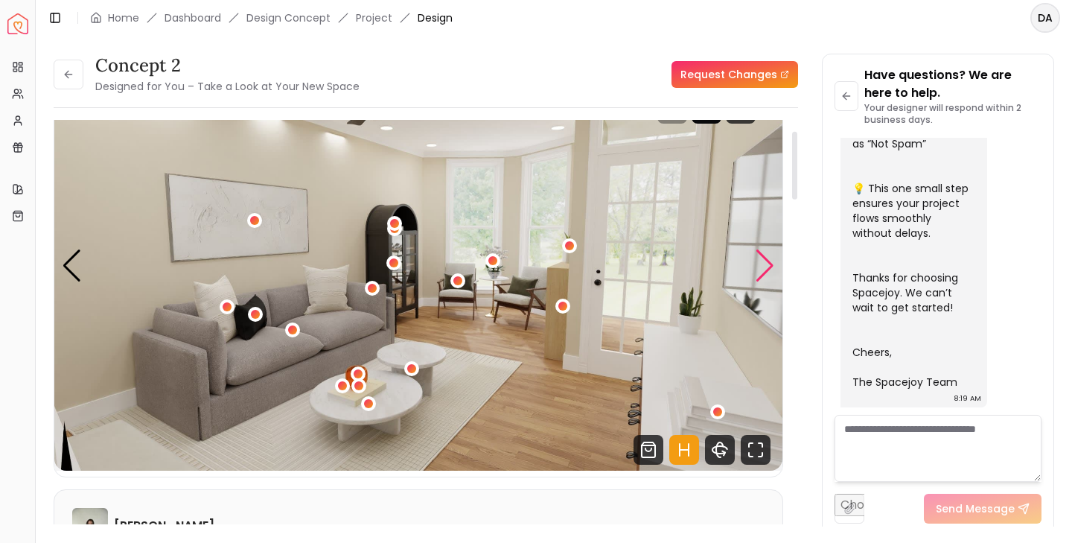
click at [763, 267] on div "Next slide" at bounding box center [765, 265] width 20 height 33
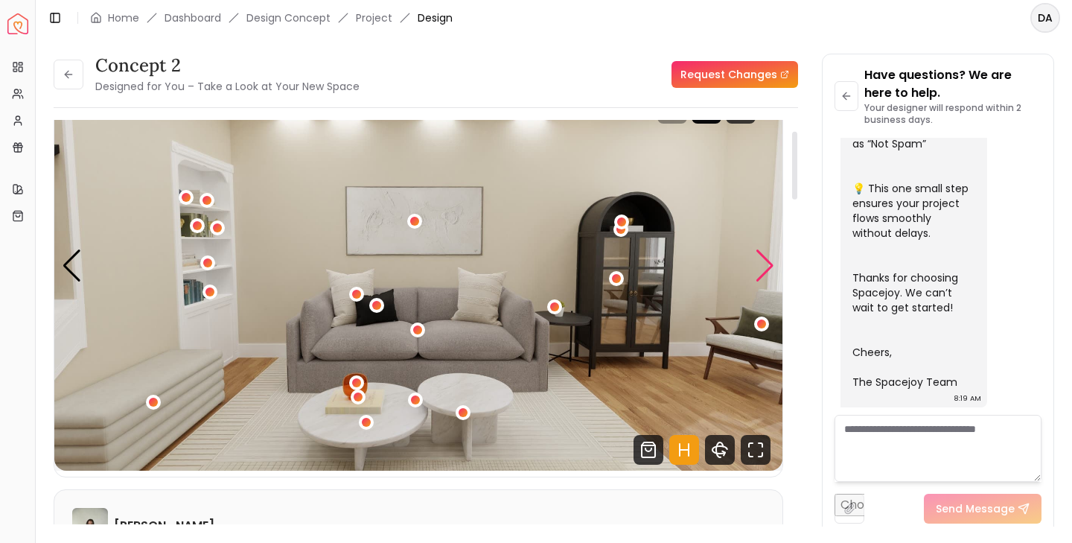
click at [763, 267] on div "Next slide" at bounding box center [765, 265] width 20 height 33
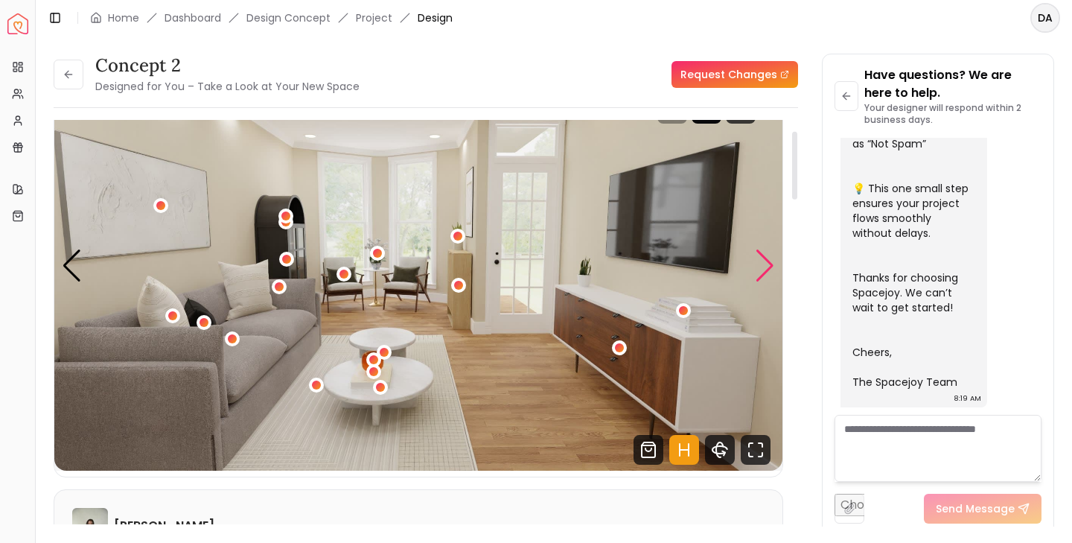
click at [761, 271] on div "Next slide" at bounding box center [765, 265] width 20 height 33
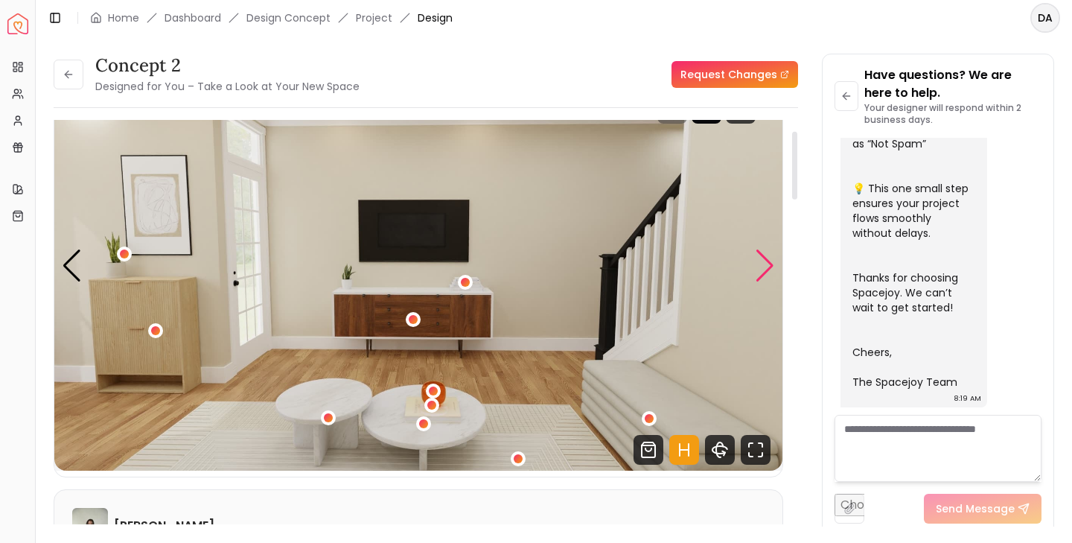
click at [761, 271] on div "Next slide" at bounding box center [765, 265] width 20 height 33
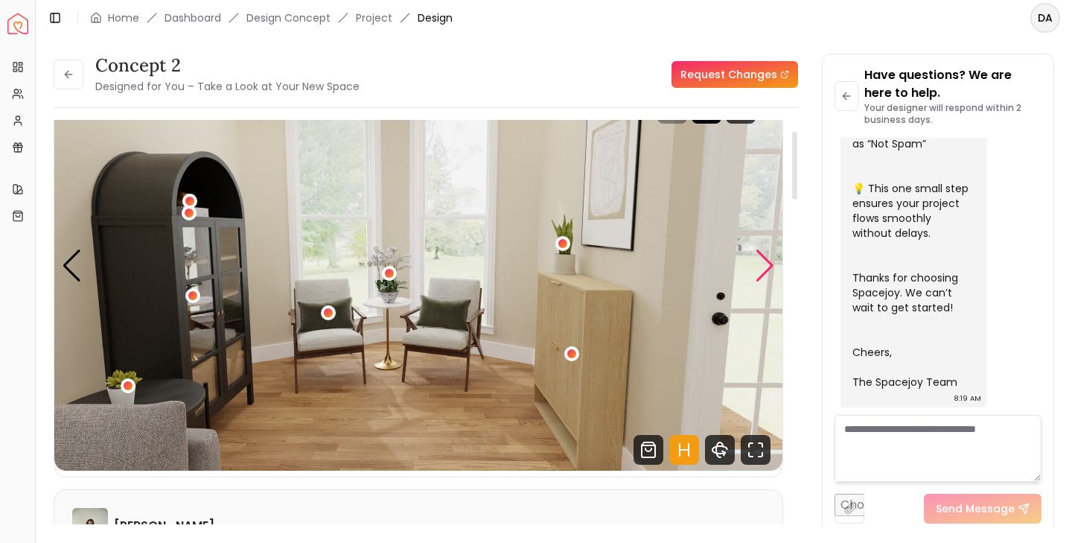
click at [765, 272] on div "Next slide" at bounding box center [765, 265] width 20 height 33
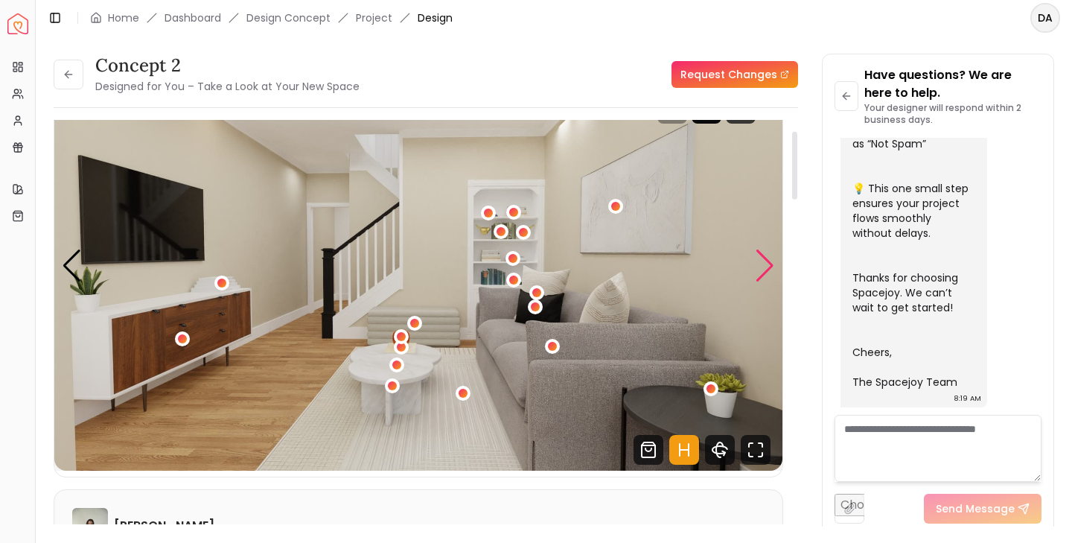
click at [765, 272] on div "Next slide" at bounding box center [765, 265] width 20 height 33
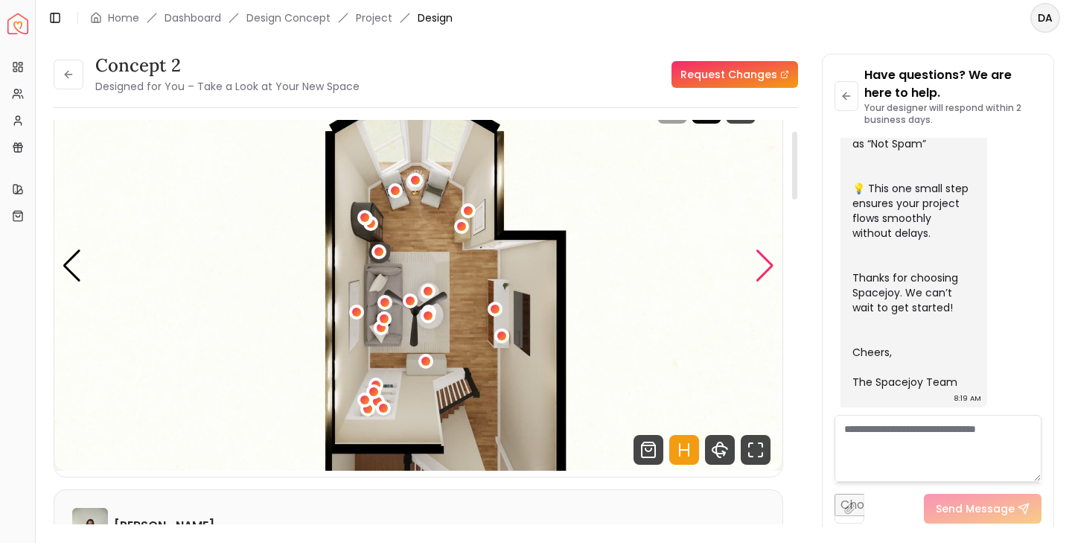
click at [765, 272] on div "Next slide" at bounding box center [765, 265] width 20 height 33
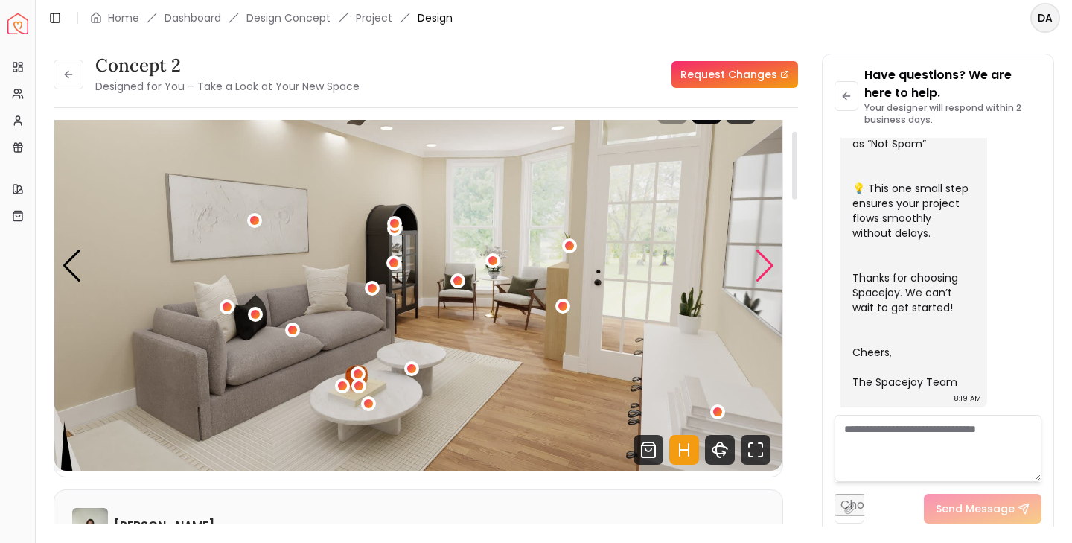
click at [765, 272] on div "Next slide" at bounding box center [765, 265] width 20 height 33
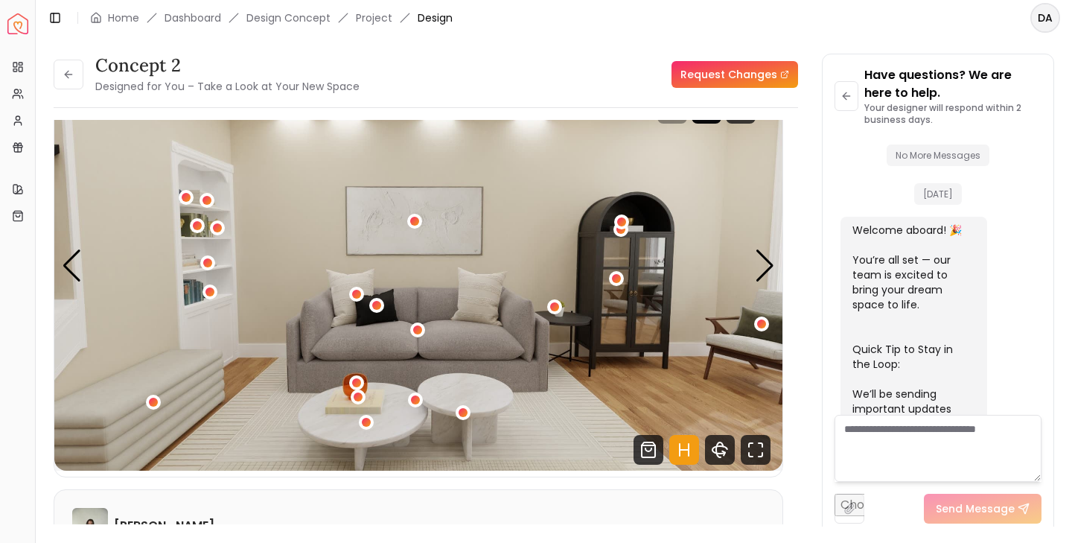
scroll to position [0, 0]
click at [678, 451] on icon "Hotspots Toggle" at bounding box center [684, 450] width 30 height 30
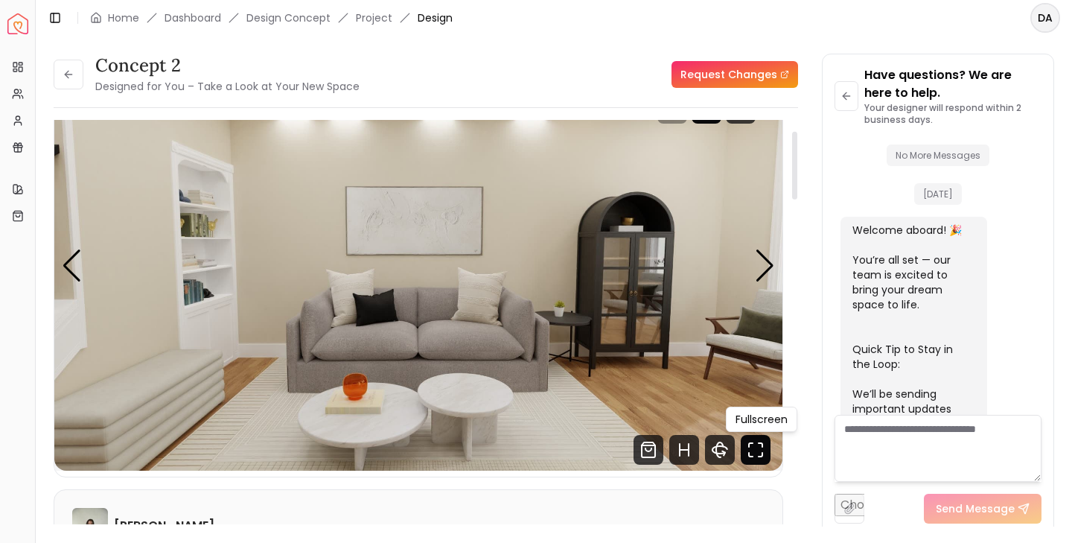
click at [752, 454] on icon "Fullscreen" at bounding box center [756, 450] width 30 height 30
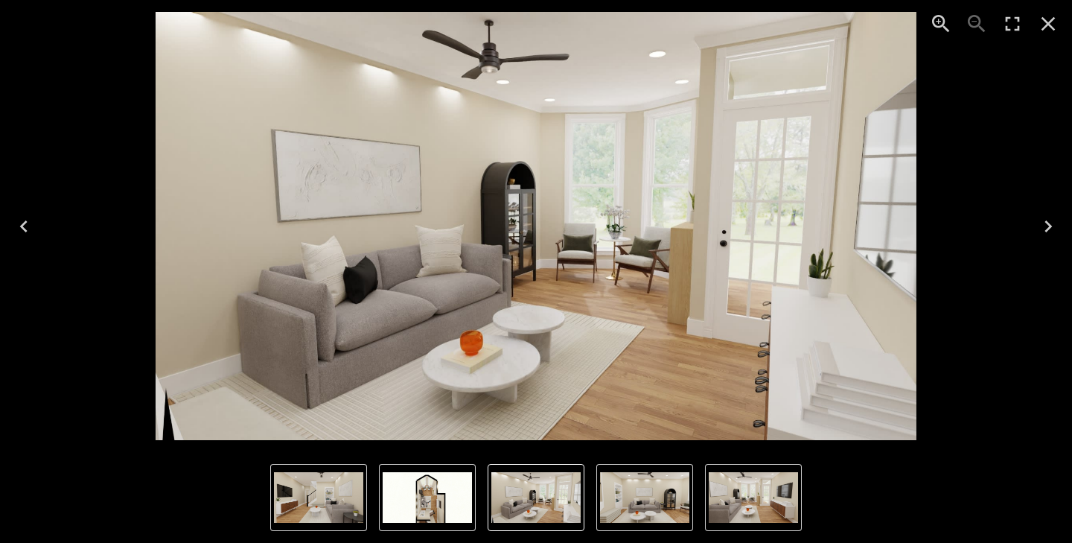
click at [1045, 226] on icon "Next" at bounding box center [1048, 226] width 24 height 24
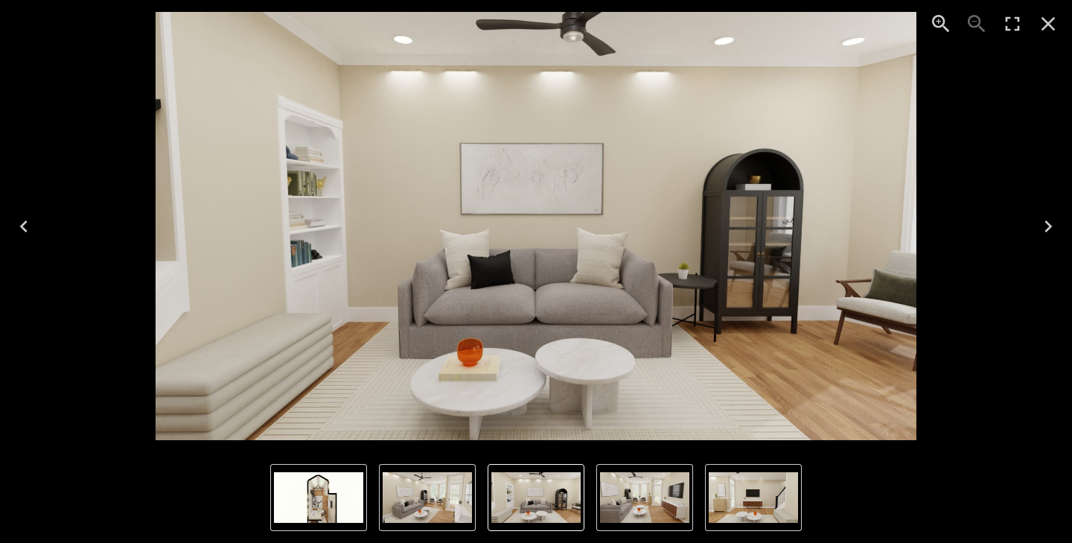
click at [1045, 226] on icon "Next" at bounding box center [1048, 226] width 24 height 24
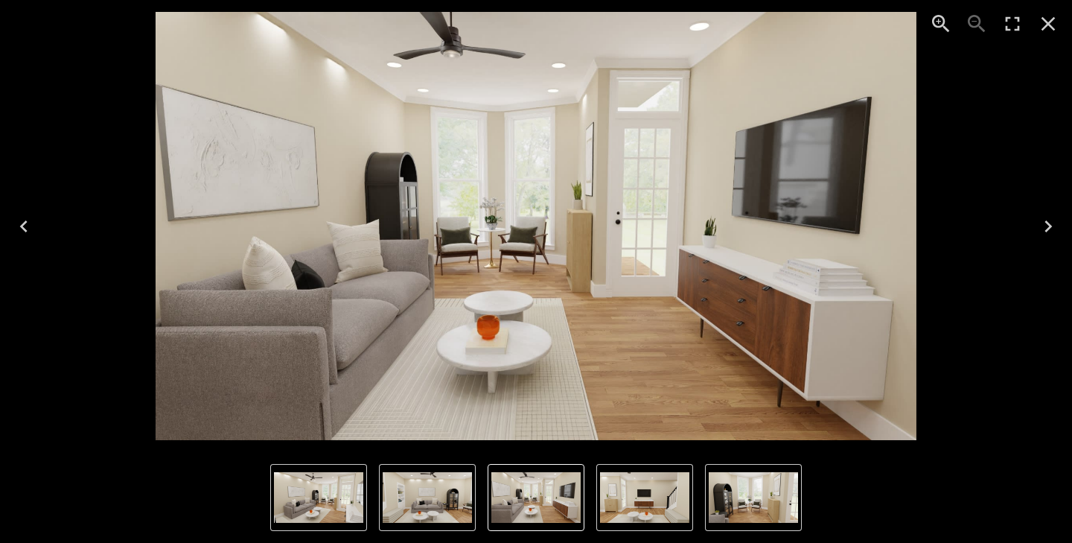
click at [310, 493] on img "1 of 7" at bounding box center [318, 497] width 89 height 51
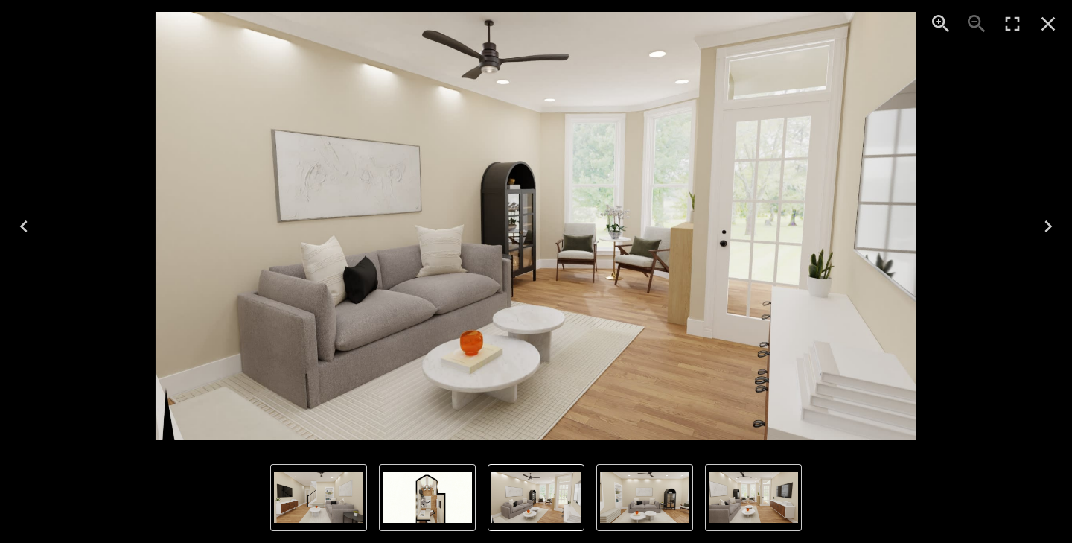
click at [543, 509] on img "1 of 7" at bounding box center [535, 497] width 89 height 51
click at [661, 503] on img "2 of 7" at bounding box center [644, 497] width 89 height 51
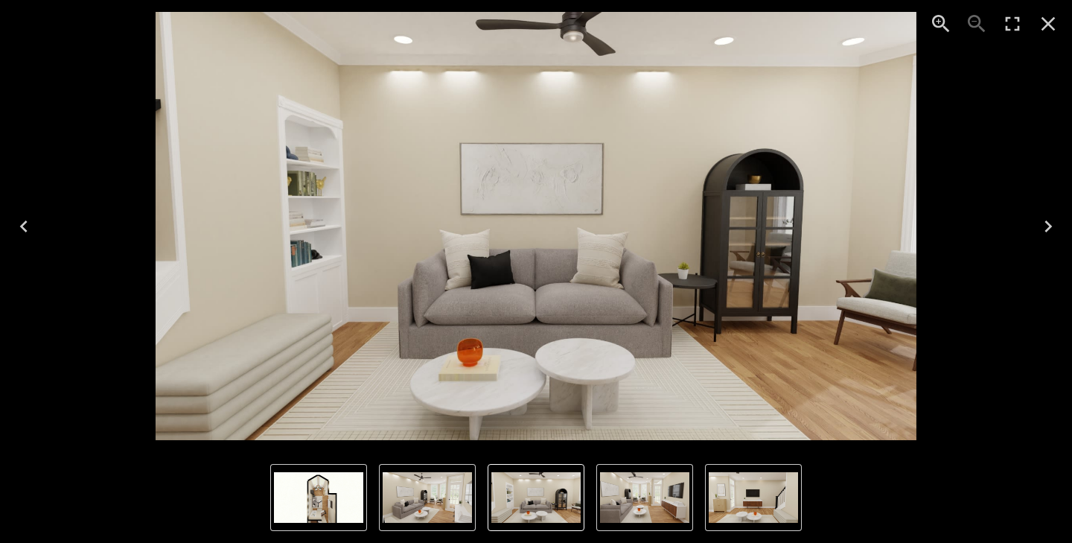
click at [1051, 226] on icon "Next" at bounding box center [1048, 226] width 7 height 12
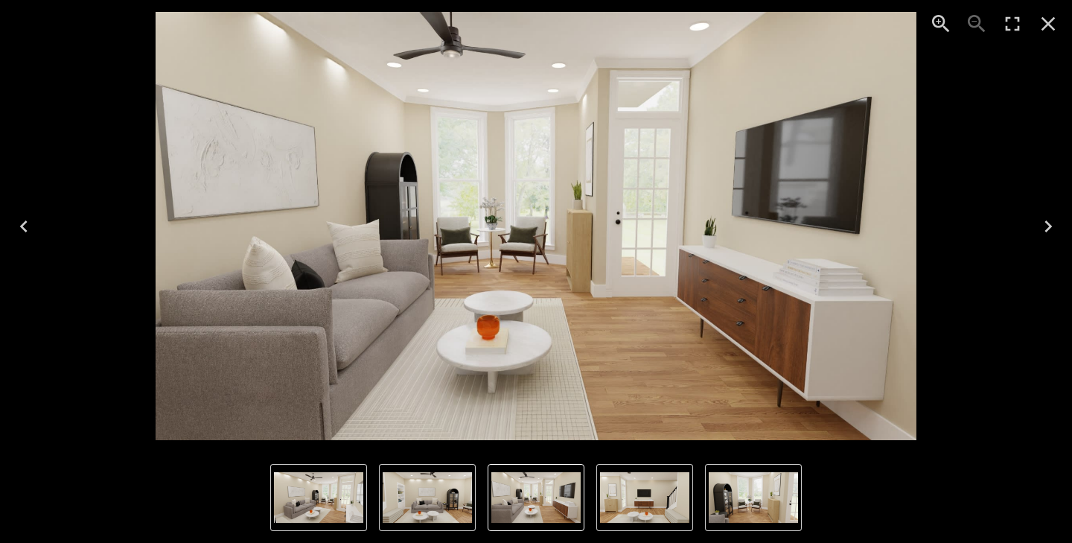
click at [1051, 226] on icon "Next" at bounding box center [1048, 226] width 7 height 12
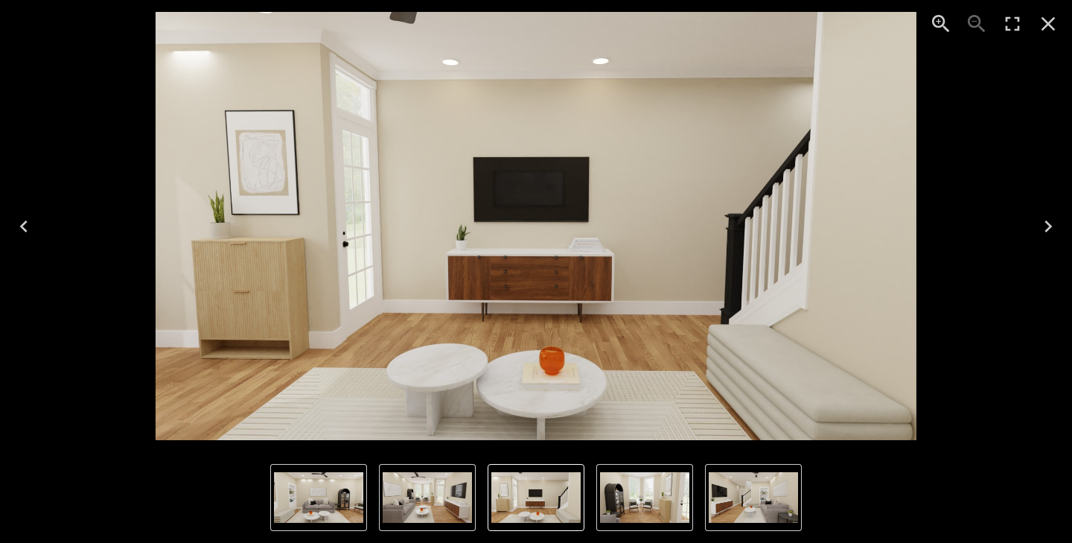
click at [1051, 226] on icon "Next" at bounding box center [1048, 226] width 7 height 12
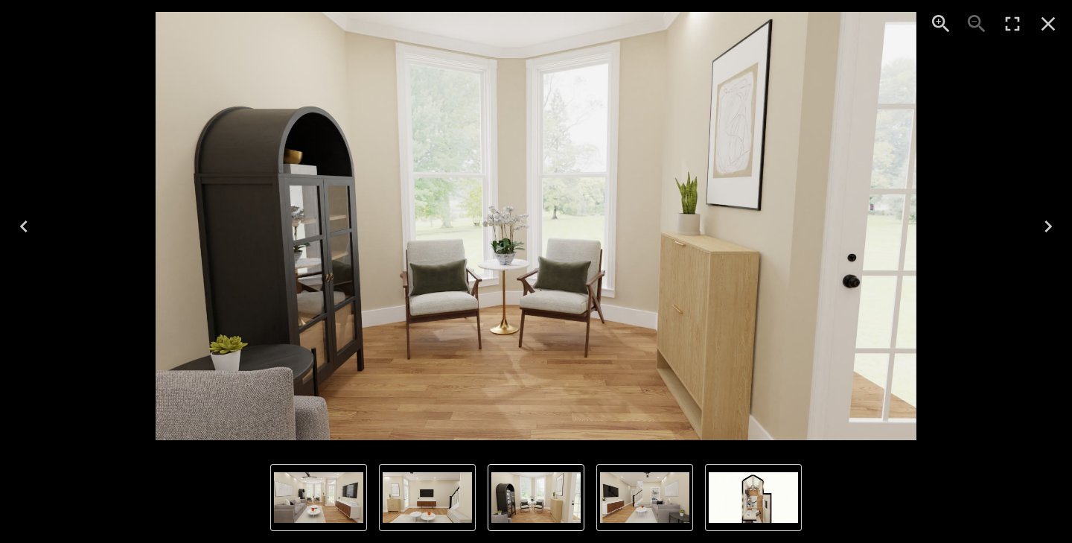
click at [1051, 226] on icon "Next" at bounding box center [1048, 226] width 7 height 12
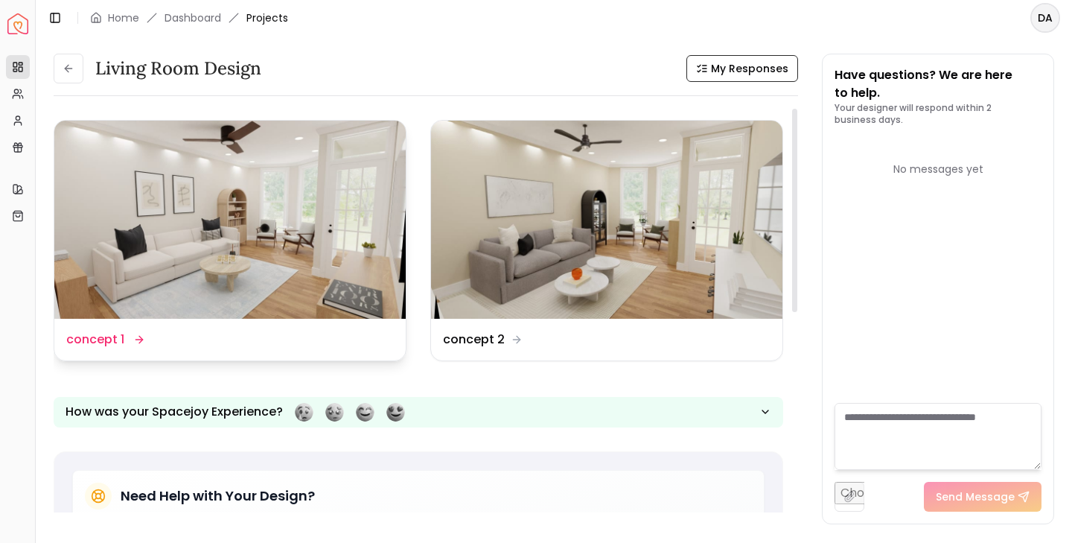
click at [303, 246] on img at bounding box center [229, 220] width 351 height 198
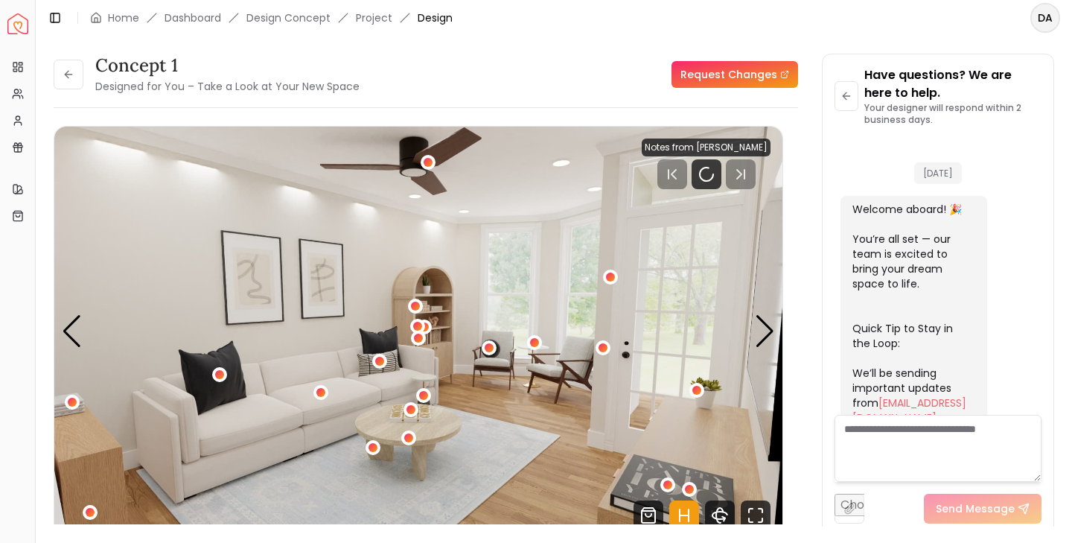
scroll to position [602, 0]
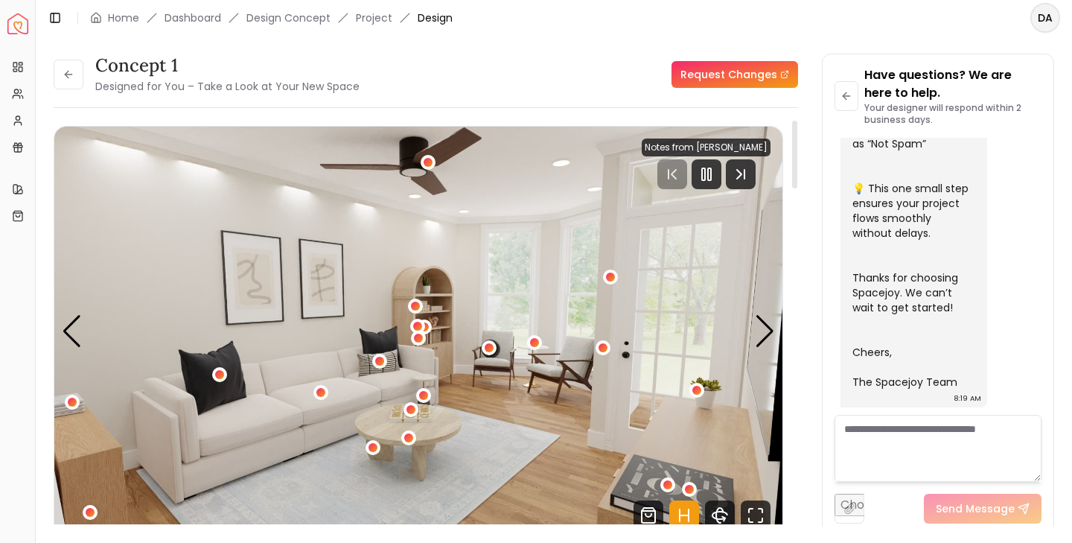
click at [684, 511] on icon "Hotspots Toggle" at bounding box center [684, 515] width 30 height 30
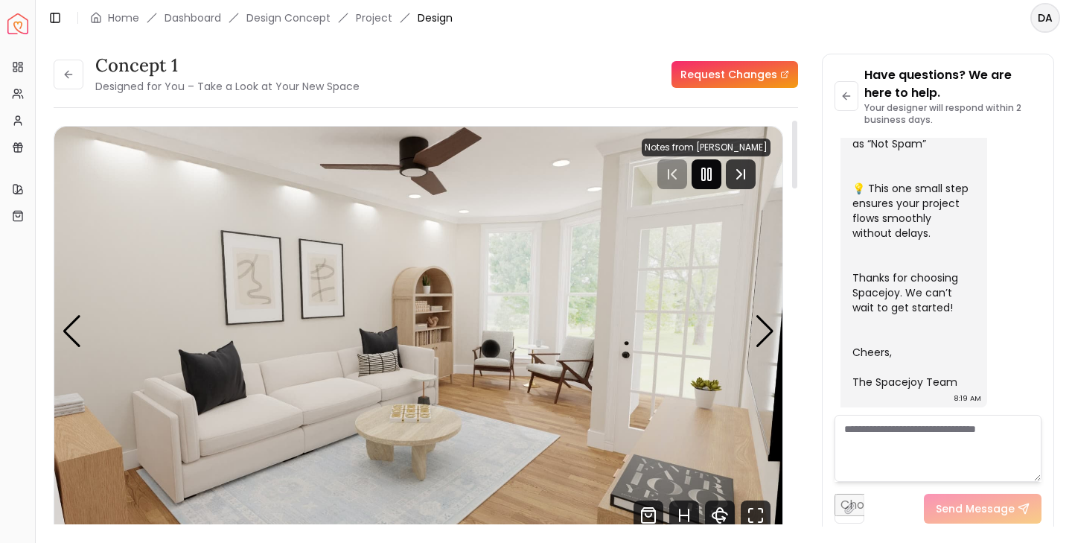
click at [705, 180] on icon "Pause" at bounding box center [707, 174] width 18 height 18
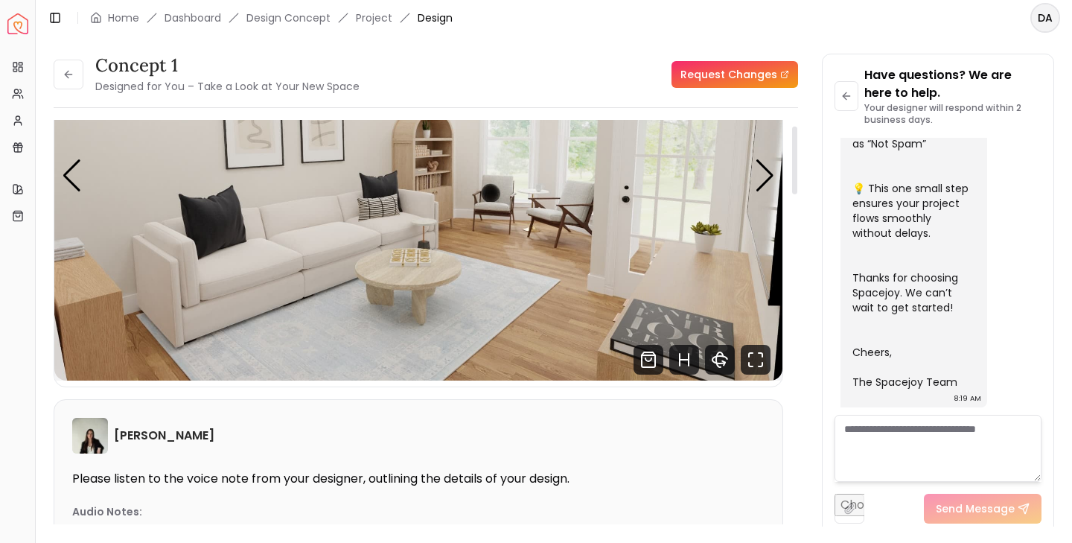
scroll to position [34, 0]
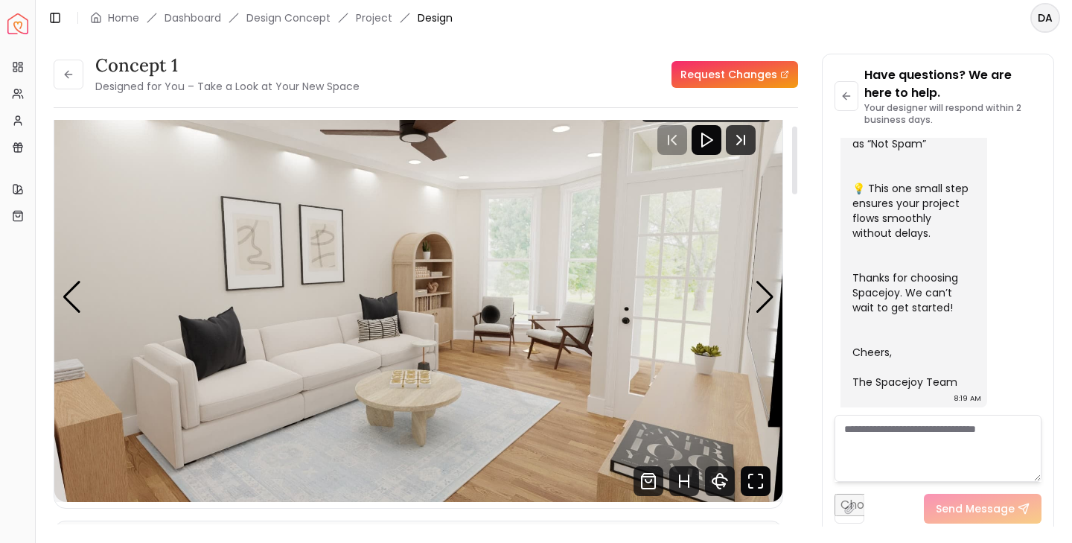
click at [758, 483] on icon "Fullscreen" at bounding box center [756, 481] width 30 height 30
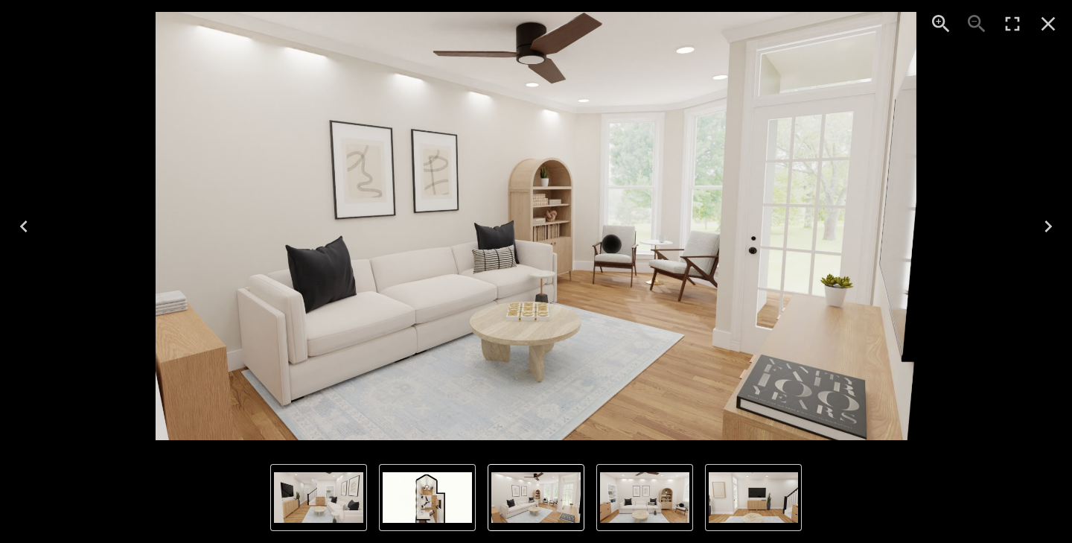
click at [544, 503] on img "1 of 7" at bounding box center [535, 497] width 89 height 51
click at [637, 509] on img "2 of 7" at bounding box center [644, 497] width 89 height 51
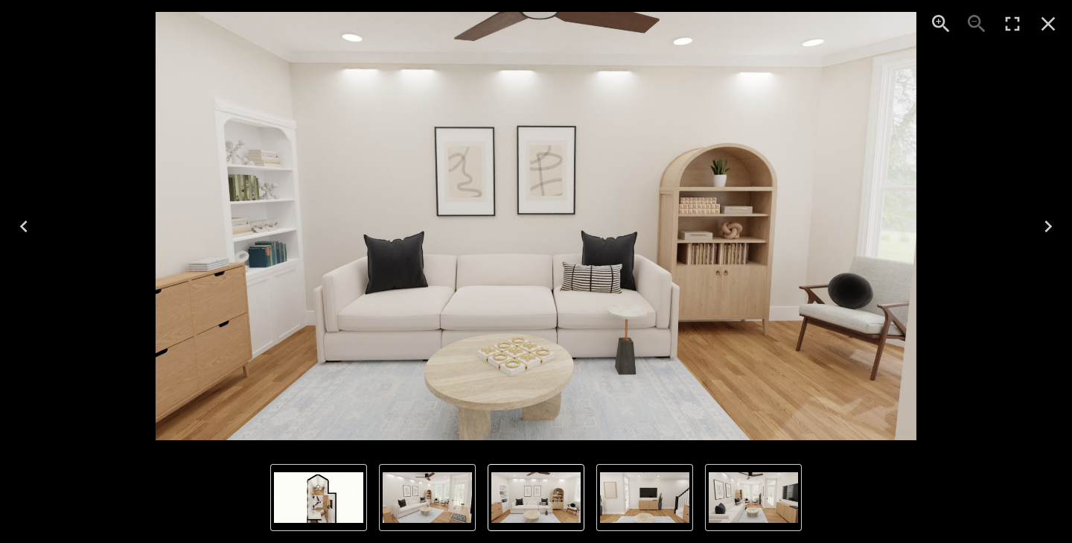
click at [754, 511] on img "4 of 7" at bounding box center [753, 497] width 89 height 51
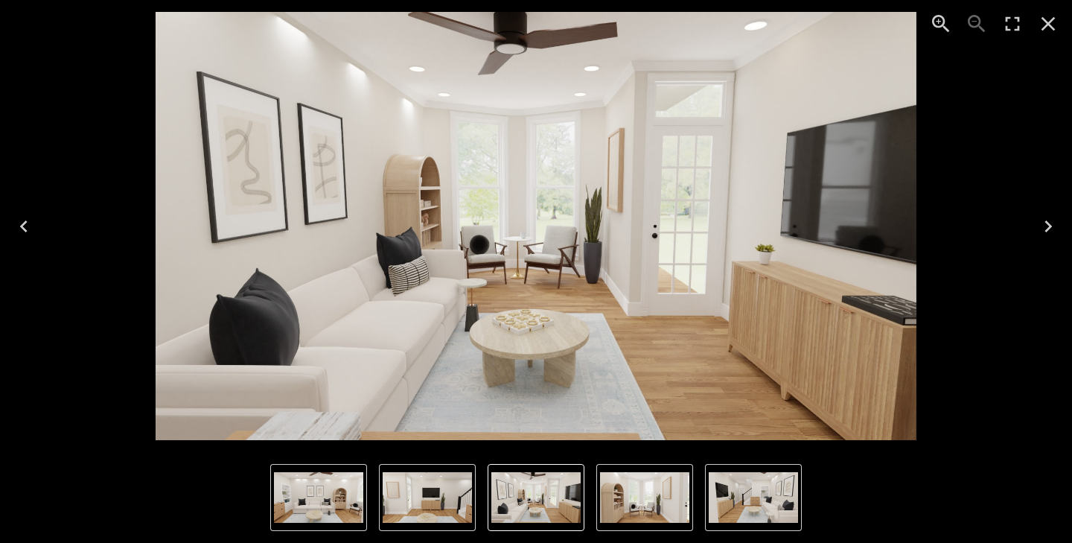
click at [648, 509] on img "5 of 7" at bounding box center [644, 497] width 89 height 51
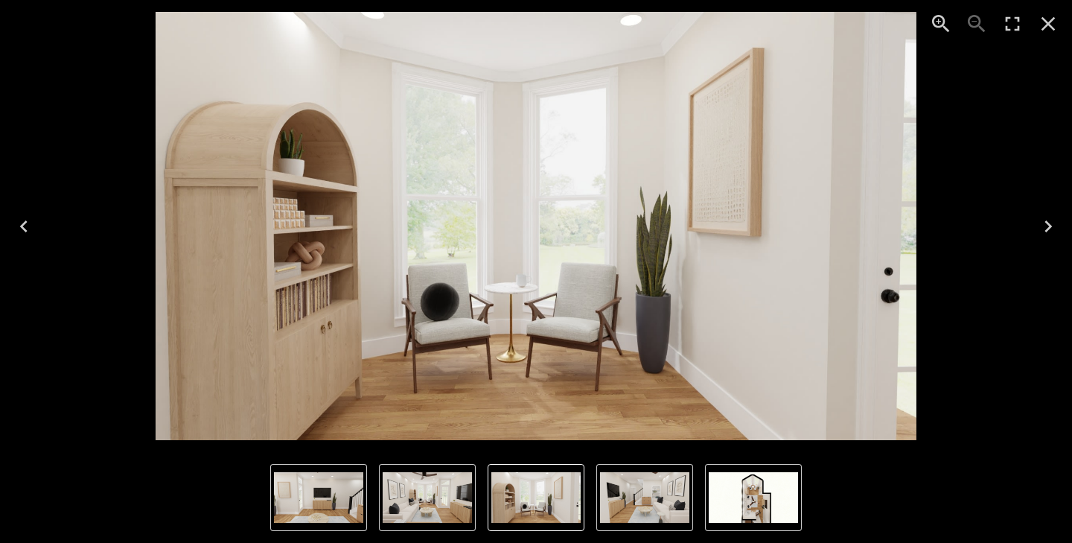
click at [565, 505] on img "5 of 7" at bounding box center [535, 497] width 89 height 51
click at [455, 500] on img "4 of 7" at bounding box center [427, 497] width 89 height 51
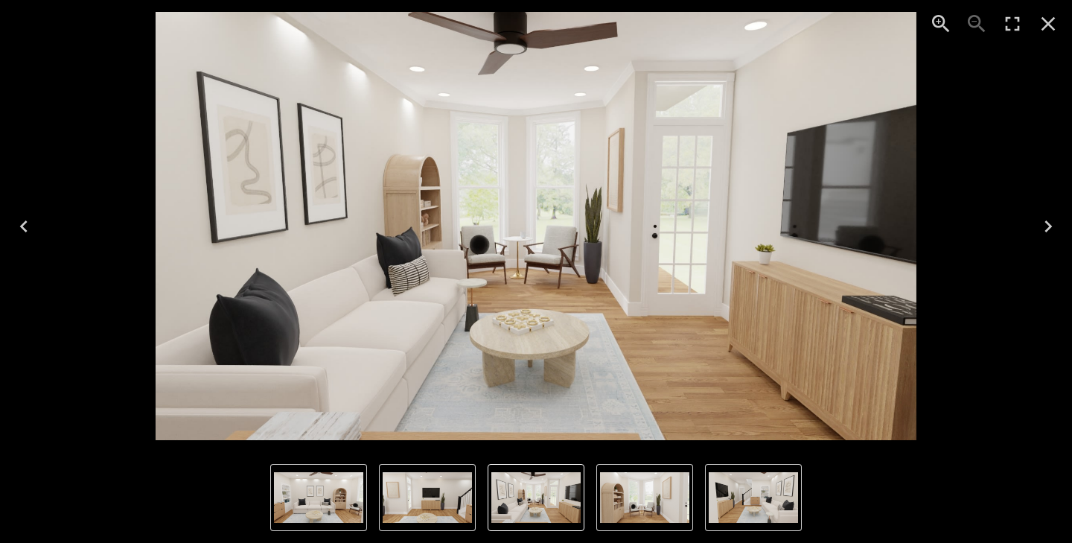
click at [328, 503] on img "2 of 7" at bounding box center [318, 497] width 89 height 51
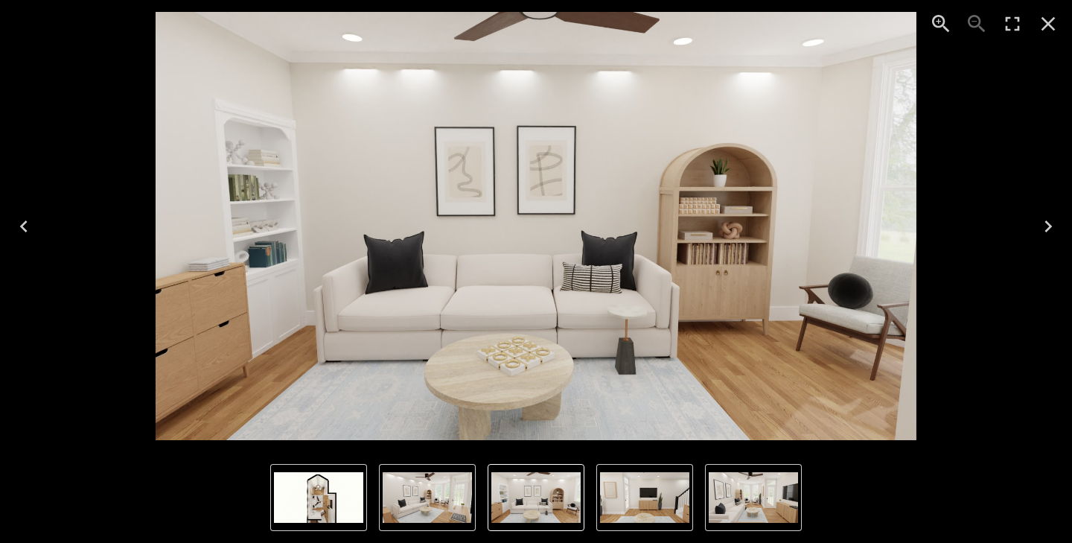
click at [541, 507] on img "2 of 7" at bounding box center [535, 497] width 89 height 51
click at [758, 514] on img "4 of 7" at bounding box center [753, 497] width 89 height 51
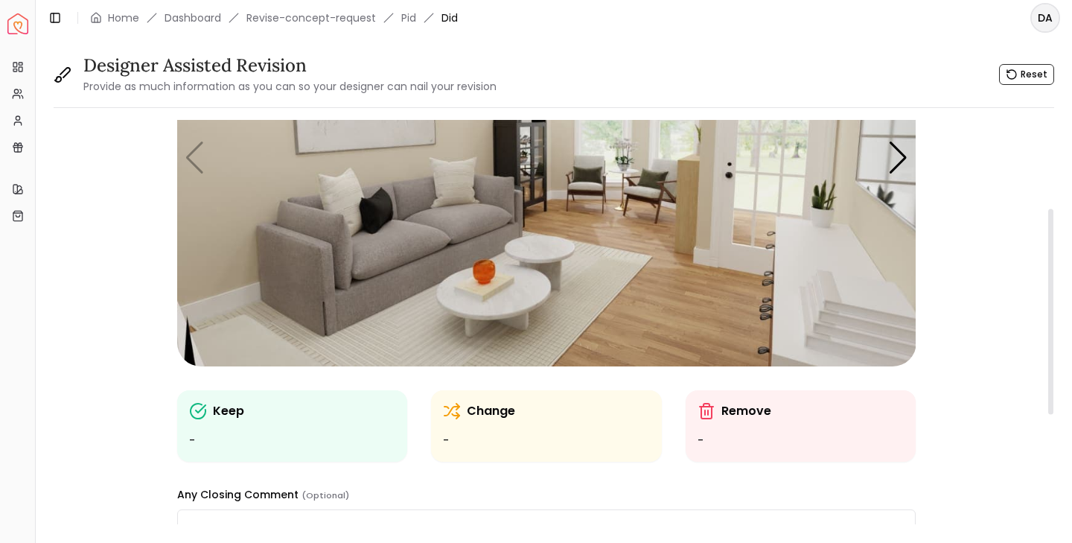
scroll to position [173, 0]
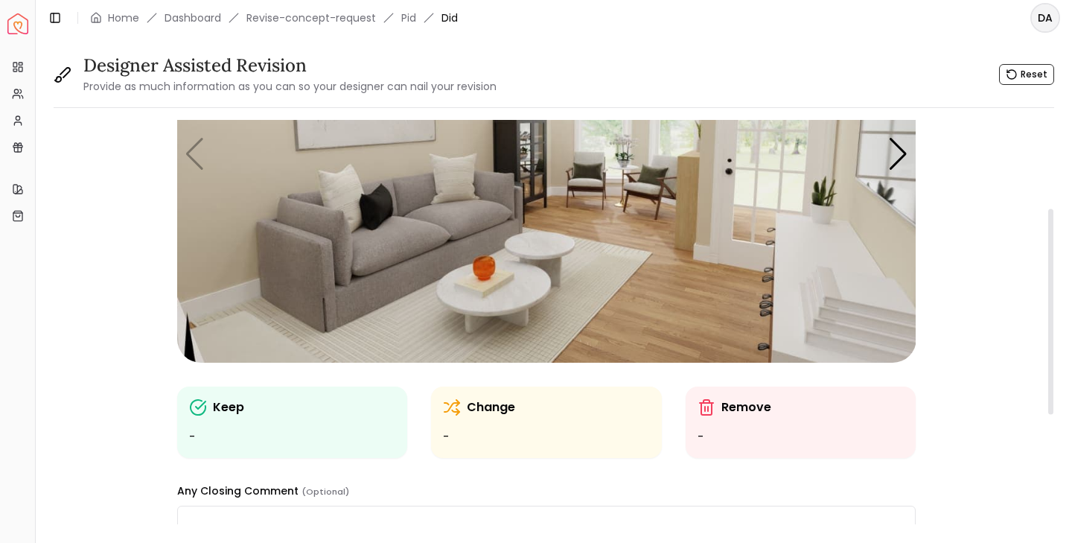
click at [191, 162] on img "1 / 7" at bounding box center [546, 154] width 739 height 416
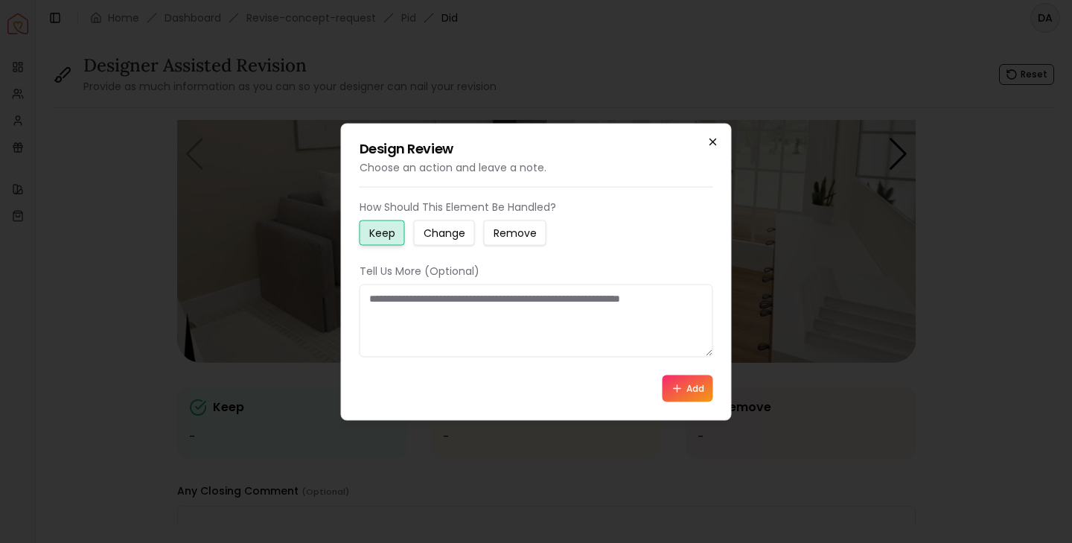
click at [713, 141] on icon "button" at bounding box center [713, 141] width 6 height 6
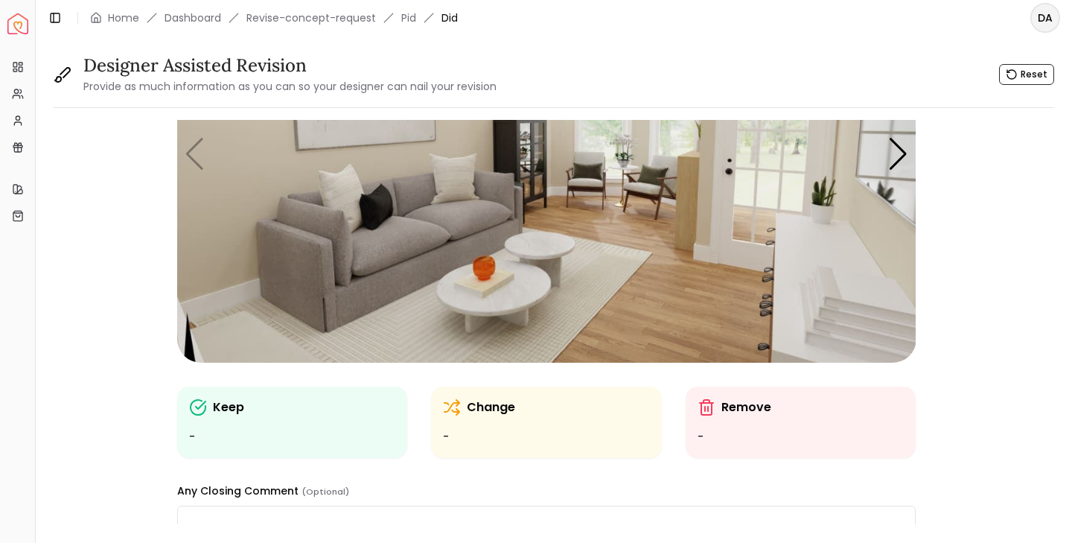
click at [19, 27] on img "Spacejoy" at bounding box center [17, 23] width 21 height 21
